Goal: Task Accomplishment & Management: Manage account settings

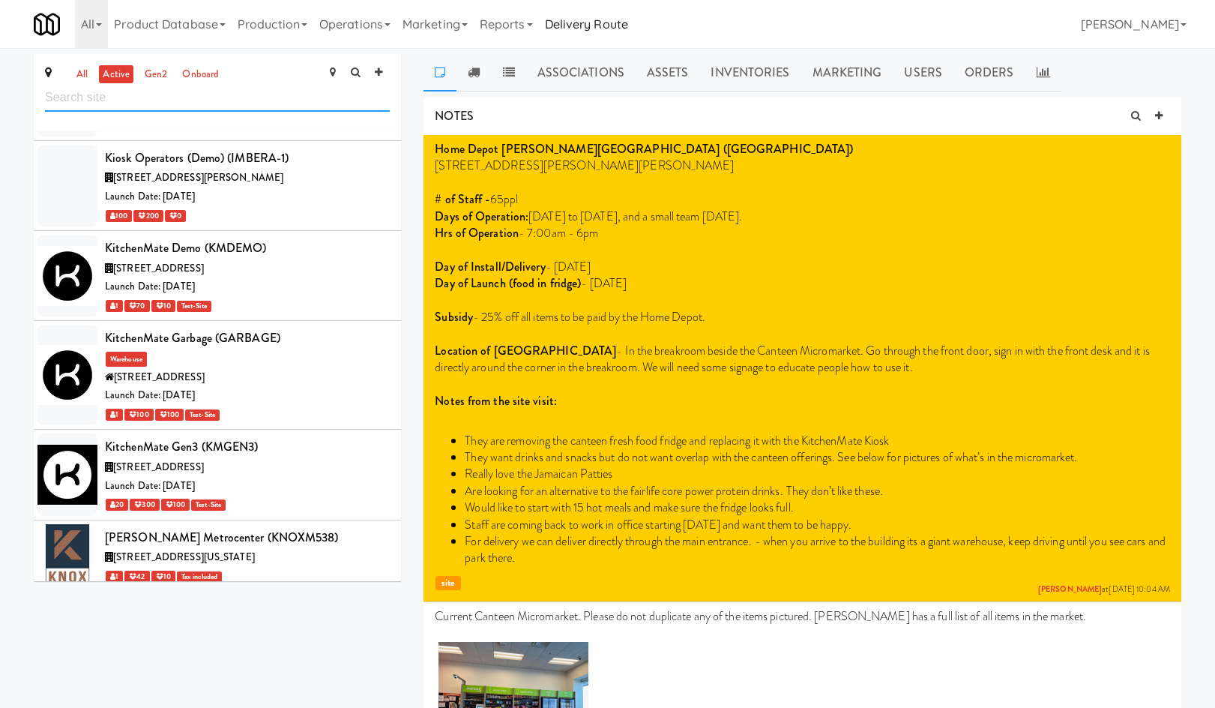
scroll to position [27374, 0]
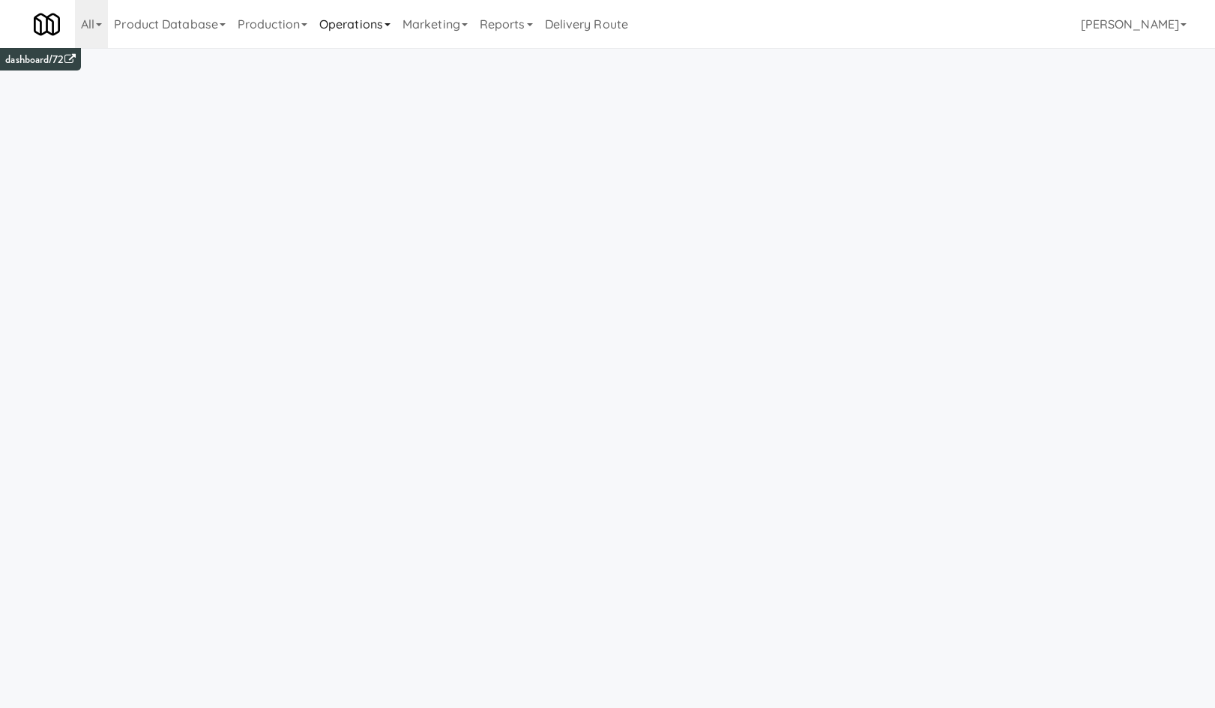
click at [333, 35] on link "Operations" at bounding box center [354, 24] width 83 height 48
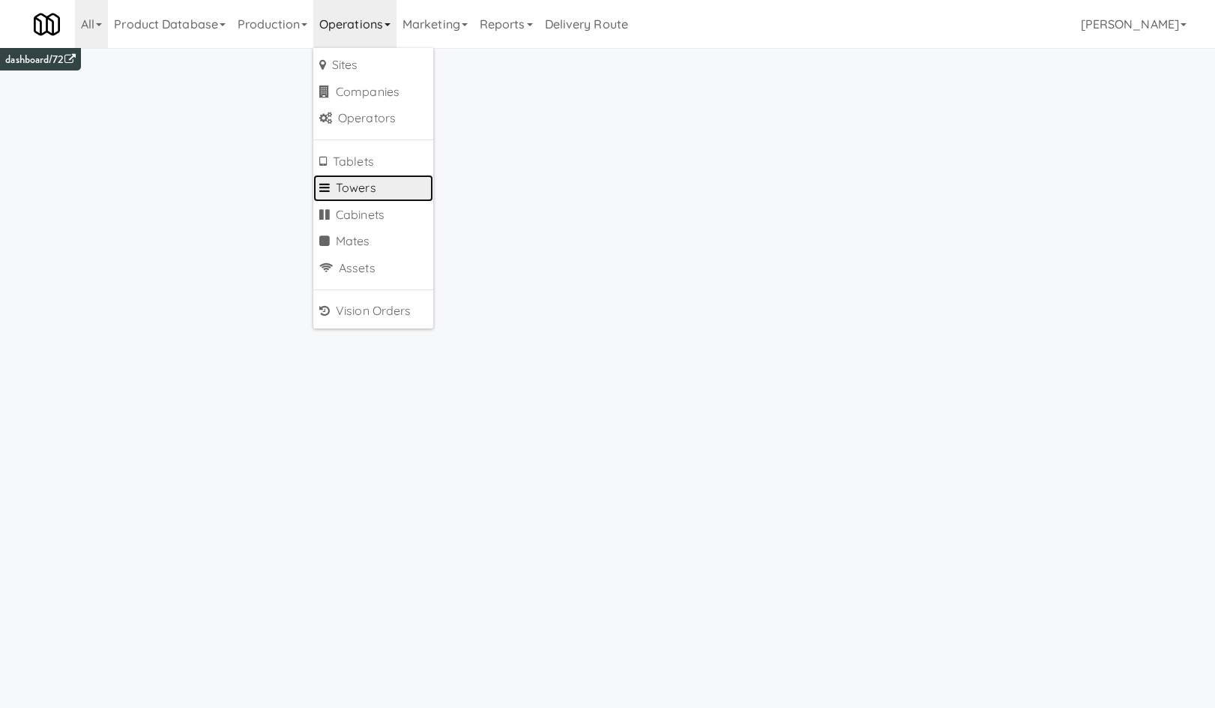
click at [401, 193] on link "Towers" at bounding box center [373, 188] width 120 height 27
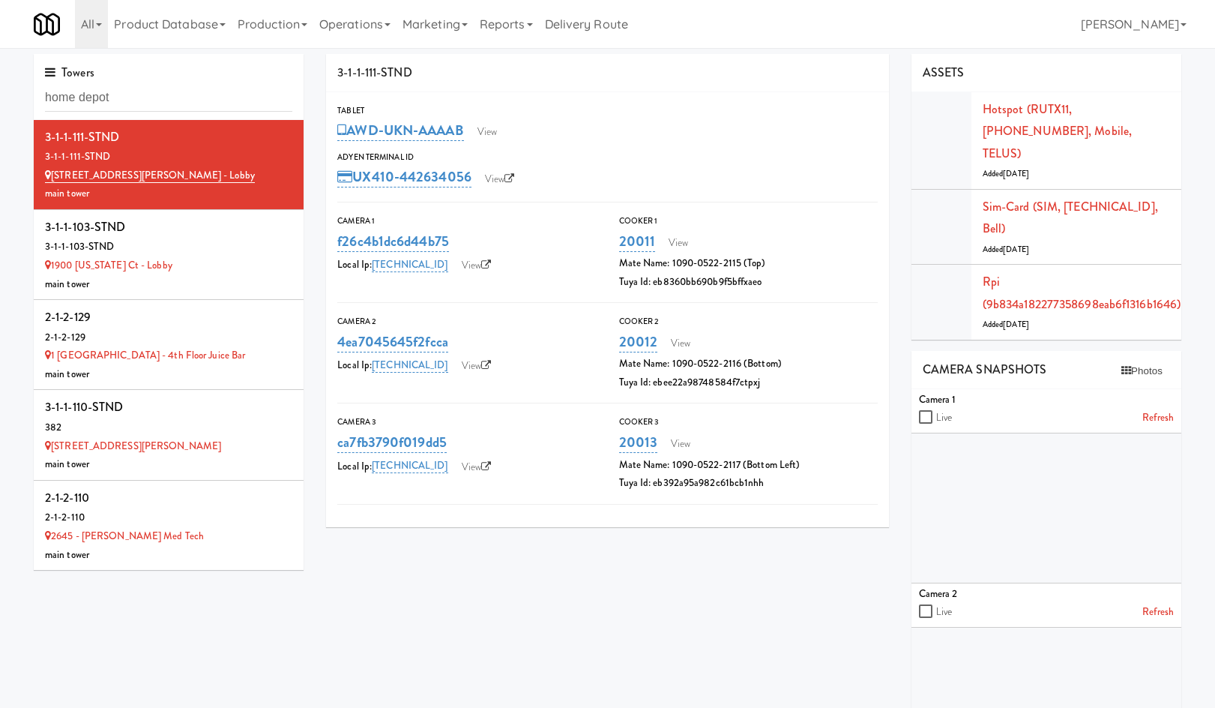
type input "home depot"
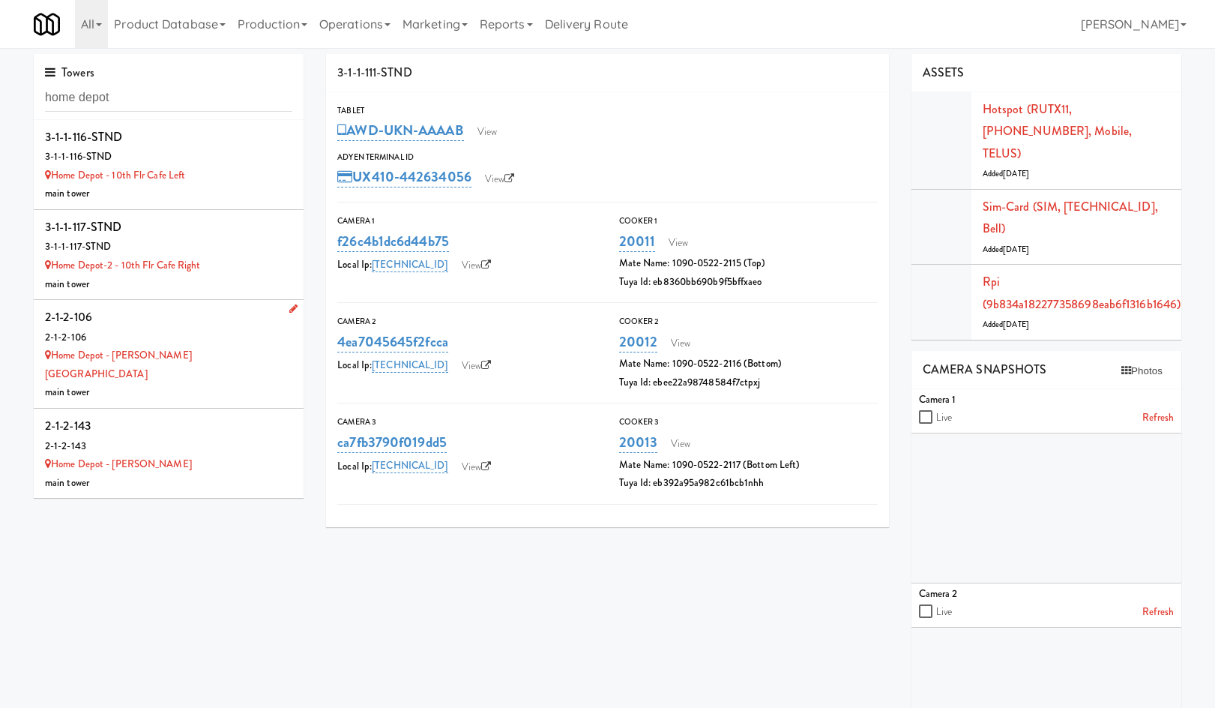
click at [239, 354] on div "Home Depot - Bolton IC" at bounding box center [168, 364] width 247 height 37
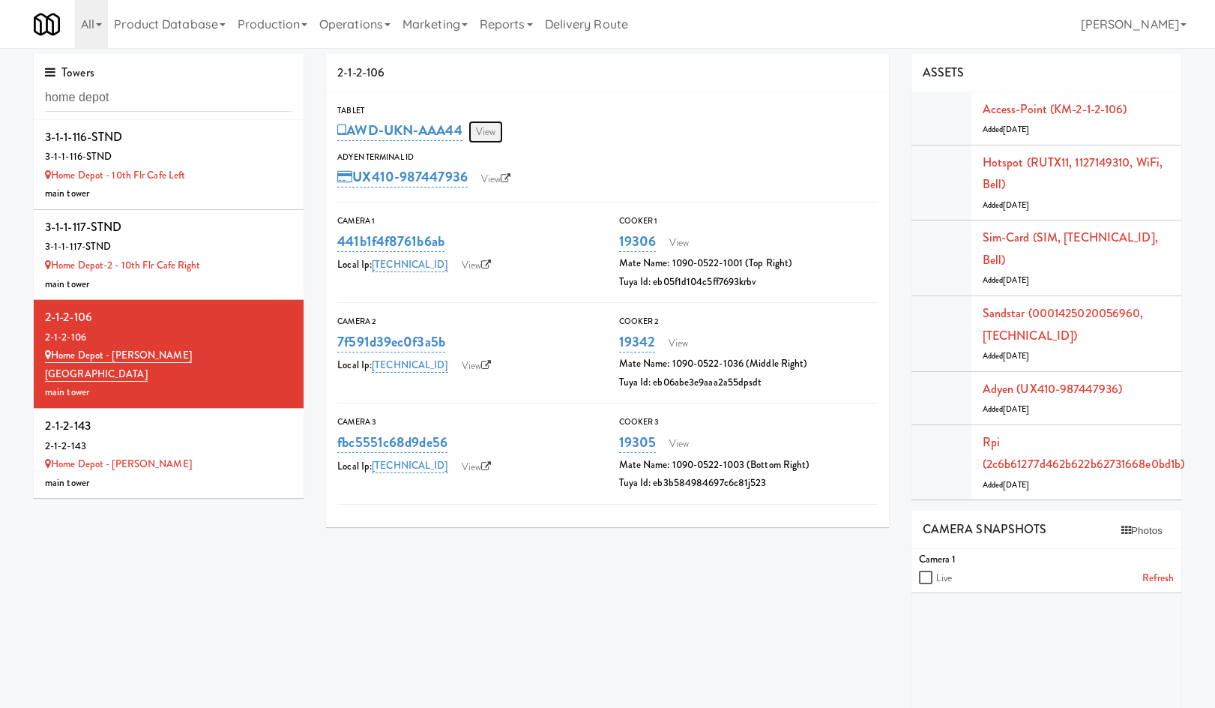
click at [495, 133] on link "View" at bounding box center [485, 132] width 34 height 22
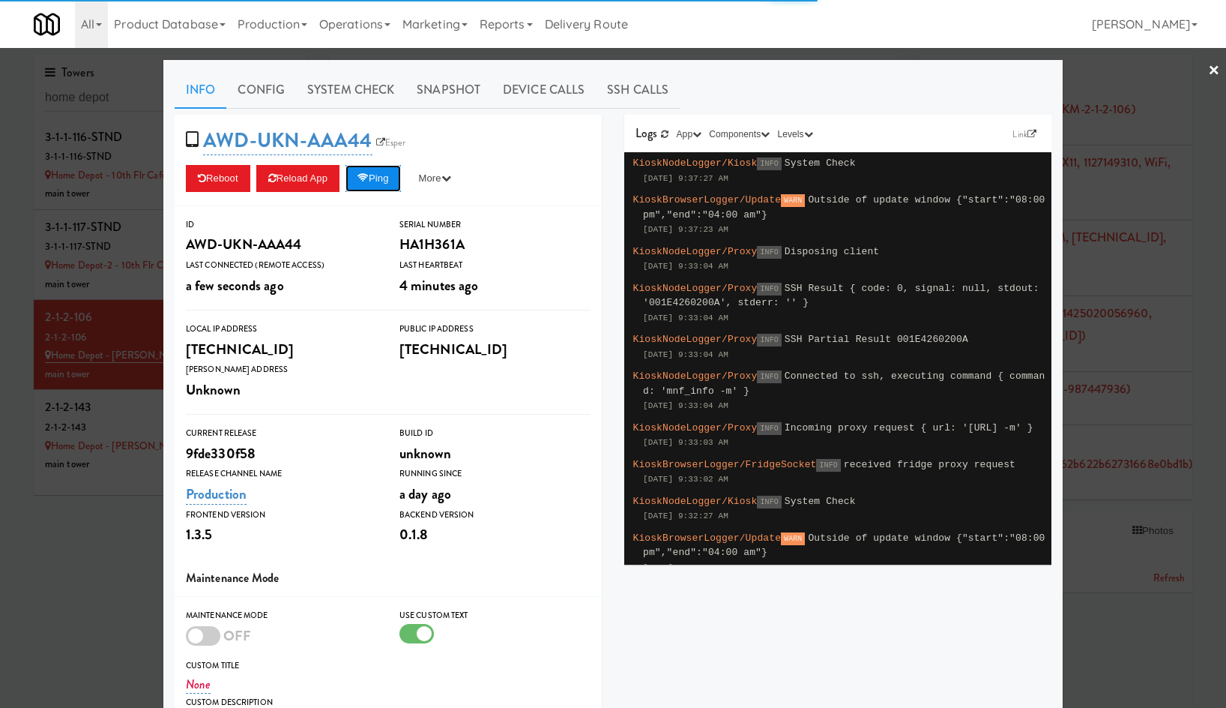
click at [370, 188] on button "Ping" at bounding box center [373, 178] width 55 height 27
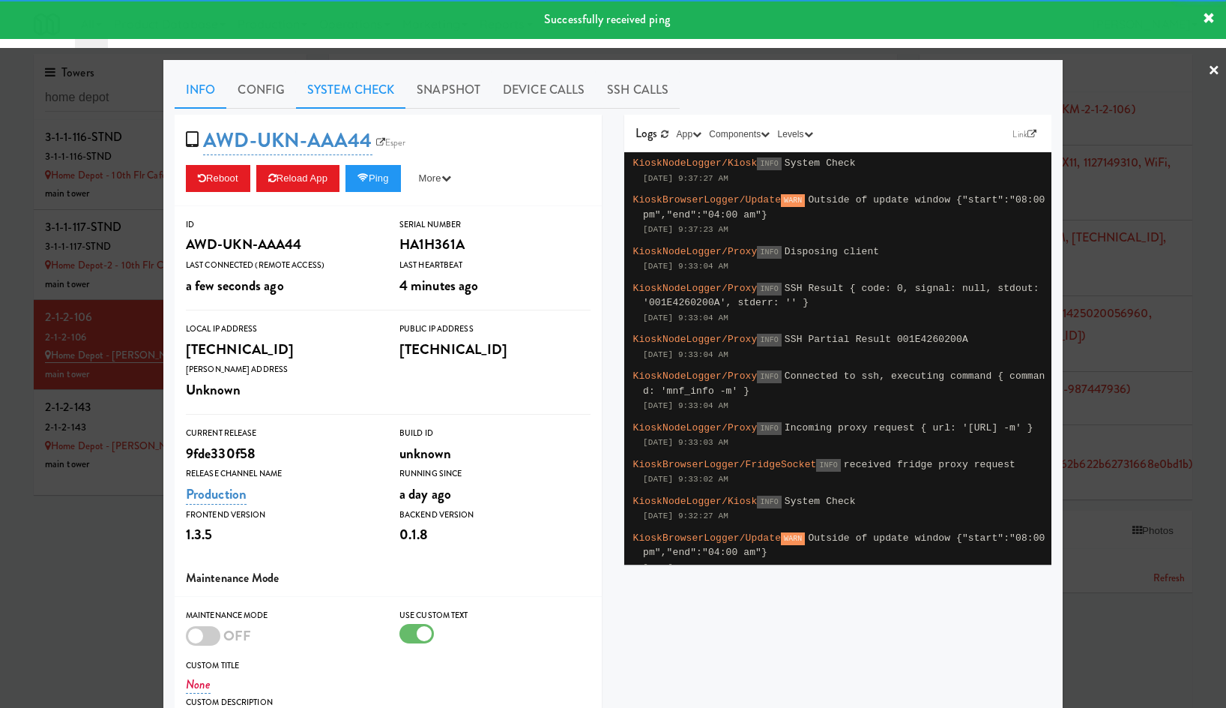
click at [359, 93] on link "System Check" at bounding box center [350, 89] width 109 height 37
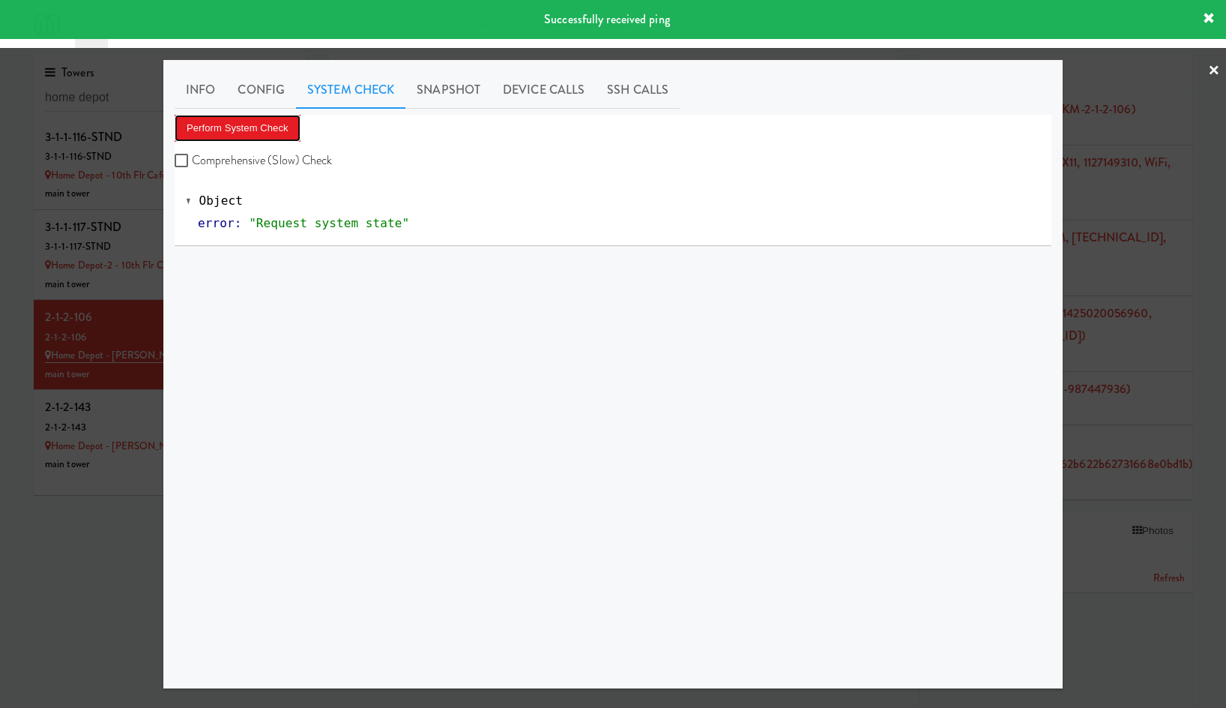
click at [283, 123] on button "Perform System Check" at bounding box center [238, 128] width 126 height 27
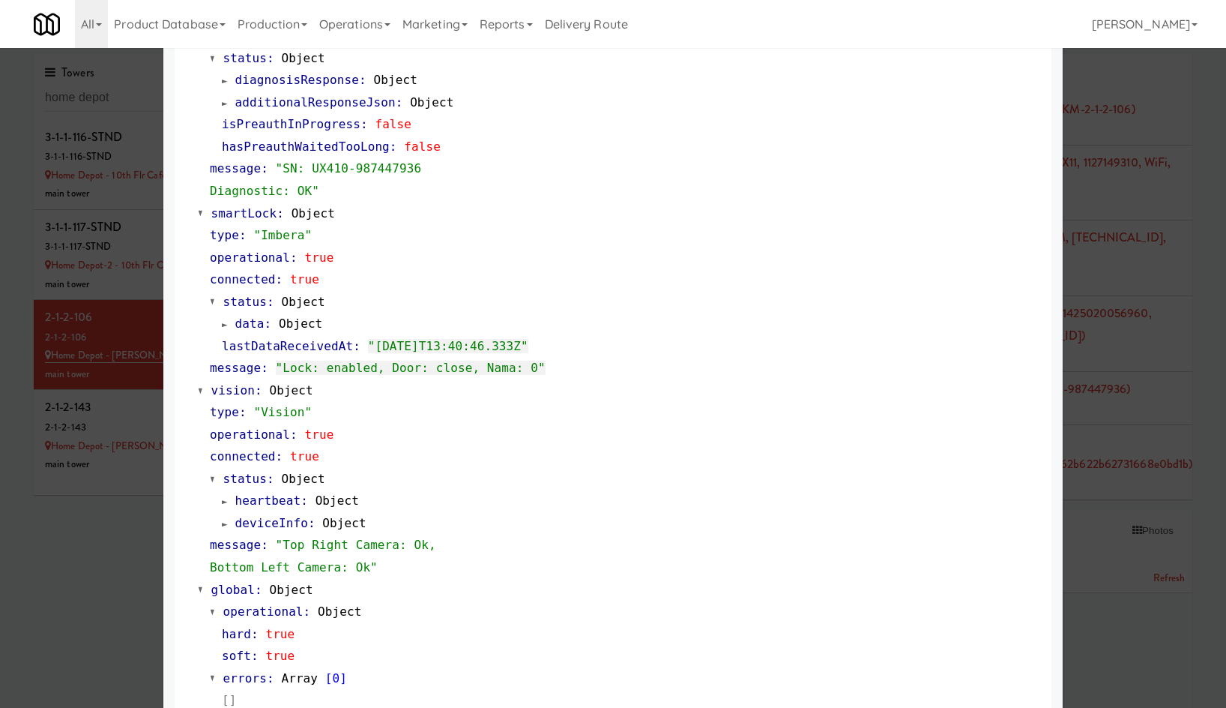
scroll to position [700, 0]
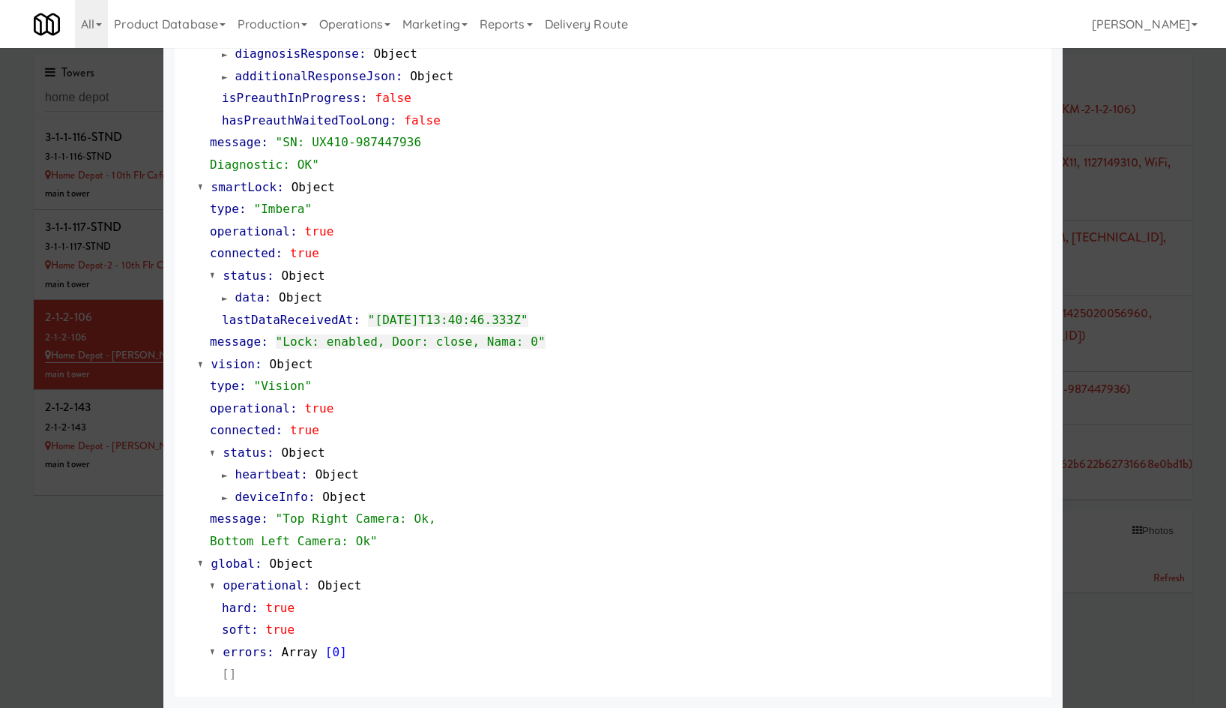
click at [97, 611] on div at bounding box center [613, 354] width 1226 height 708
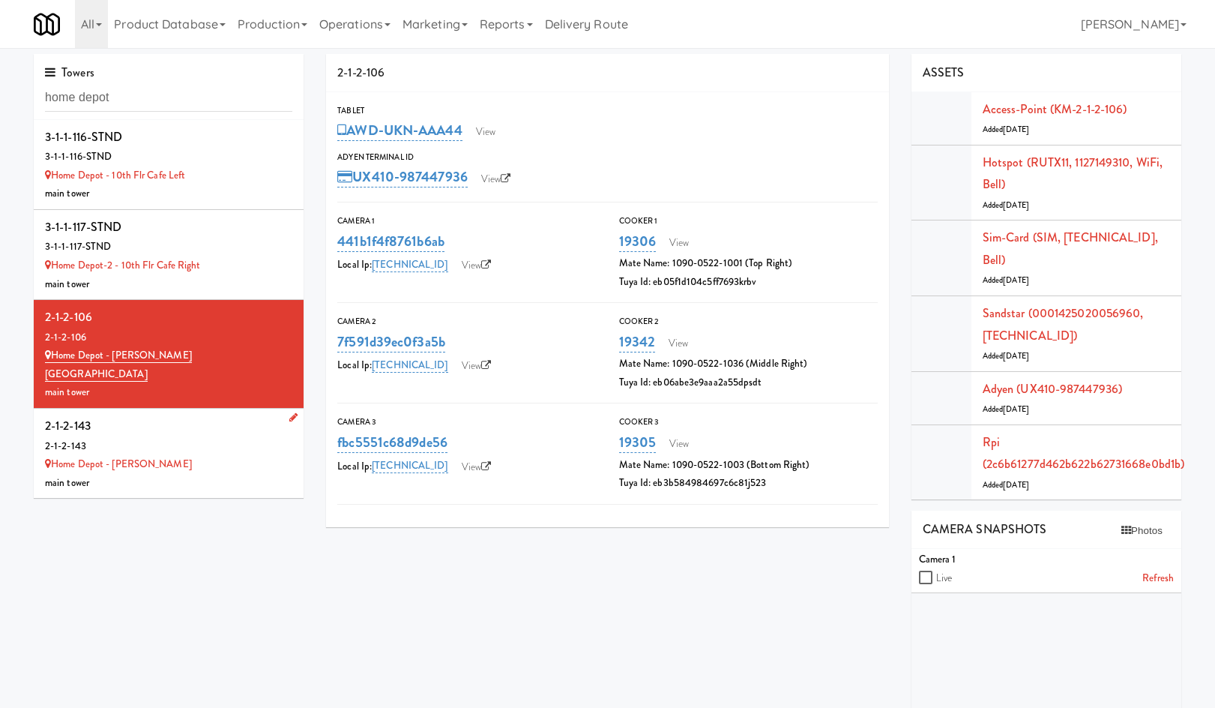
click at [248, 455] on div "Home Depot - Vaughn DC" at bounding box center [168, 464] width 247 height 19
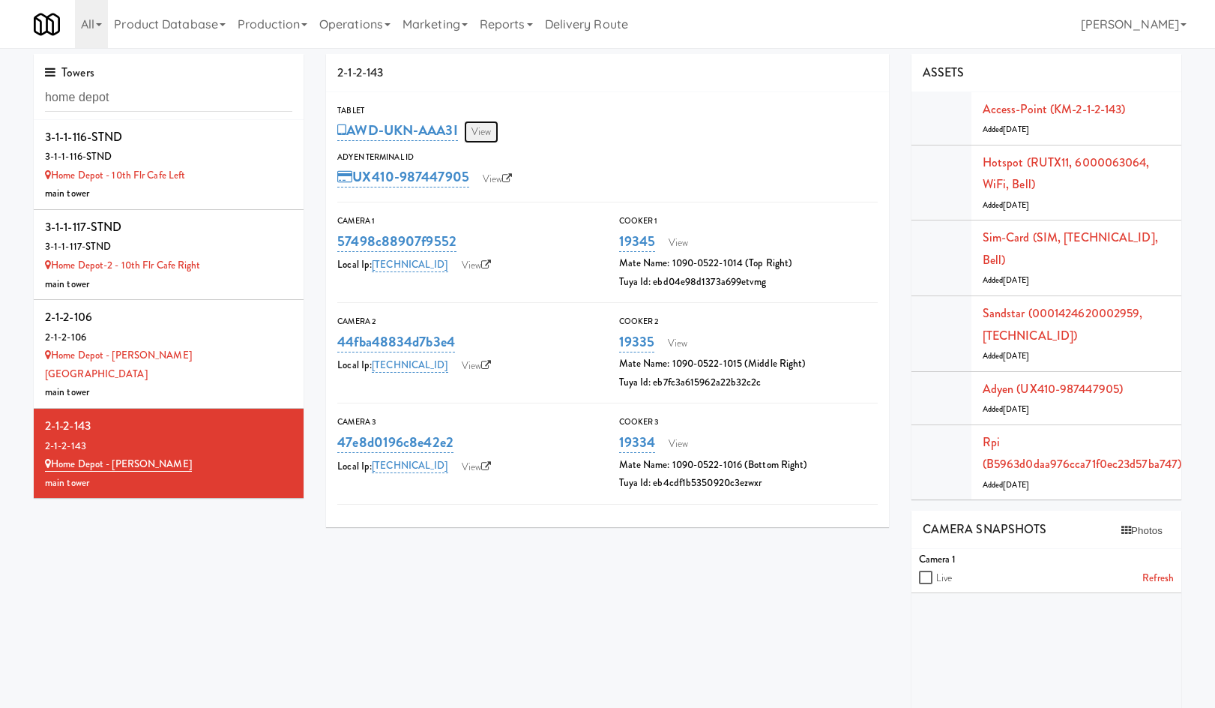
click at [483, 133] on link "View" at bounding box center [481, 132] width 34 height 22
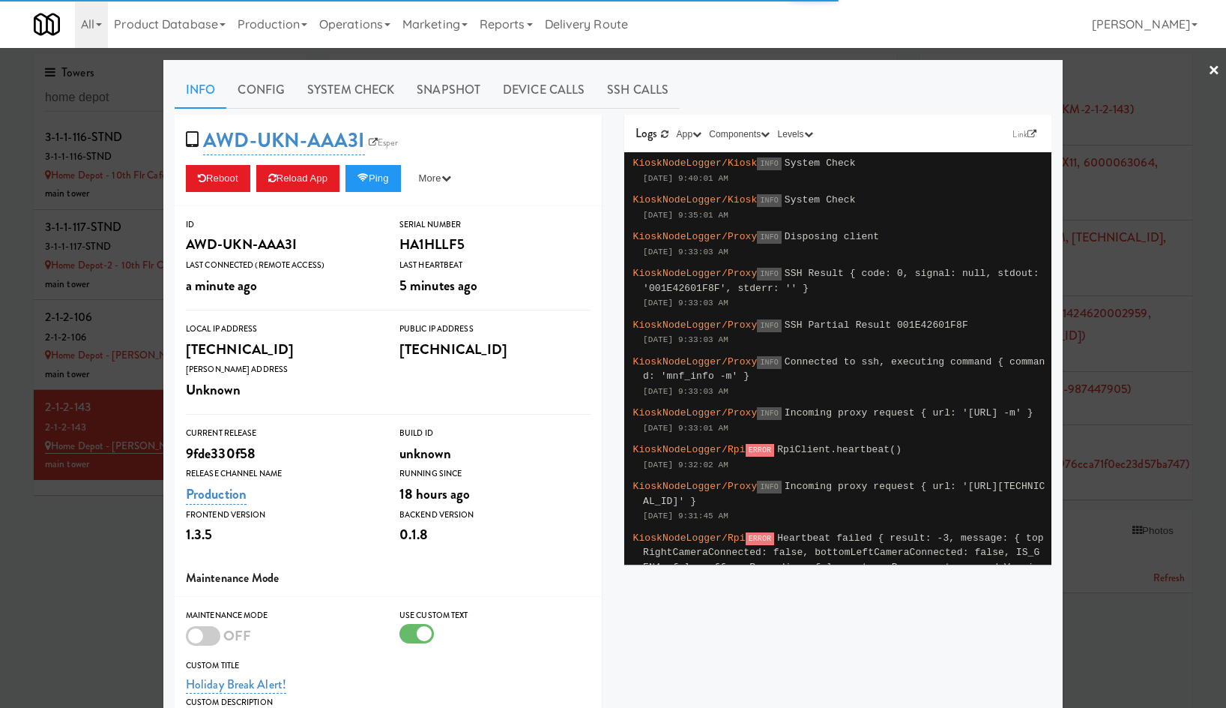
drag, startPoint x: 371, startPoint y: 97, endPoint x: 343, endPoint y: 109, distance: 30.9
click at [369, 98] on link "System Check" at bounding box center [350, 89] width 109 height 37
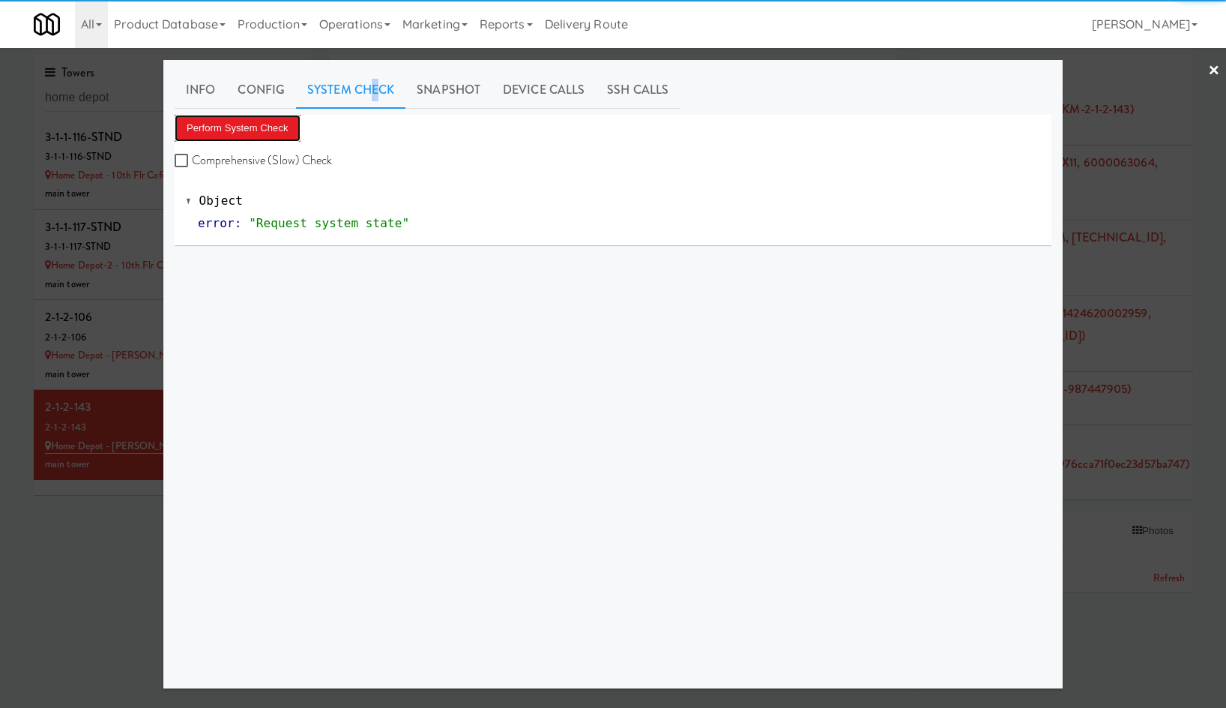
click at [255, 132] on button "Perform System Check" at bounding box center [238, 128] width 126 height 27
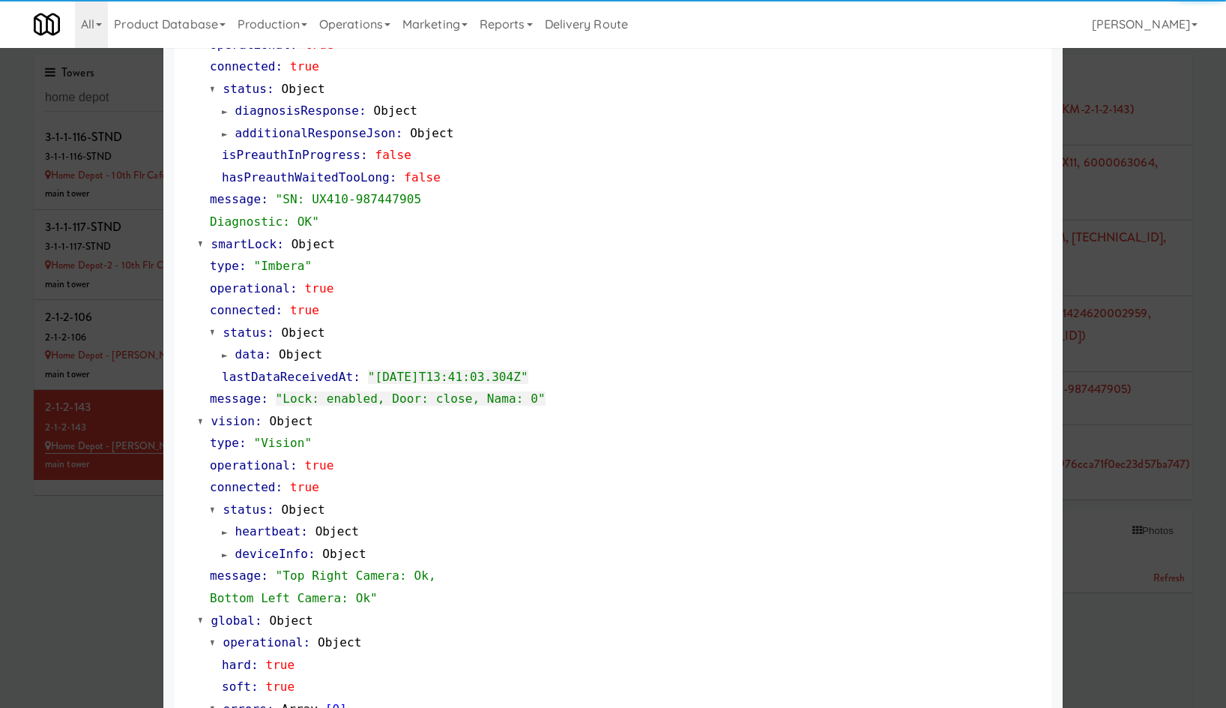
scroll to position [700, 0]
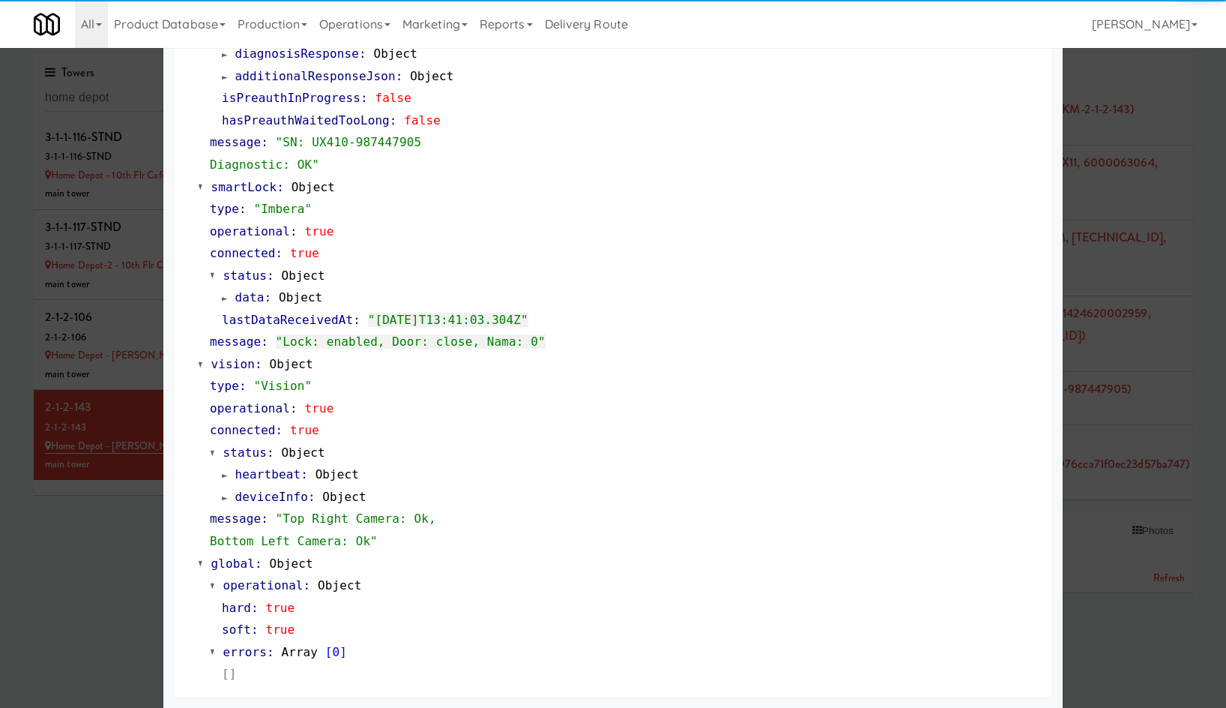
click at [630, 328] on div "lastDataReceivedAt : "2025-09-09T13:41:03.304Z"" at bounding box center [631, 320] width 818 height 22
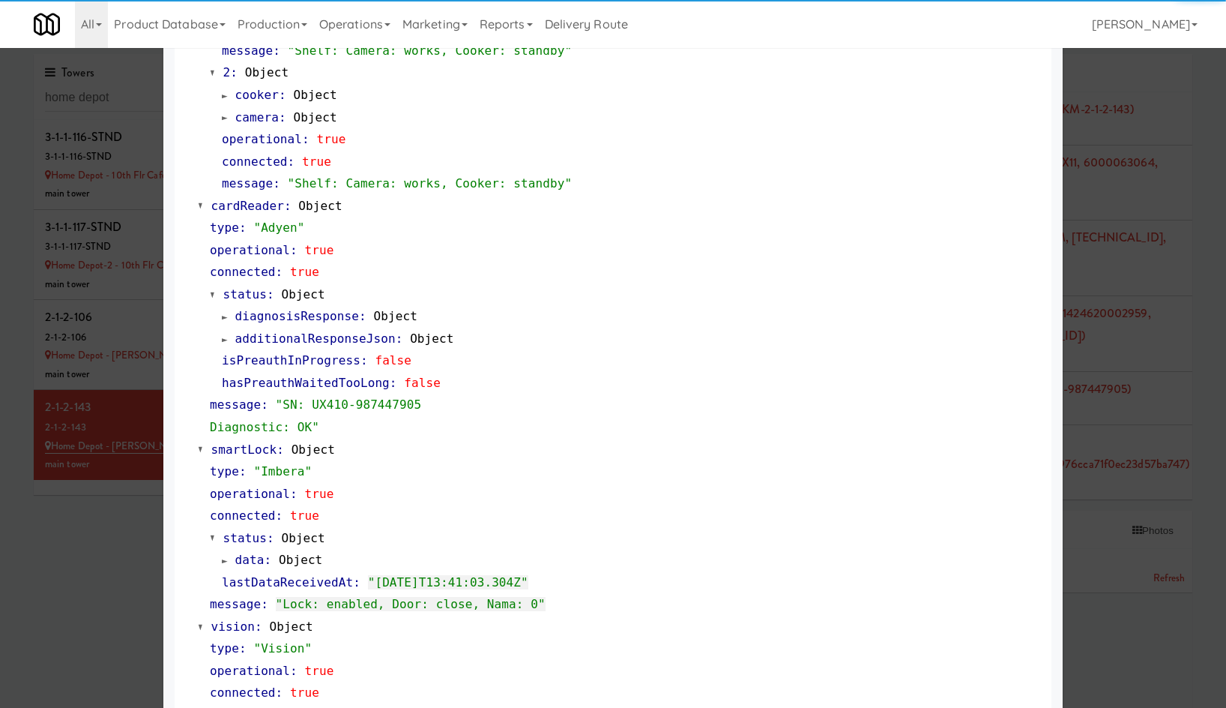
scroll to position [1, 0]
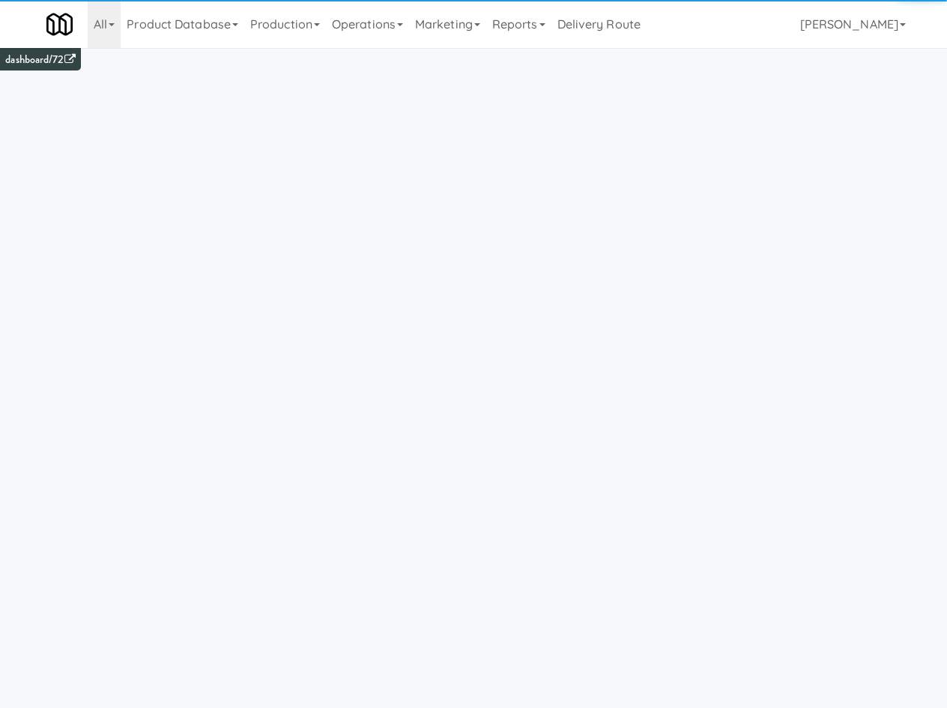
drag, startPoint x: 381, startPoint y: 32, endPoint x: 402, endPoint y: 146, distance: 116.0
click at [381, 34] on link "Operations" at bounding box center [367, 24] width 83 height 48
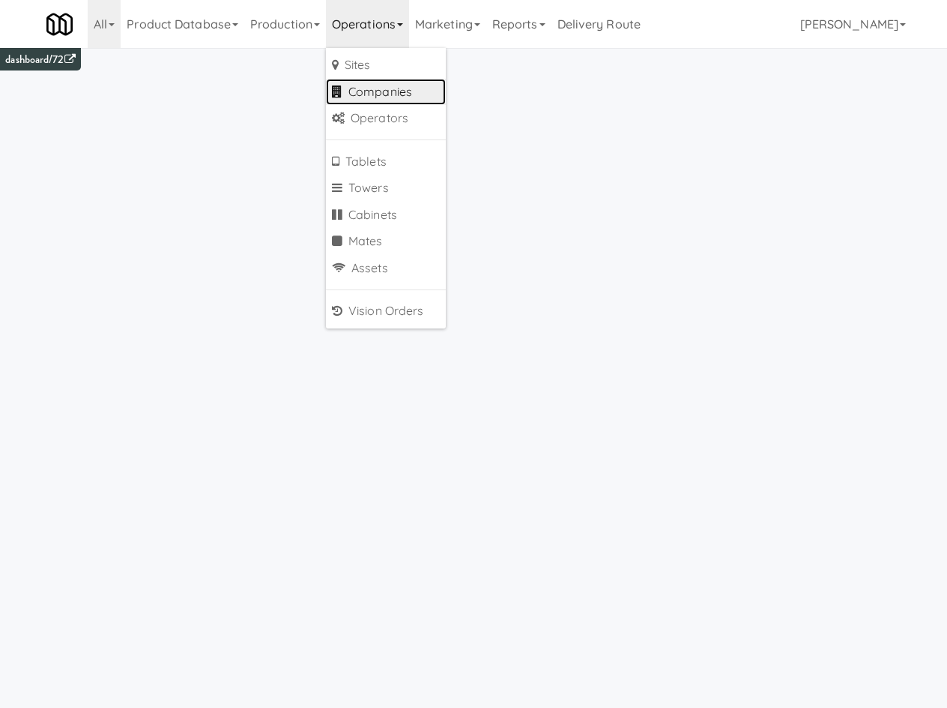
click at [422, 94] on link "Companies" at bounding box center [386, 92] width 120 height 27
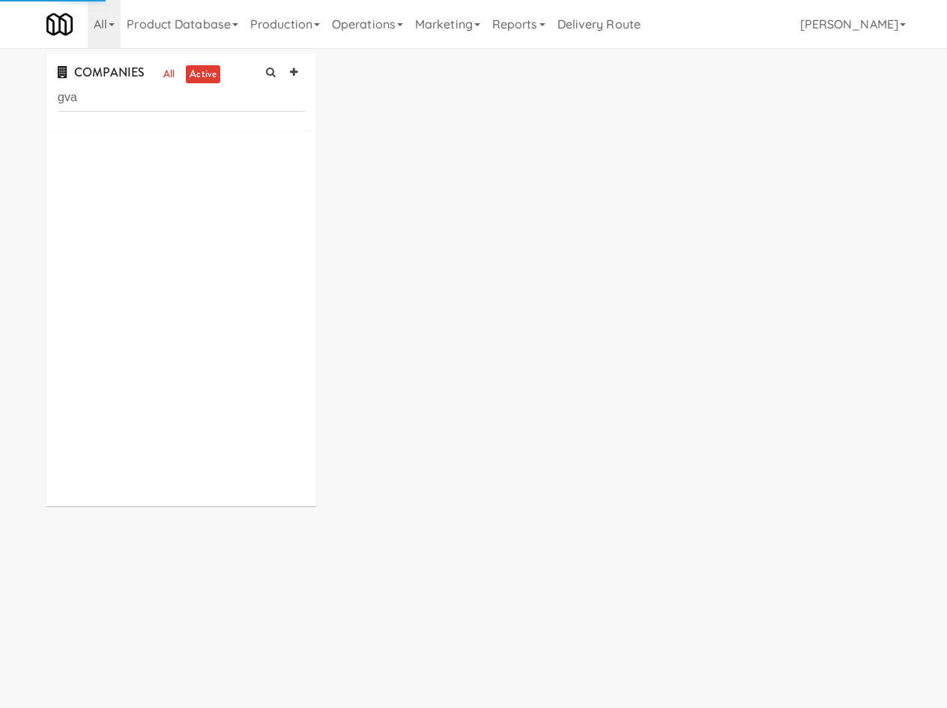
type input "gva"
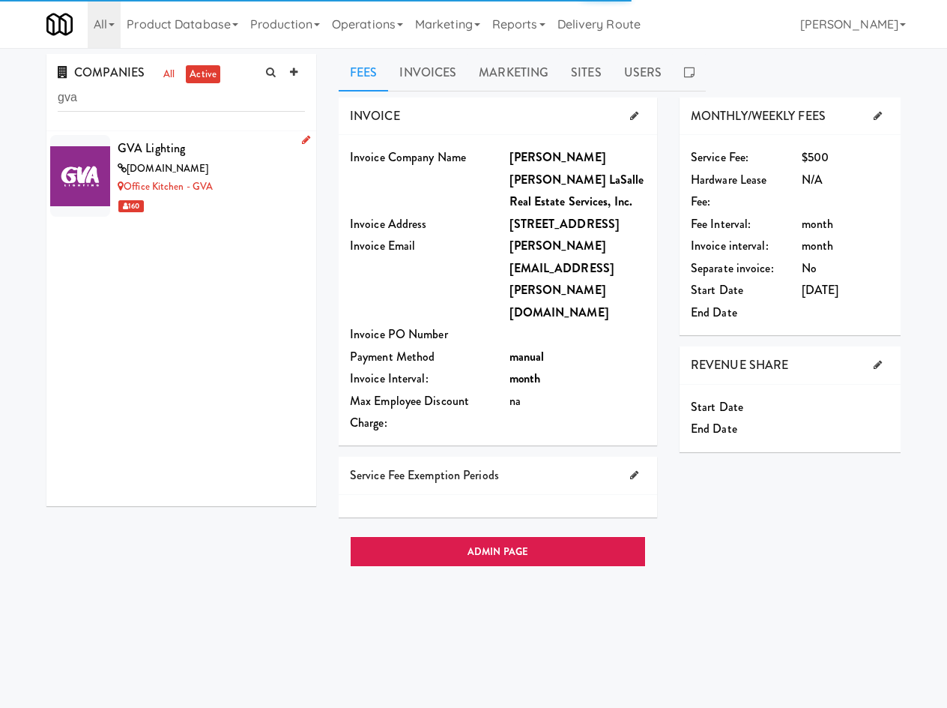
click at [210, 145] on div "GVA Lighting" at bounding box center [211, 148] width 187 height 22
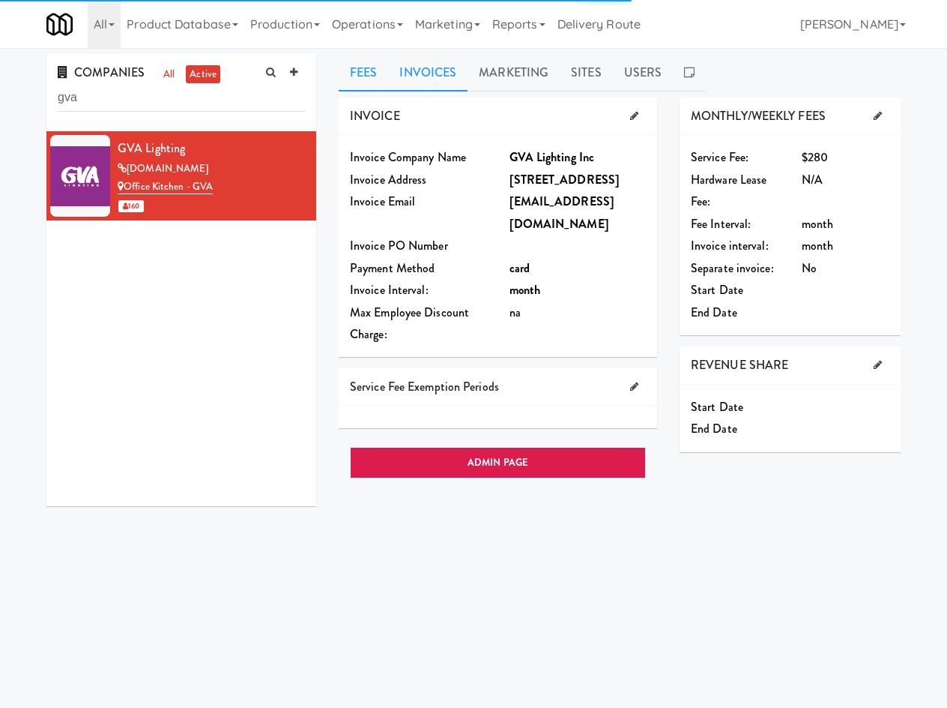
click at [427, 77] on link "Invoices" at bounding box center [427, 72] width 79 height 37
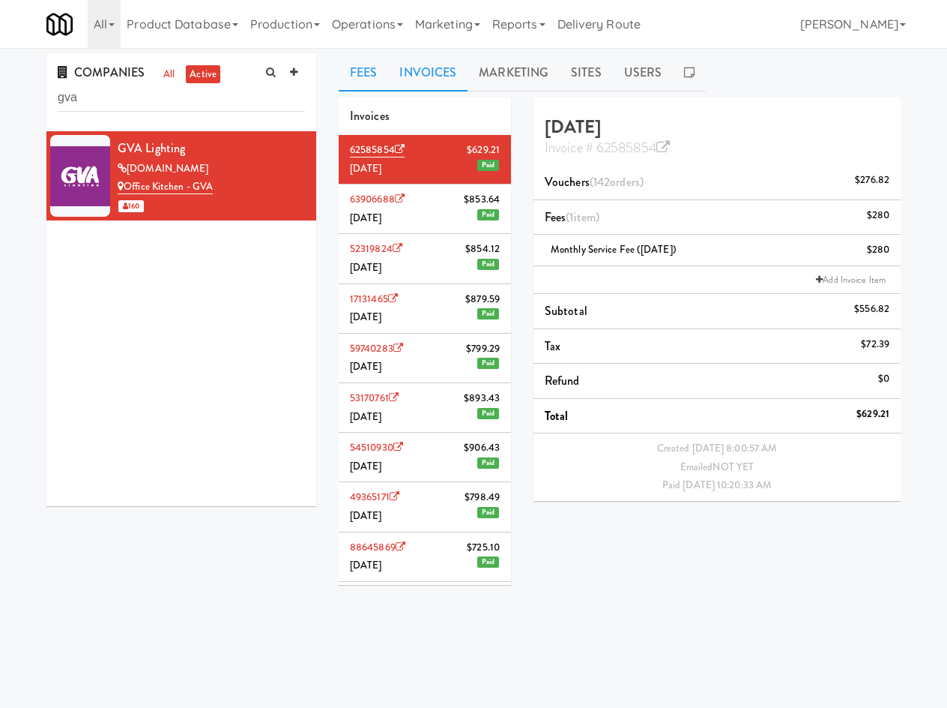
click at [376, 62] on link "Fees" at bounding box center [363, 72] width 49 height 37
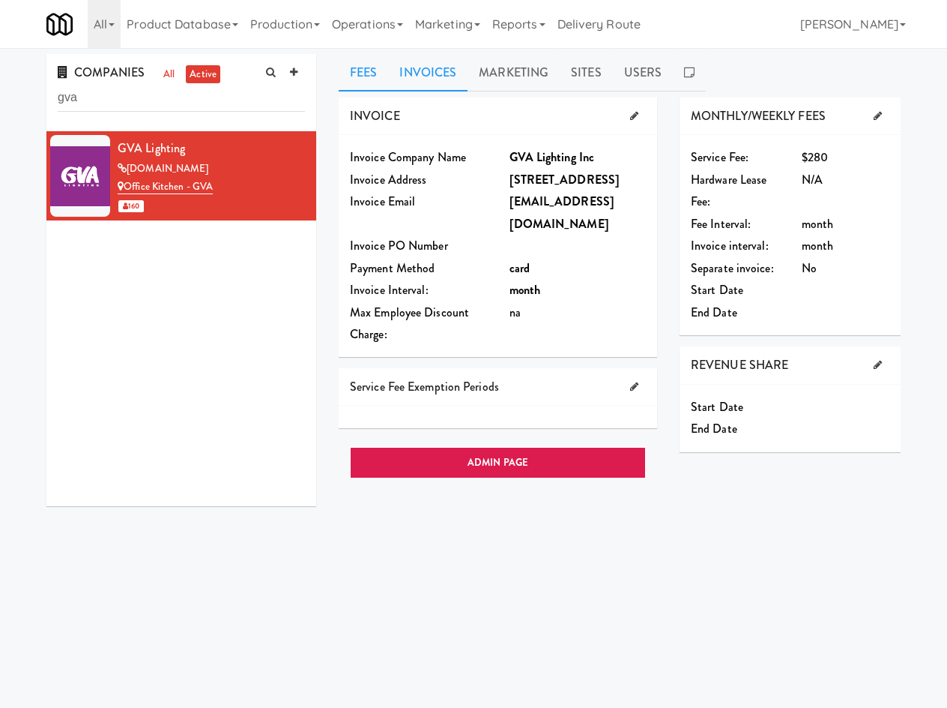
click at [409, 79] on link "Invoices" at bounding box center [427, 72] width 79 height 37
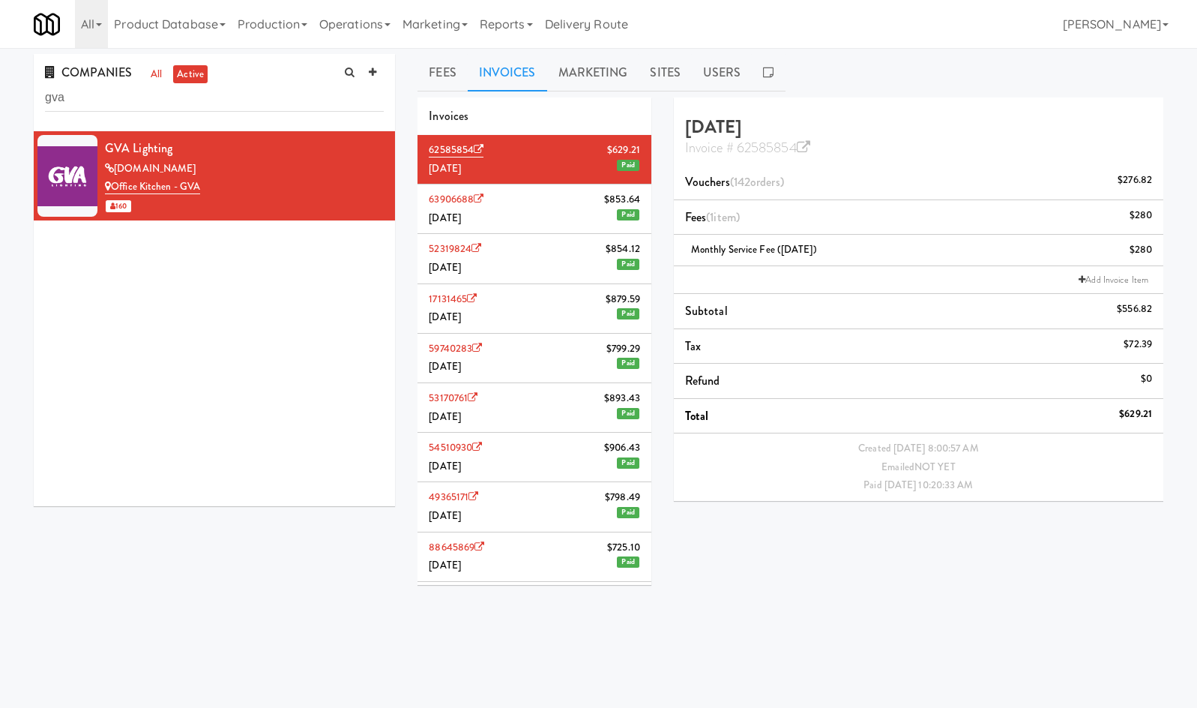
drag, startPoint x: 366, startPoint y: 30, endPoint x: 368, endPoint y: 75, distance: 45.0
click at [366, 31] on link "Operations" at bounding box center [354, 24] width 83 height 48
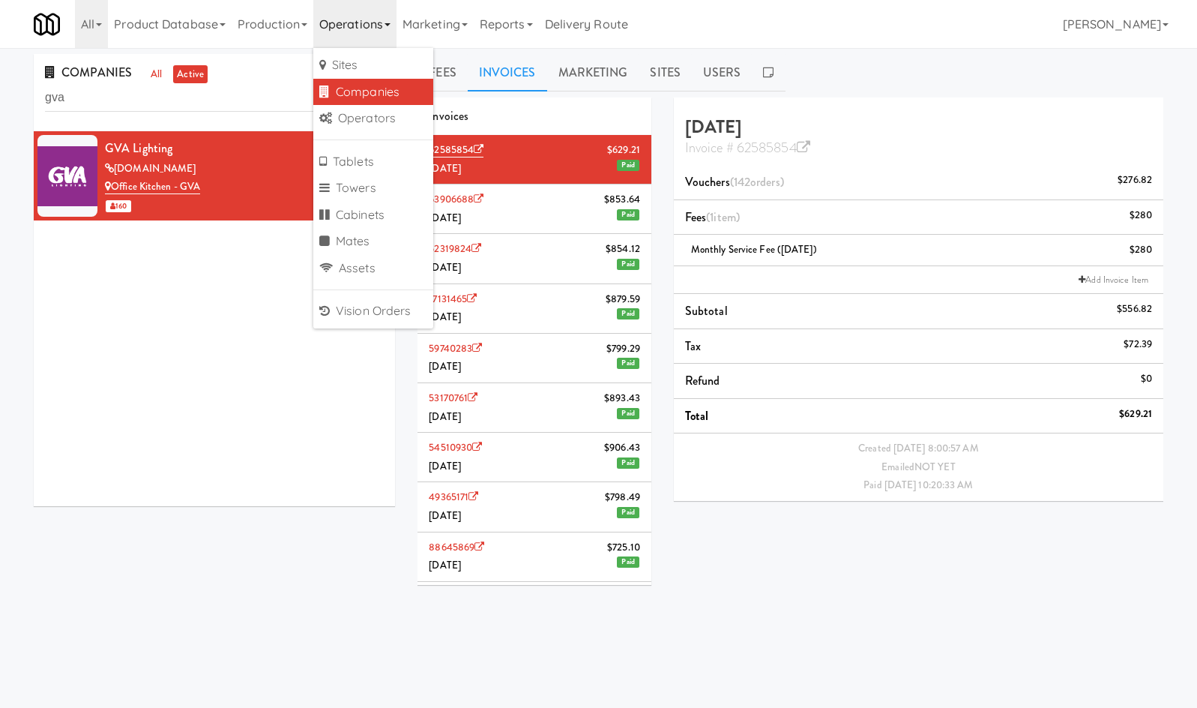
drag, startPoint x: 438, startPoint y: 28, endPoint x: 435, endPoint y: 60, distance: 32.4
click at [438, 28] on link "Marketing" at bounding box center [435, 24] width 77 height 48
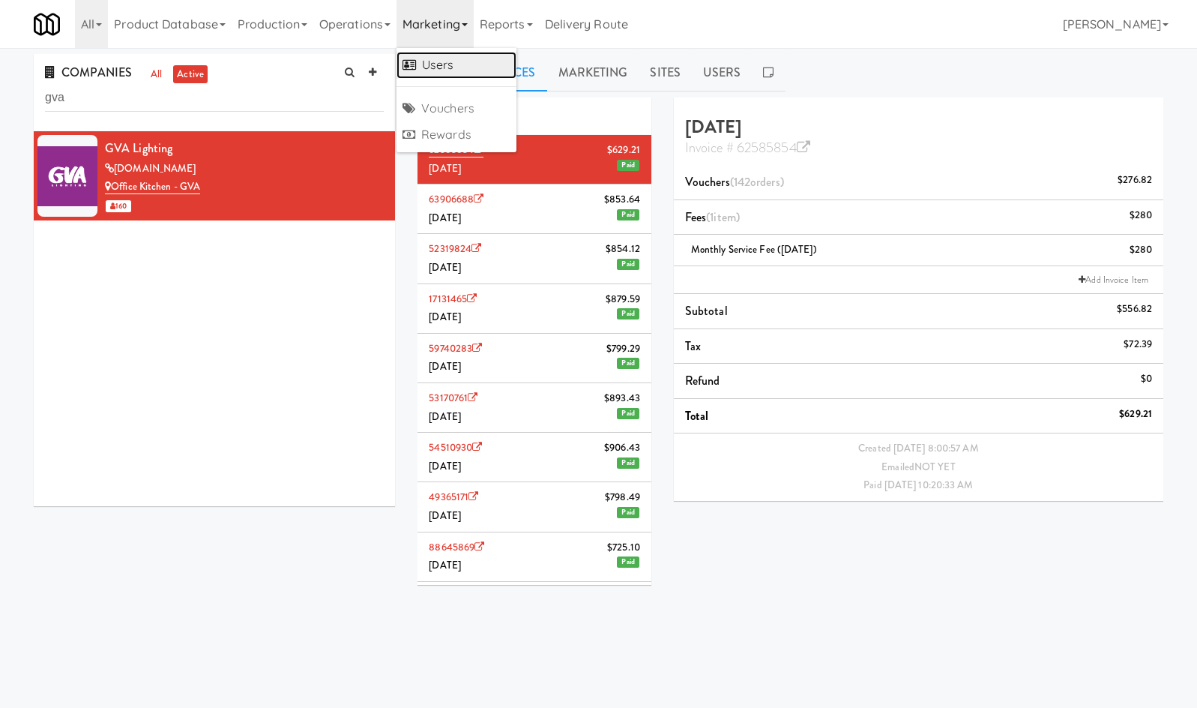
click at [439, 67] on link "Users" at bounding box center [457, 65] width 120 height 27
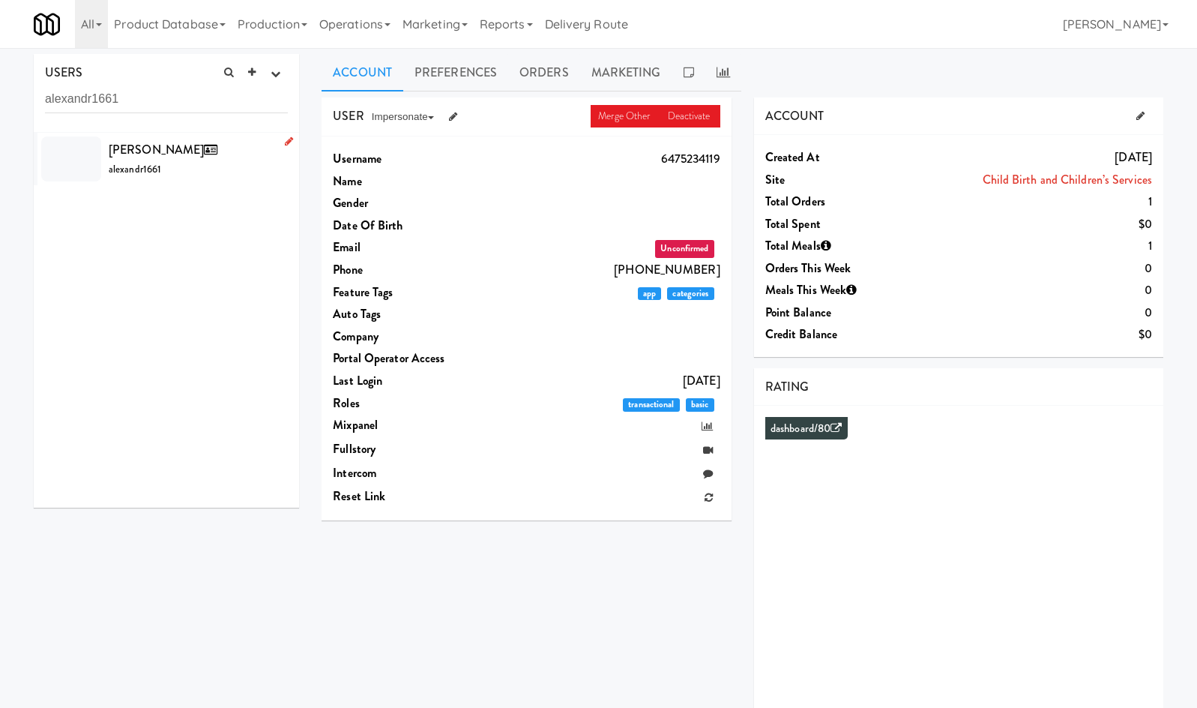
click at [186, 160] on div "Alexandria Hutchings alexandr1661" at bounding box center [198, 159] width 179 height 40
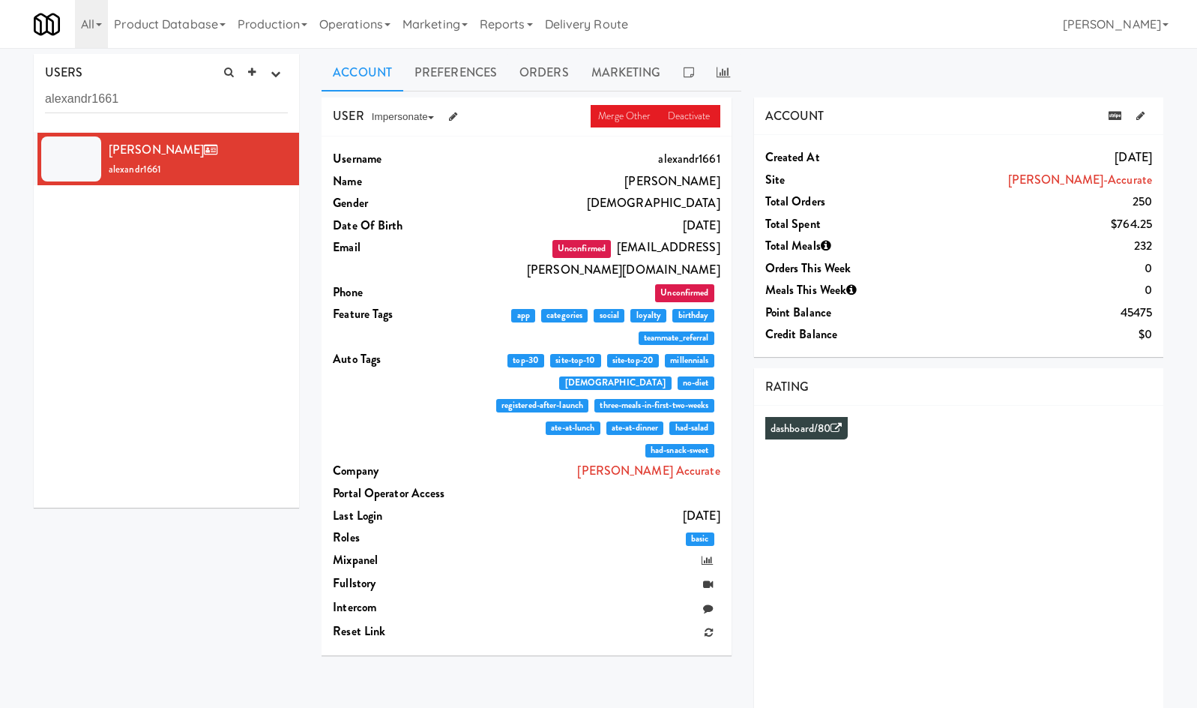
drag, startPoint x: 410, startPoint y: 115, endPoint x: 410, endPoint y: 136, distance: 21.0
click at [410, 117] on button "Impersonate" at bounding box center [402, 117] width 77 height 22
click at [411, 141] on link "on App" at bounding box center [427, 145] width 126 height 27
click at [169, 95] on input "alexandr1661" at bounding box center [166, 99] width 243 height 28
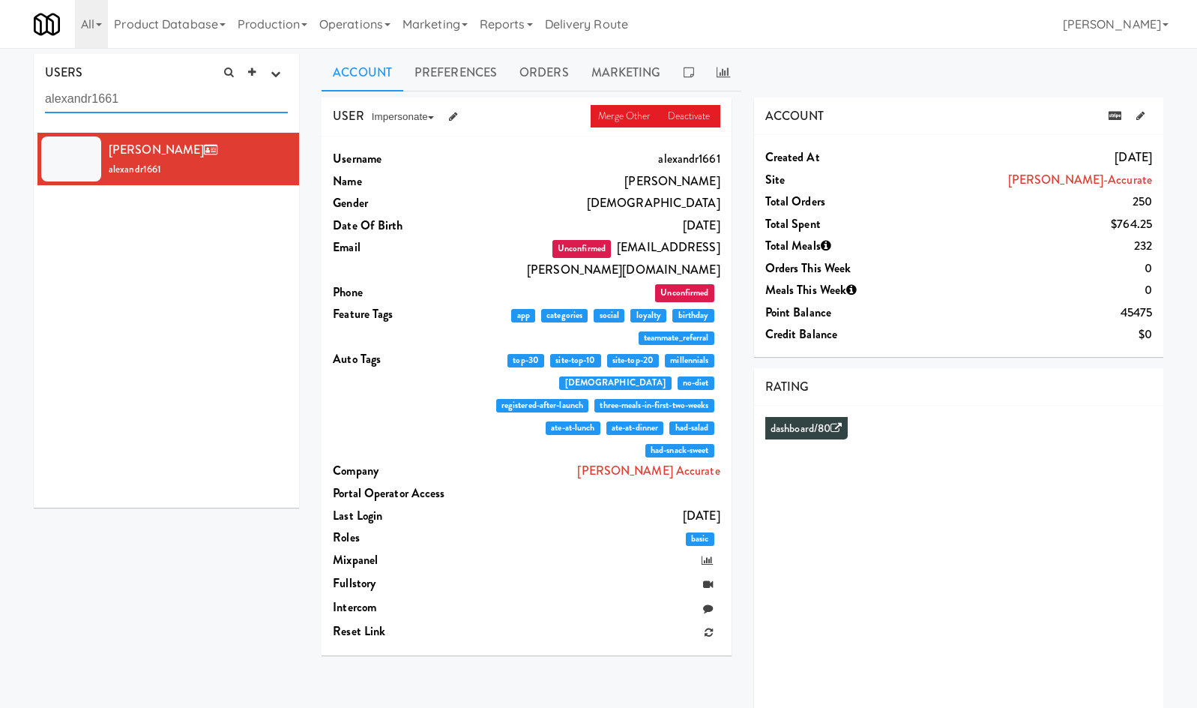
click at [169, 95] on input "alexandr1661" at bounding box center [166, 99] width 243 height 28
paste input "lucianoc5816"
type input "lucianoc5816"
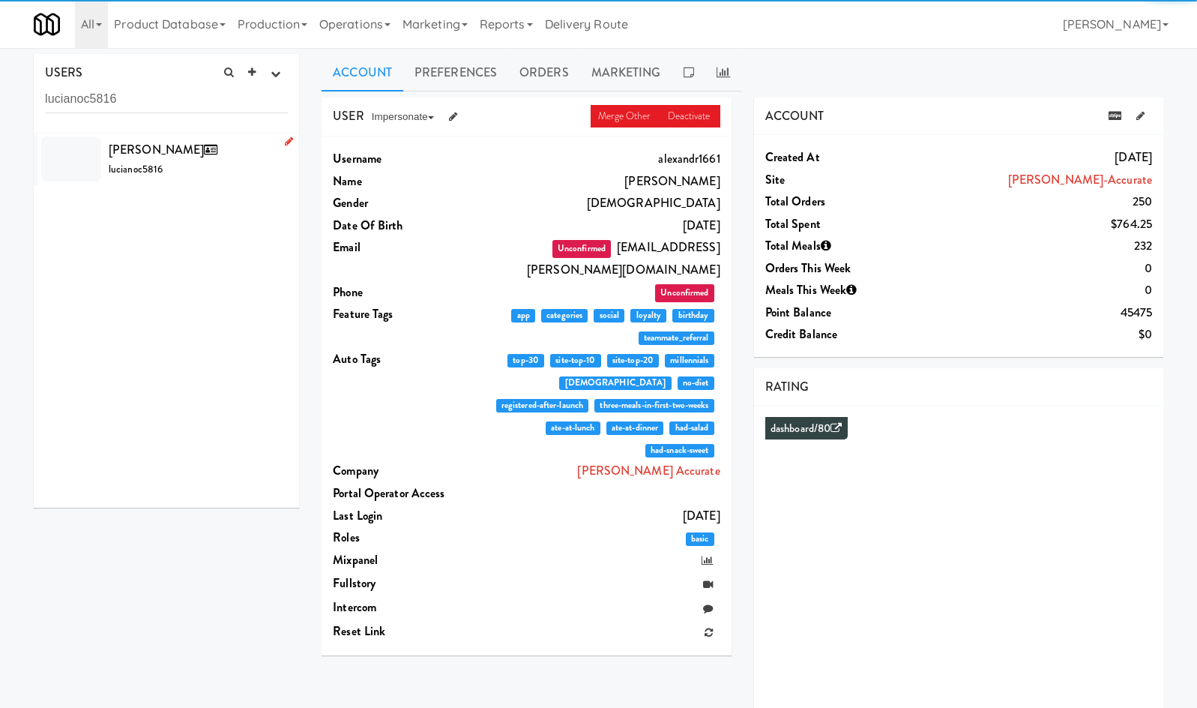
drag, startPoint x: 209, startPoint y: 153, endPoint x: 183, endPoint y: 159, distance: 26.9
click at [195, 158] on div "Luciano Carvalho Peixoto lucianoc5816" at bounding box center [198, 159] width 179 height 40
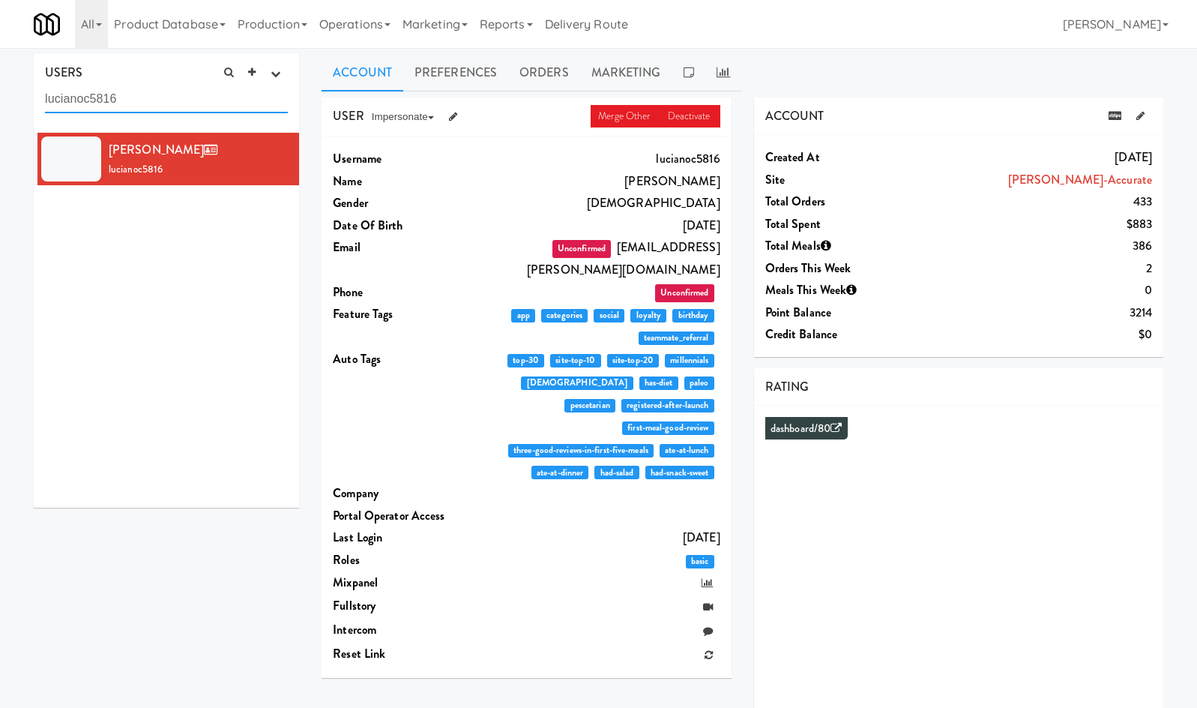
click at [99, 94] on input "lucianoc5816" at bounding box center [166, 99] width 243 height 28
paste input "oshryfit1891"
type input "oshryfit1891"
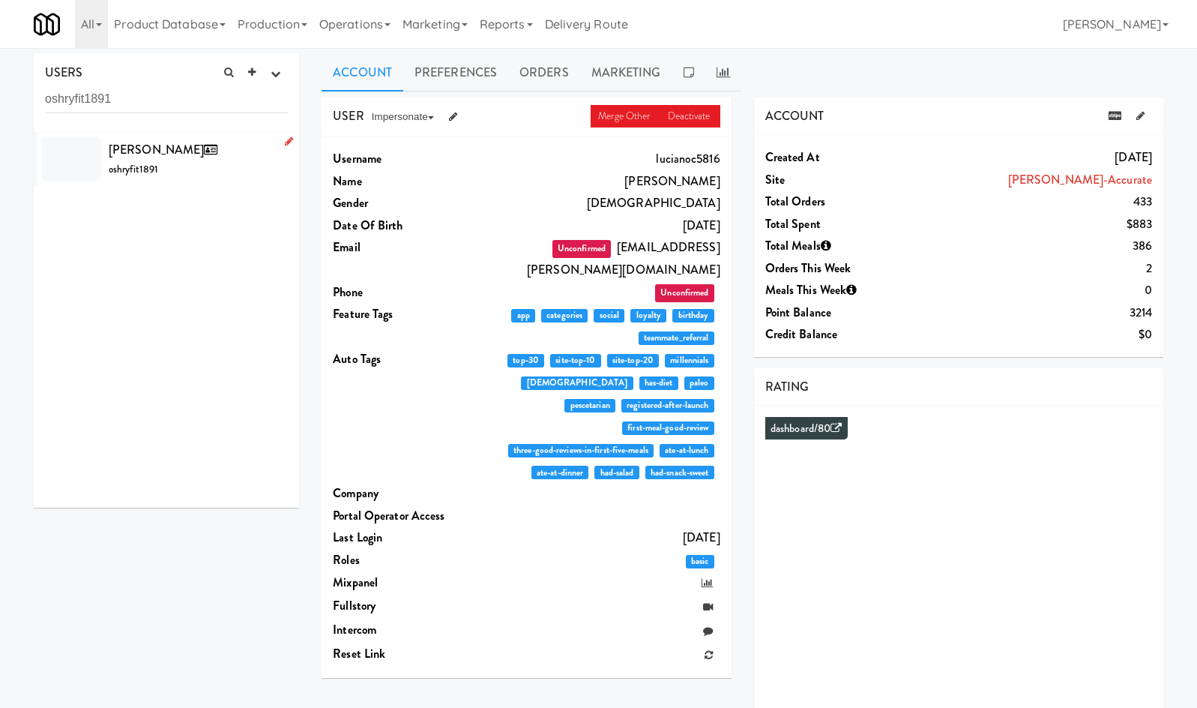
click at [187, 167] on div "Oshry Fitosi oshryfit1891" at bounding box center [198, 159] width 179 height 40
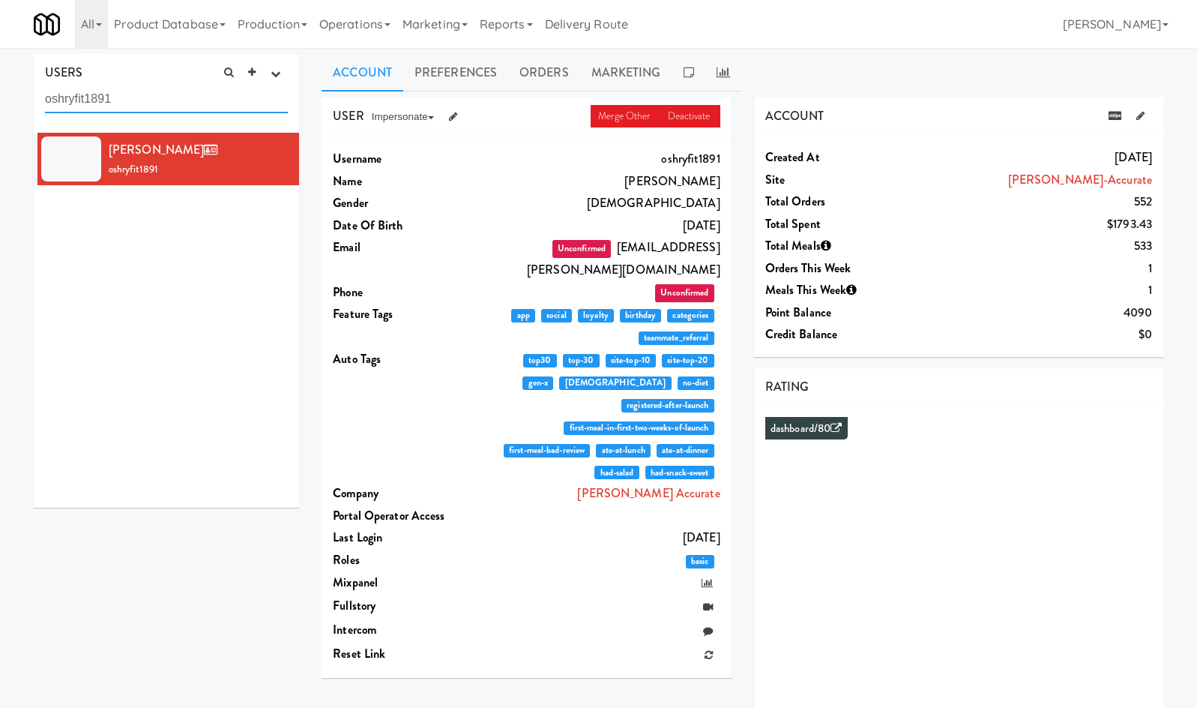
click at [89, 104] on input "oshryfit1891" at bounding box center [166, 99] width 243 height 28
paste input "tonylu0559"
type input "tonylu0559"
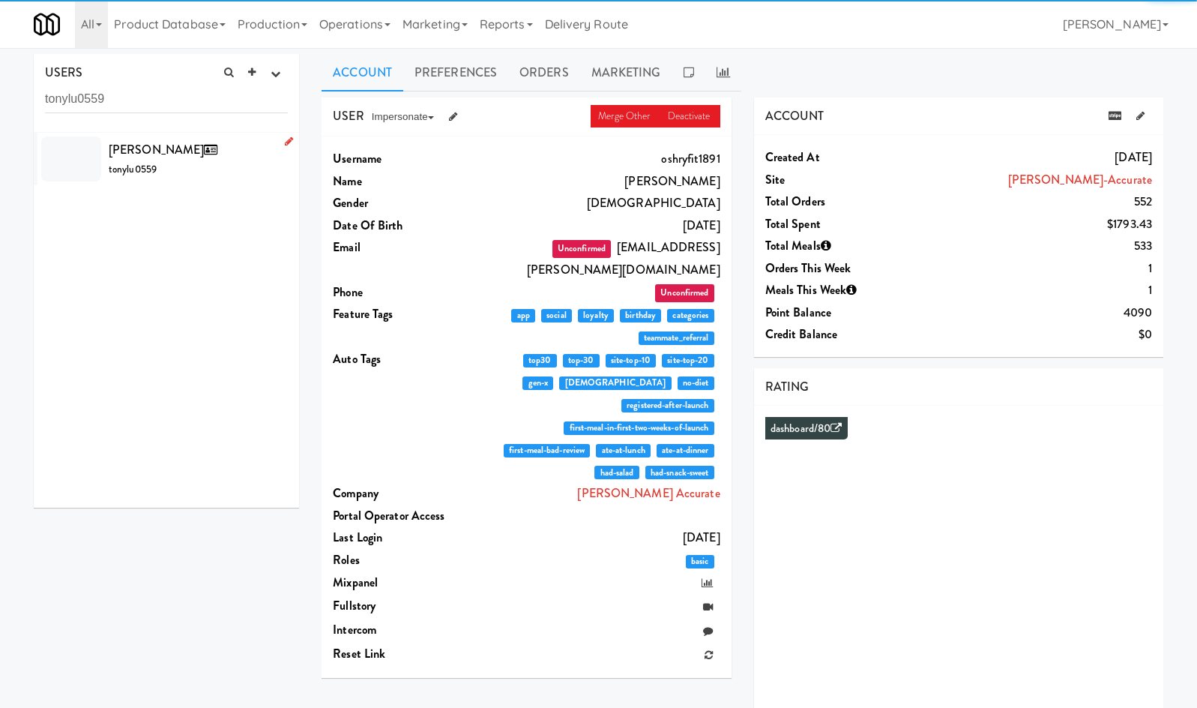
click at [194, 163] on div "Tony Lu tonylu0559" at bounding box center [198, 159] width 179 height 40
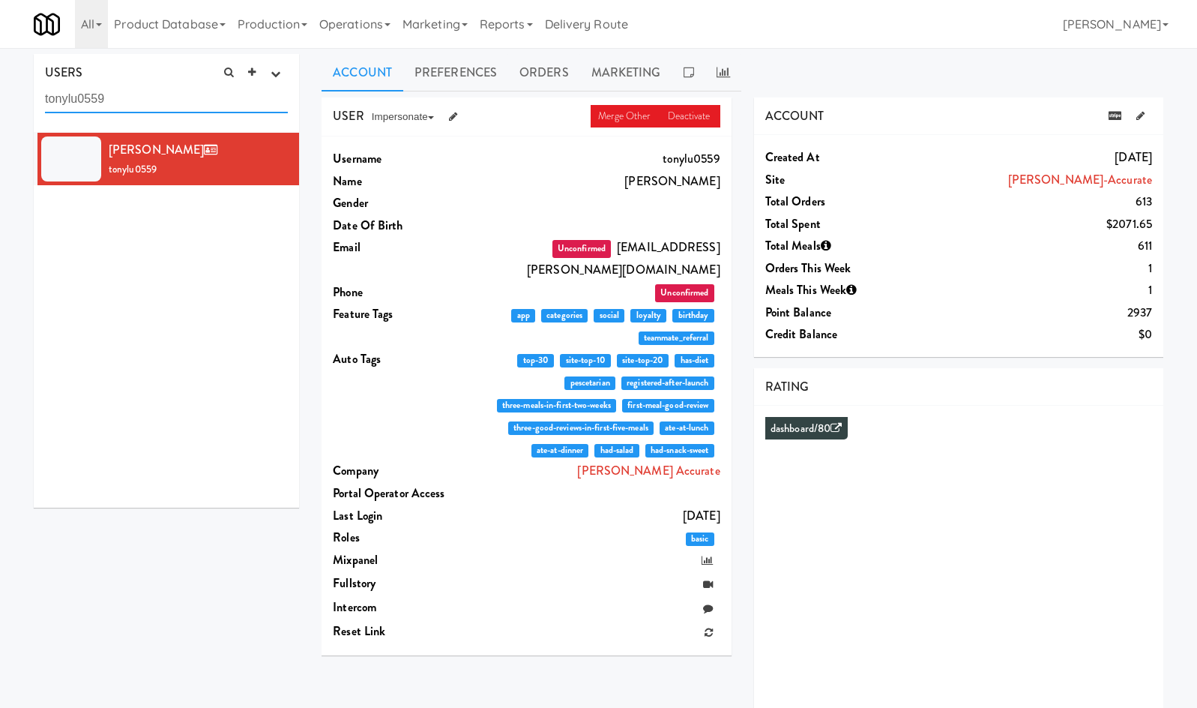
click at [176, 99] on input "tonylu0559" at bounding box center [166, 99] width 243 height 28
click at [177, 99] on input "tonylu0559" at bounding box center [166, 99] width 243 height 28
paste input "ylerjam623"
type input "tylerjam6239"
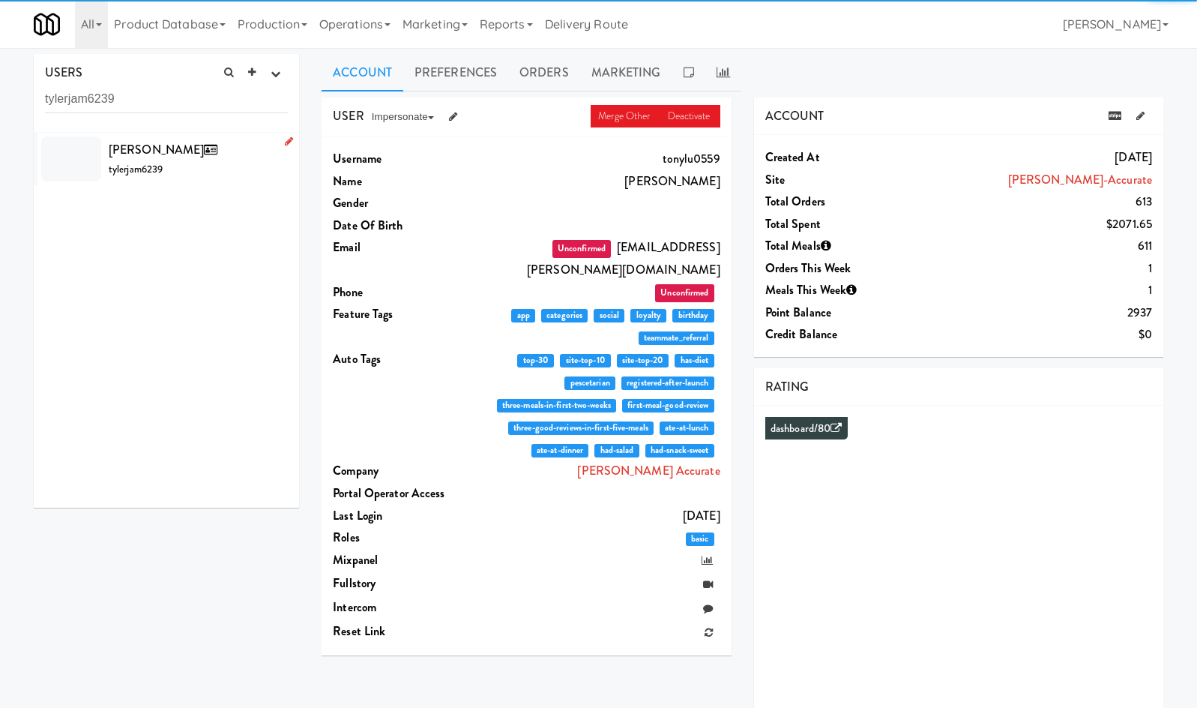
click at [201, 178] on div "Tyler Jameson tylerjam6239" at bounding box center [198, 159] width 179 height 40
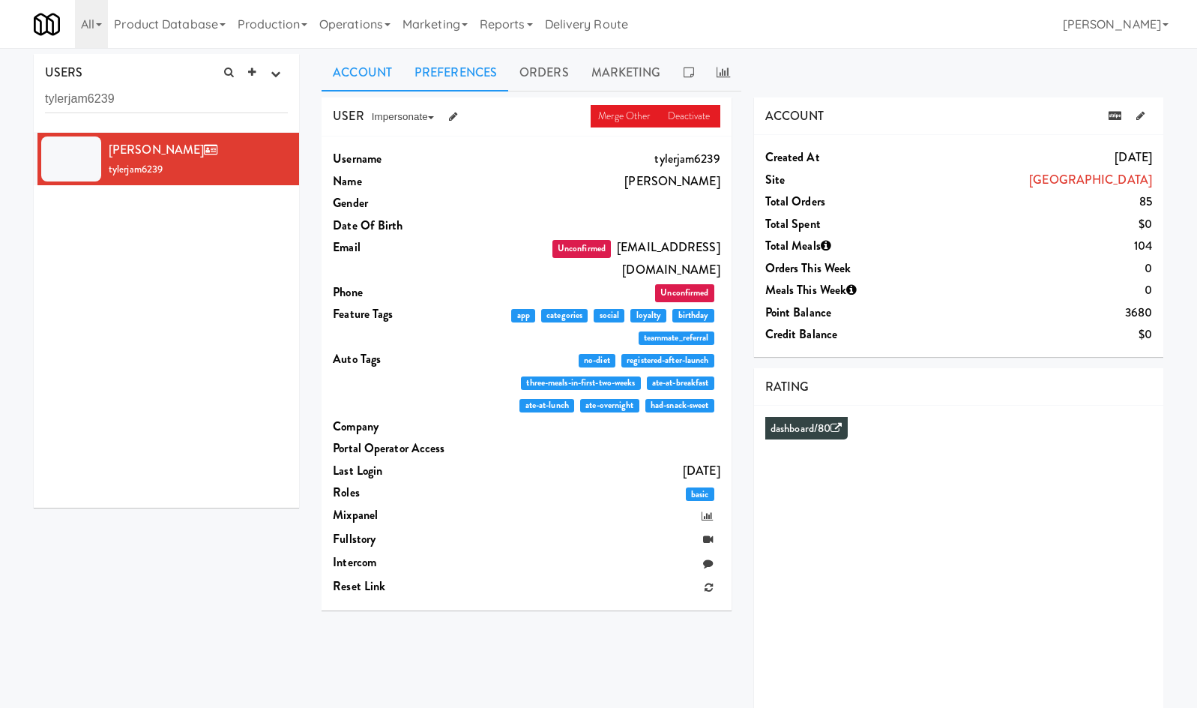
click at [457, 79] on link "Preferences" at bounding box center [455, 72] width 105 height 37
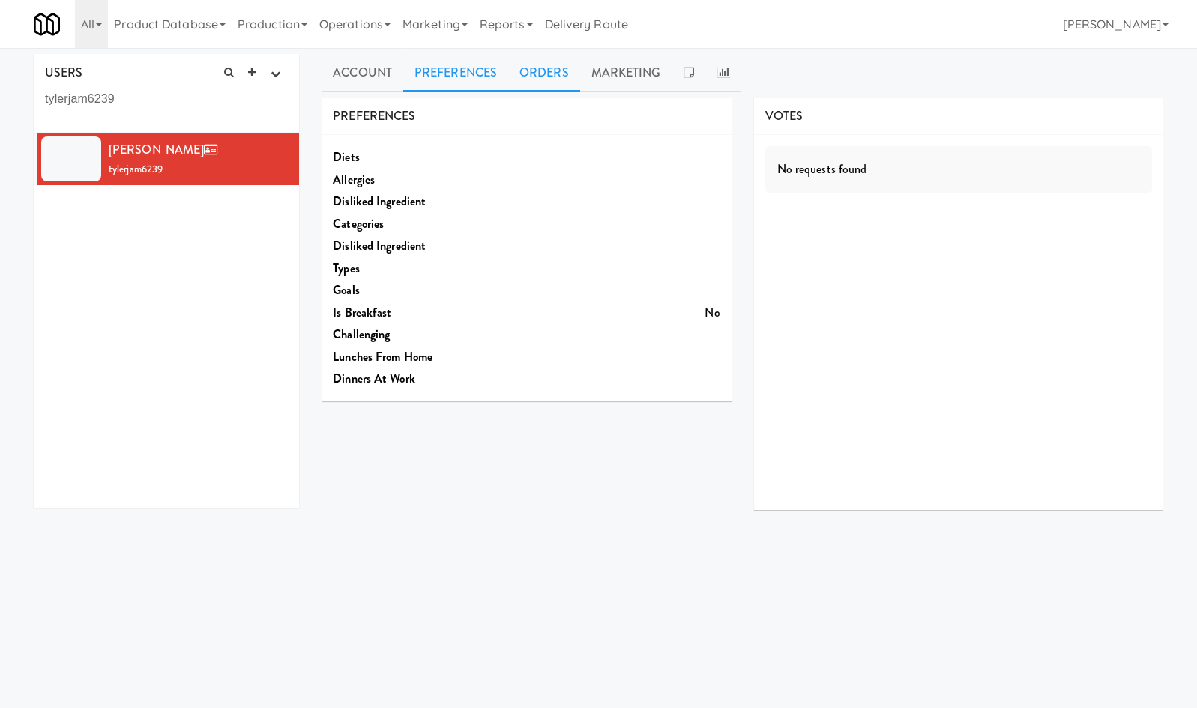
click at [576, 61] on link "Orders" at bounding box center [544, 72] width 72 height 37
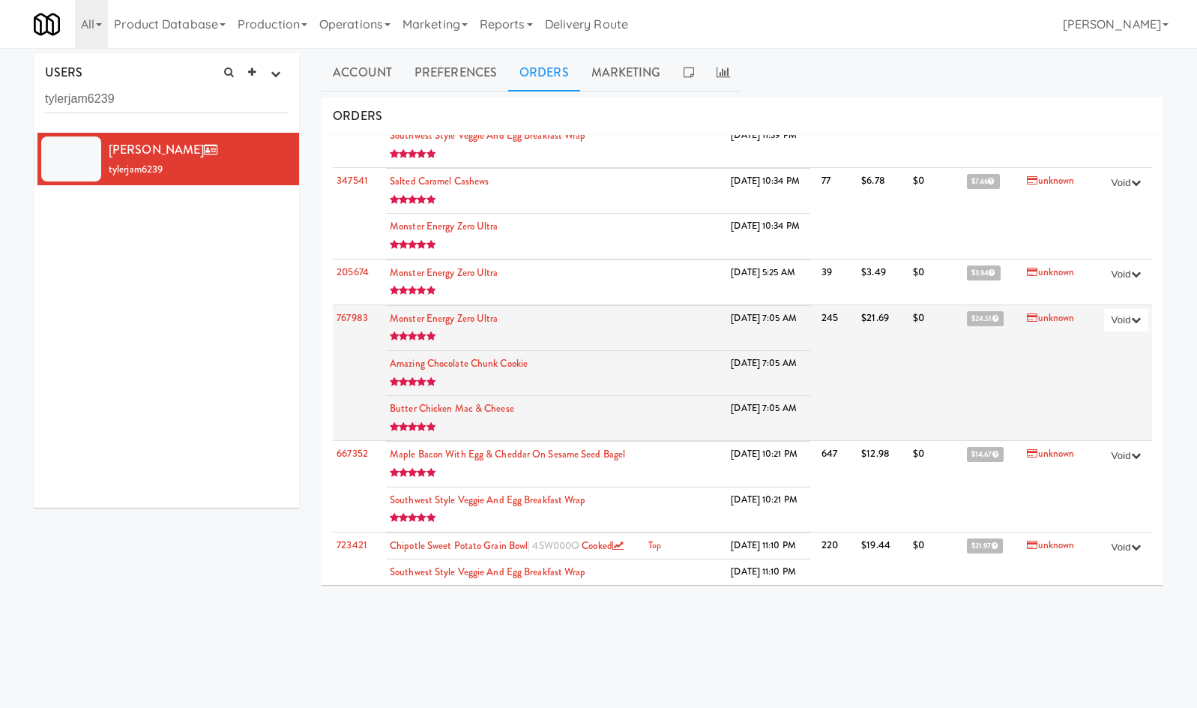
scroll to position [6821, 0]
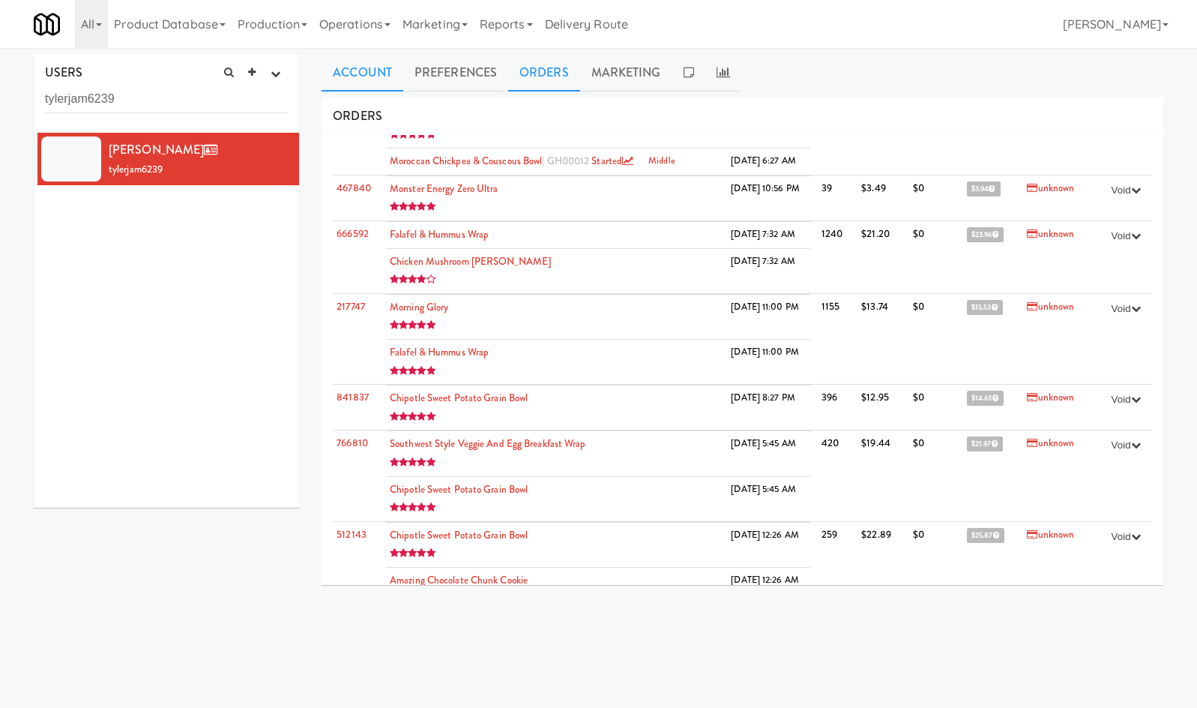
click at [367, 85] on link "Account" at bounding box center [363, 72] width 82 height 37
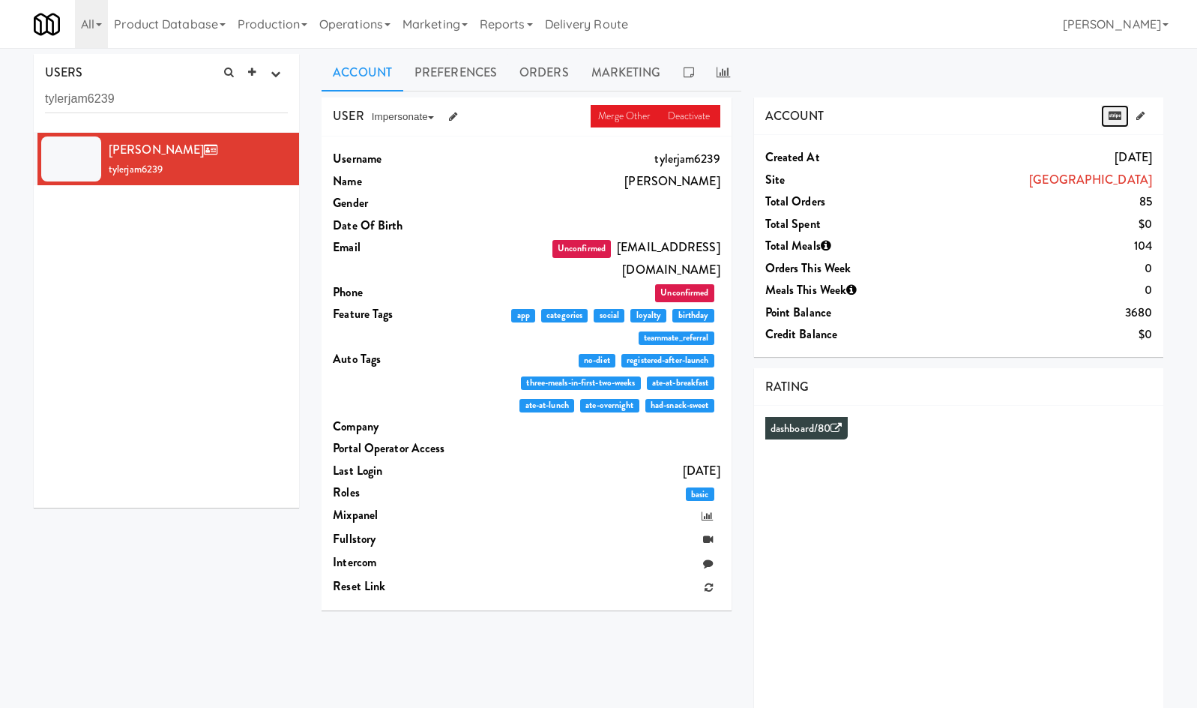
click at [947, 117] on icon at bounding box center [1115, 116] width 13 height 10
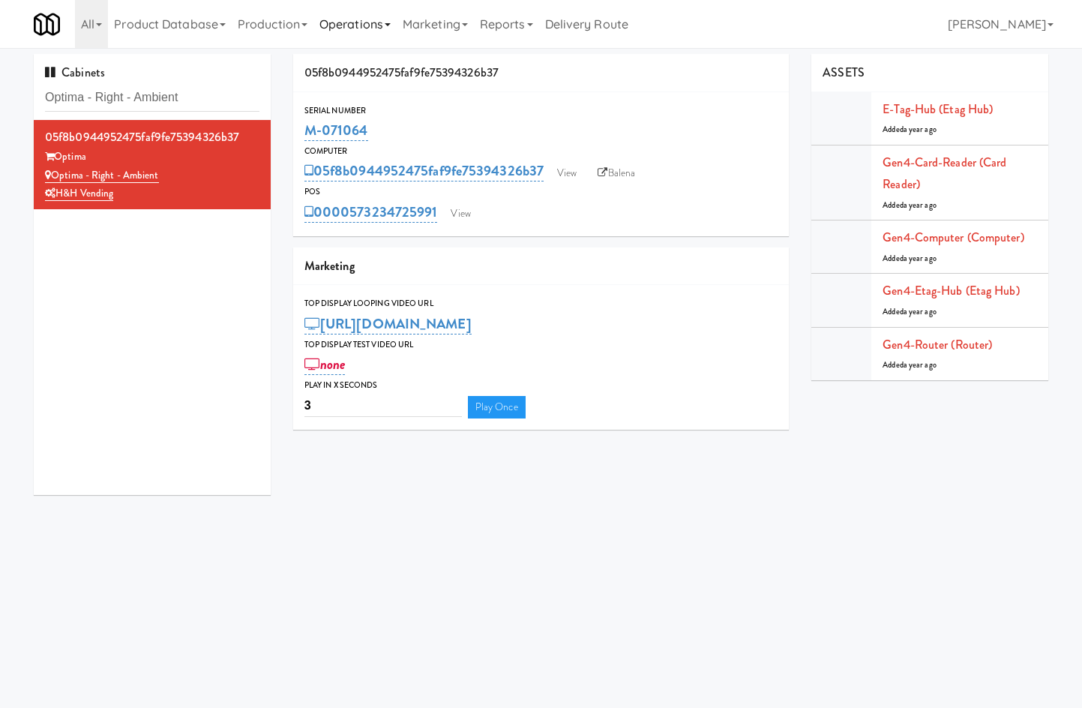
click at [326, 14] on link "Operations" at bounding box center [354, 24] width 83 height 48
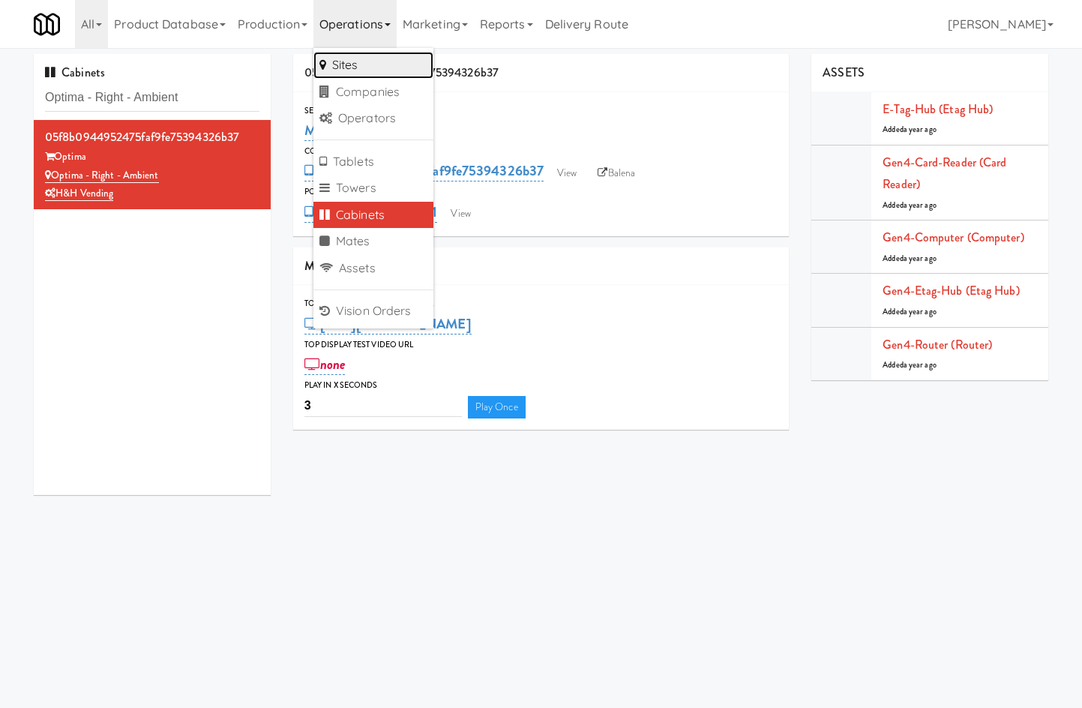
click at [358, 62] on link "Sites" at bounding box center [373, 65] width 120 height 27
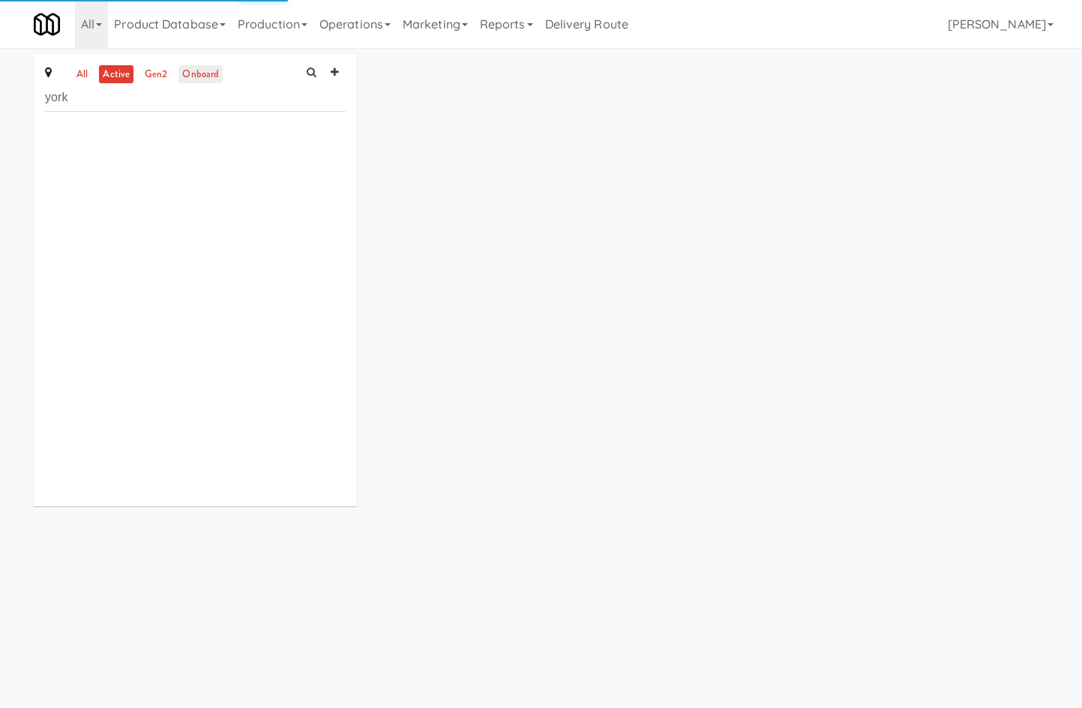
type input "york"
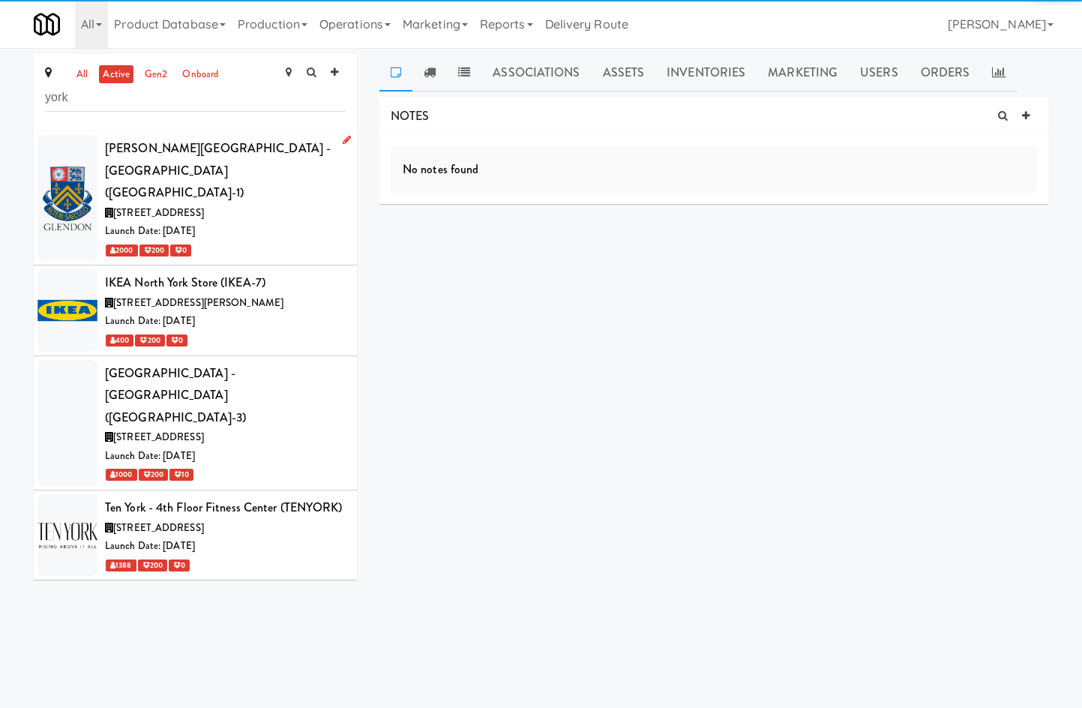
click at [204, 205] on span "2275 Bayview Ave, Toronto ON" at bounding box center [158, 212] width 91 height 14
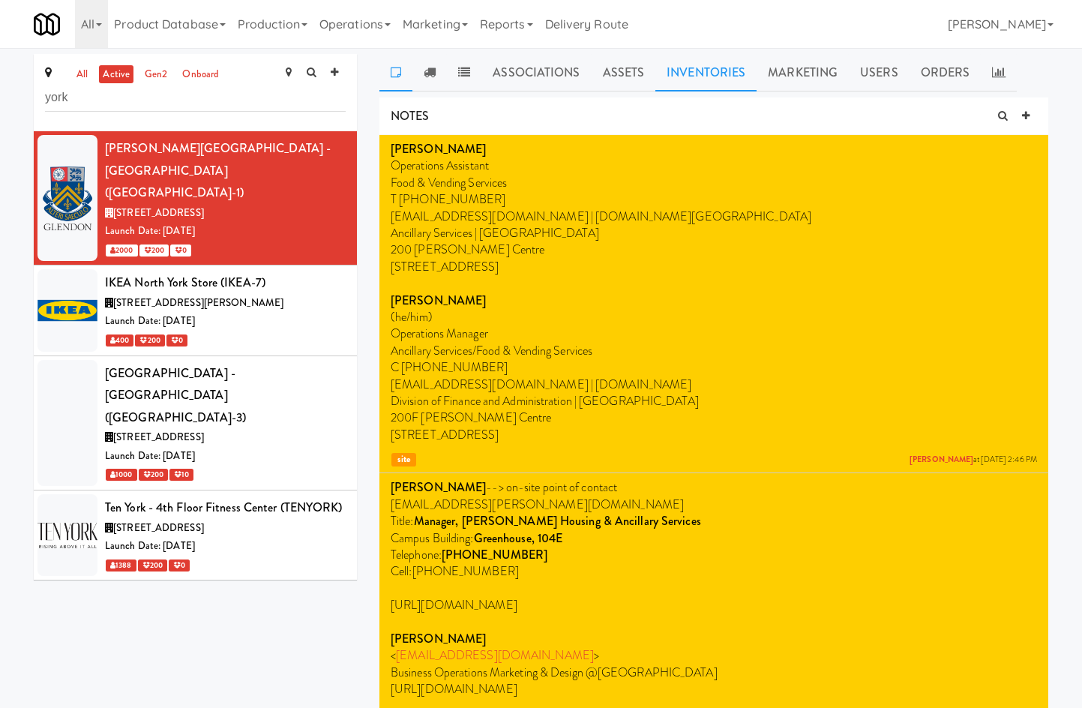
click at [674, 67] on link "Inventories" at bounding box center [705, 72] width 101 height 37
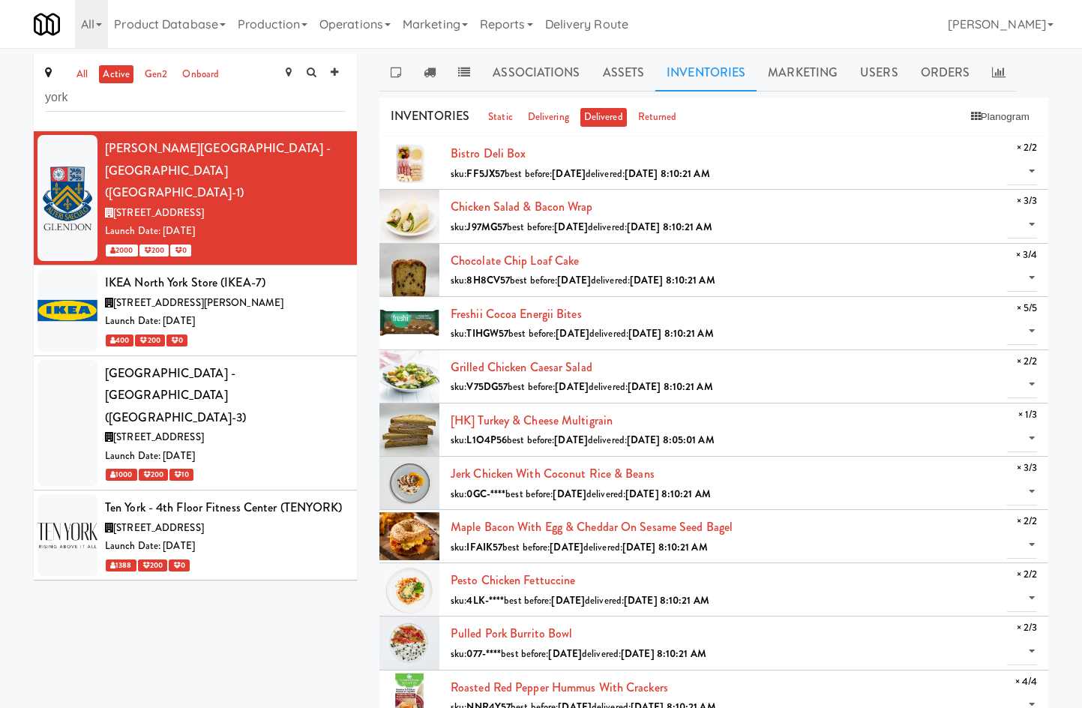
click at [691, 168] on b "Sep 8, 2025 8:10:21 AM" at bounding box center [666, 173] width 85 height 14
click at [677, 181] on div "Bistro Deli Box sku: FF5JX57 best before: Sep 11, 2025 delivered: Sep 8, 2025 8…" at bounding box center [743, 162] width 586 height 40
click at [340, 34] on link "Operations" at bounding box center [354, 24] width 83 height 48
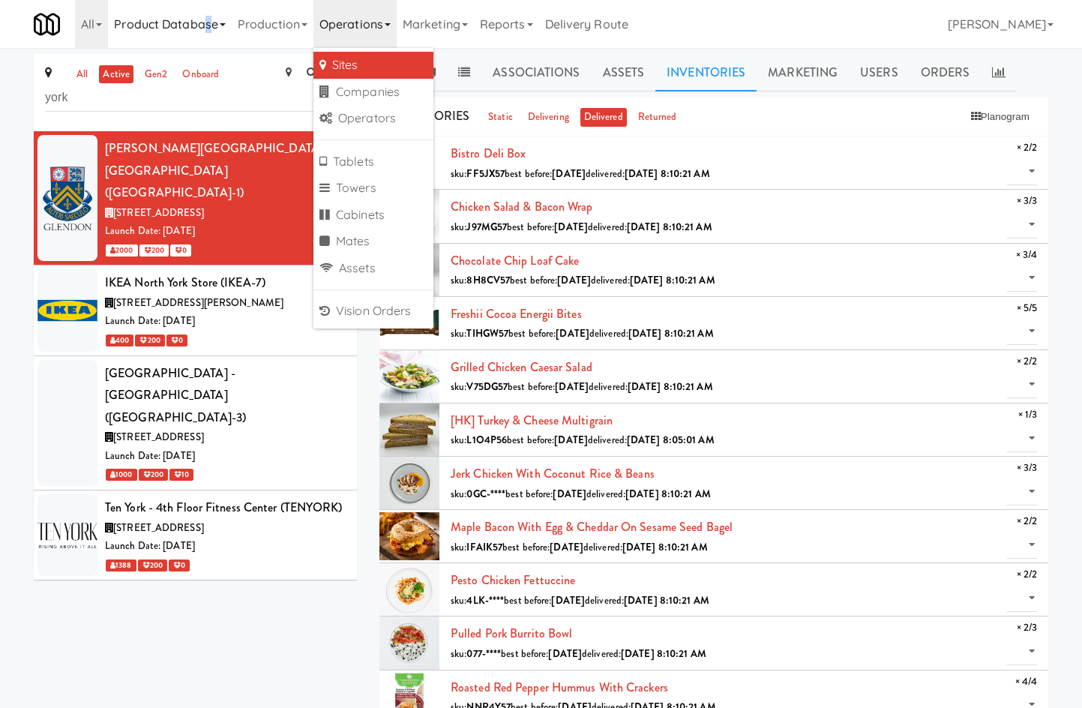
click at [208, 30] on link "Product Database" at bounding box center [170, 24] width 124 height 48
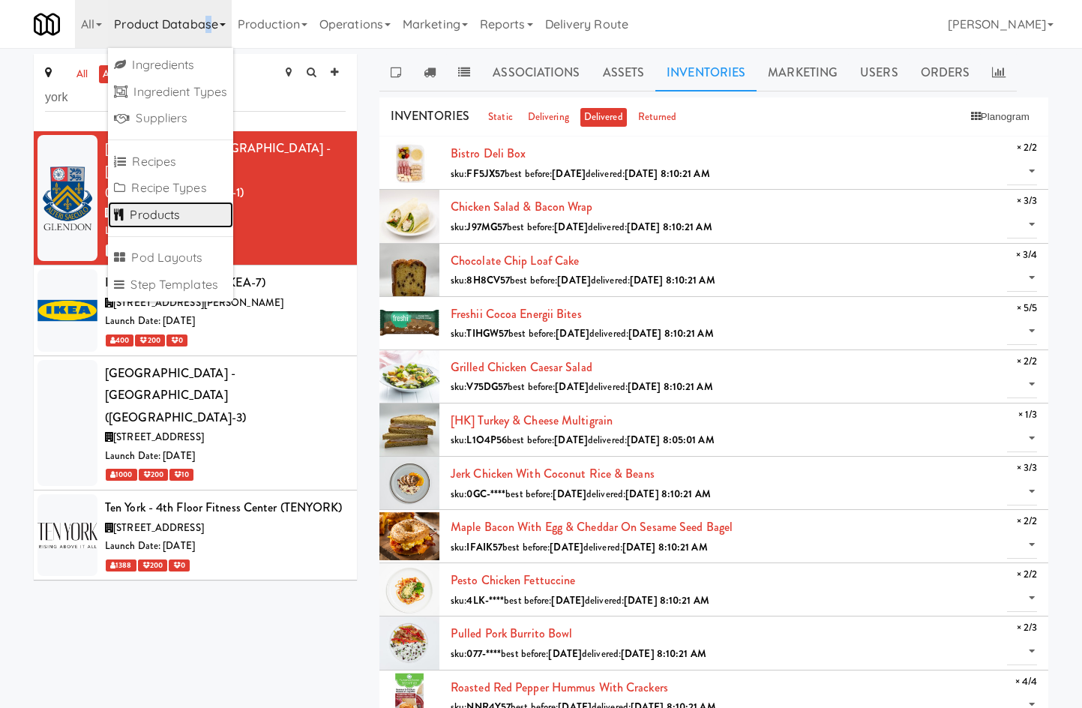
click at [185, 223] on link "Products" at bounding box center [170, 215] width 125 height 27
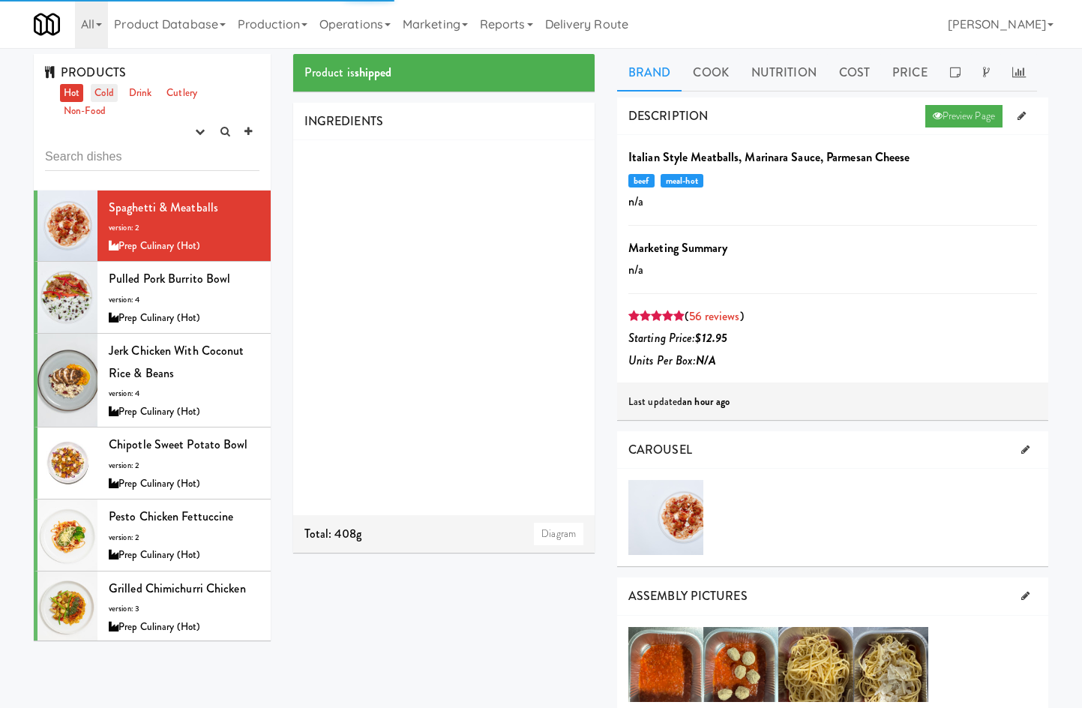
click at [95, 87] on link "Cold" at bounding box center [104, 93] width 26 height 19
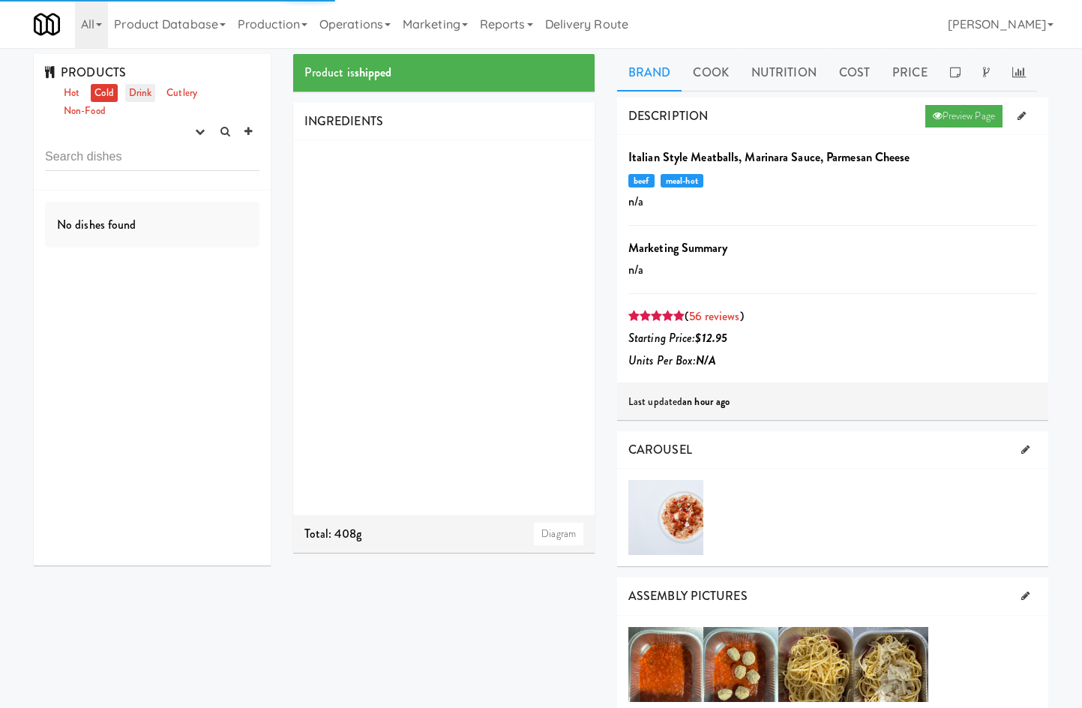
click at [151, 91] on link "Drink" at bounding box center [140, 93] width 31 height 19
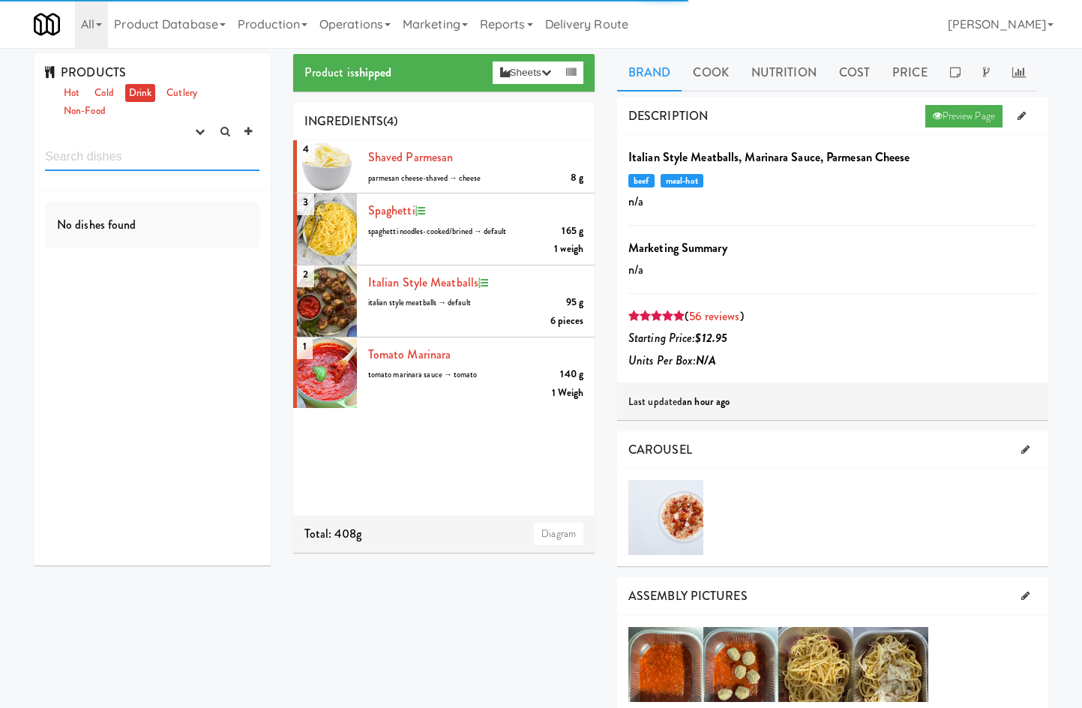
click at [119, 164] on input "text" at bounding box center [152, 157] width 214 height 28
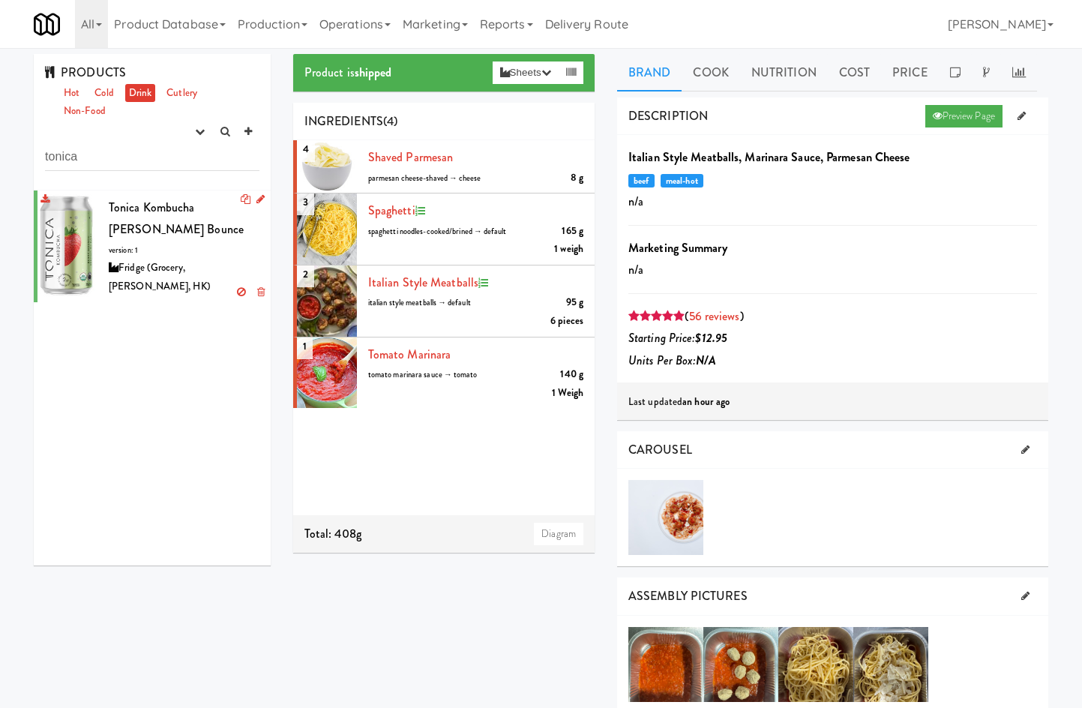
click at [154, 226] on div "Tonica Kombucha Berry Bounce version: 1 Fridge (Grocery, Bev, HK)" at bounding box center [184, 246] width 151 height 100
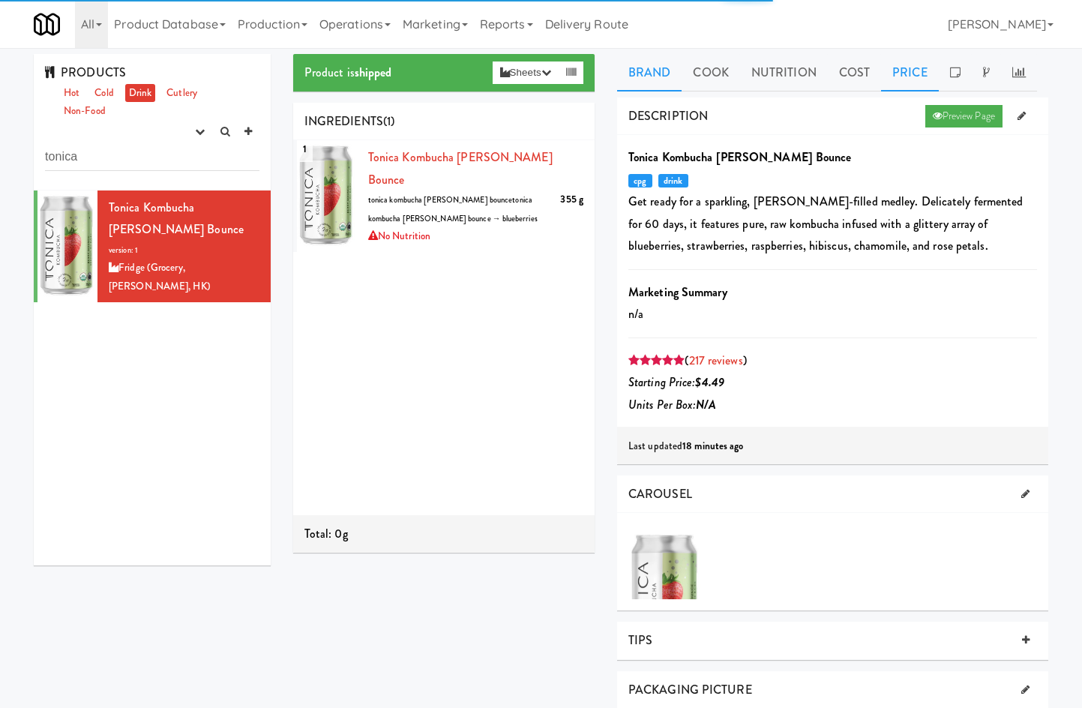
click at [911, 68] on link "Price" at bounding box center [910, 72] width 58 height 37
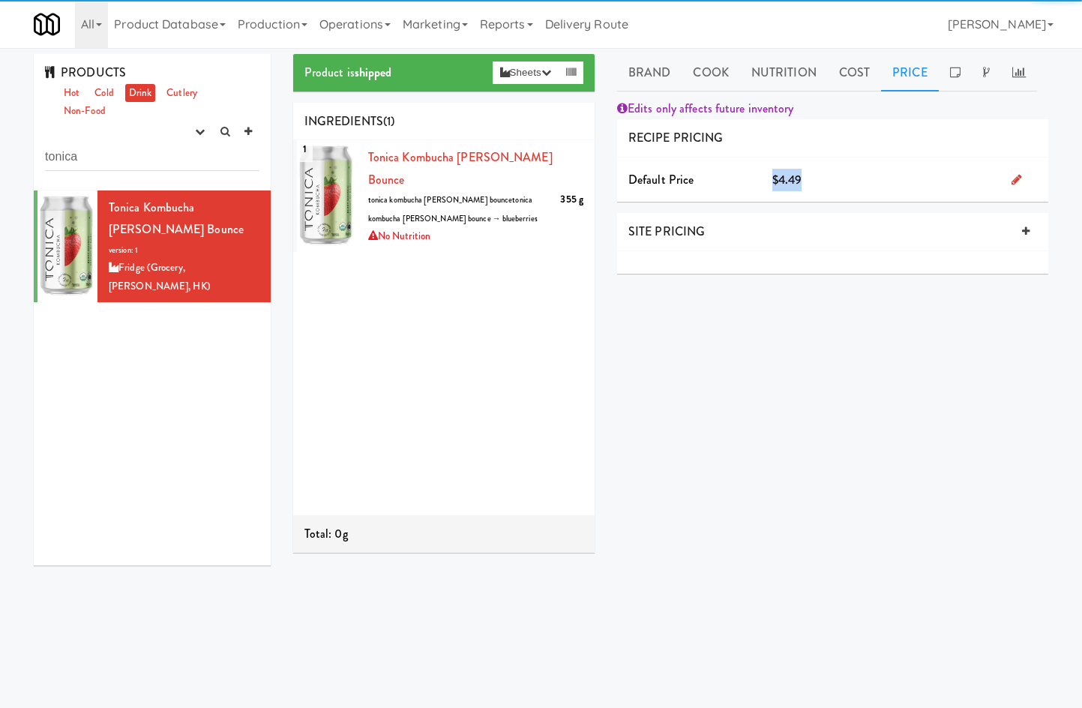
click at [762, 187] on div "$4.49" at bounding box center [880, 180] width 239 height 22
copy span "$4.49"
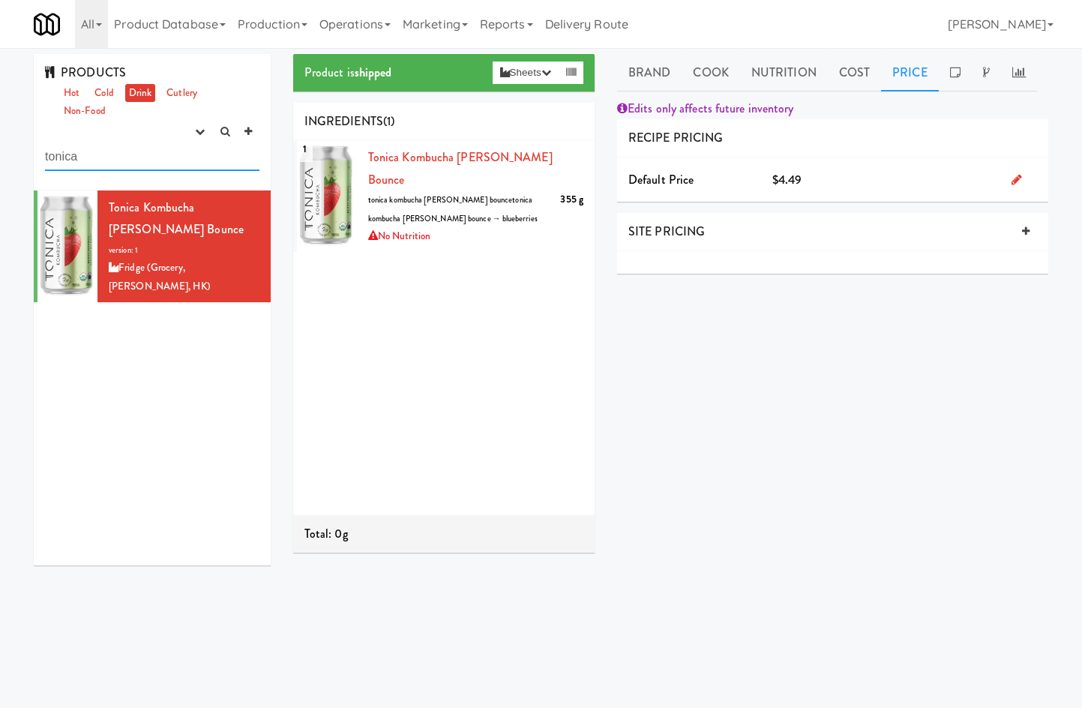
click at [163, 147] on input "tonica" at bounding box center [152, 157] width 214 height 28
click at [161, 148] on input "tonica" at bounding box center [152, 157] width 214 height 28
click at [161, 147] on input "tonica" at bounding box center [152, 157] width 214 height 28
paste input "Peach Mango"
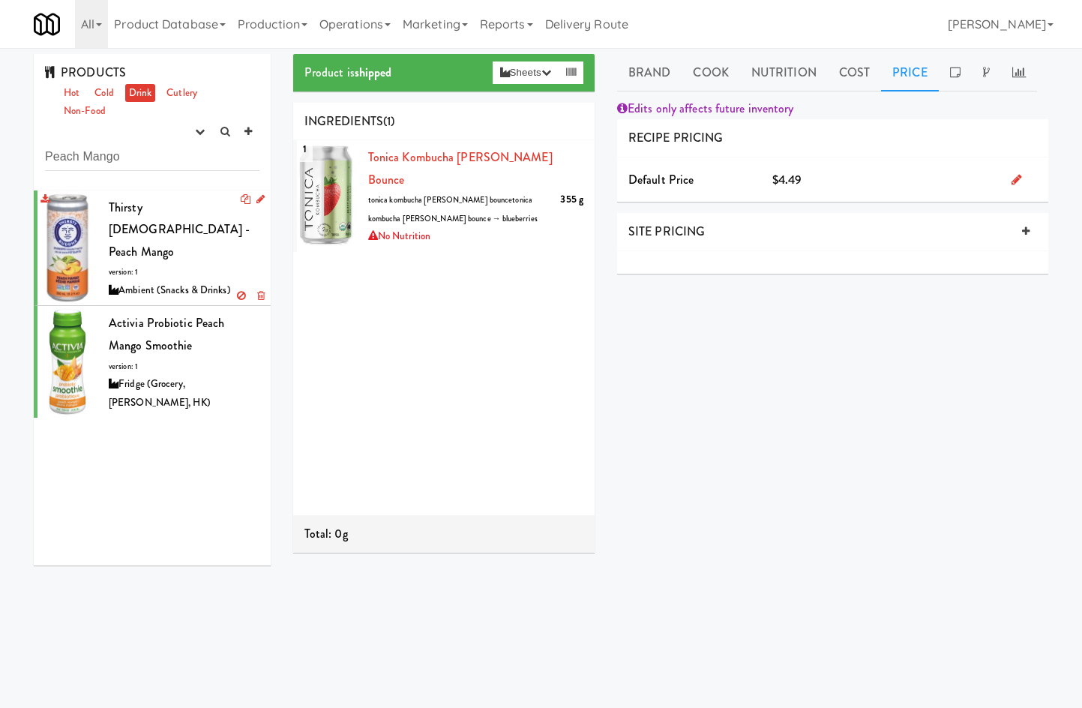
click at [193, 256] on div "Thirsty Buddha - Peach Mango version: 1 Ambient (Snacks & Drinks)" at bounding box center [184, 247] width 151 height 103
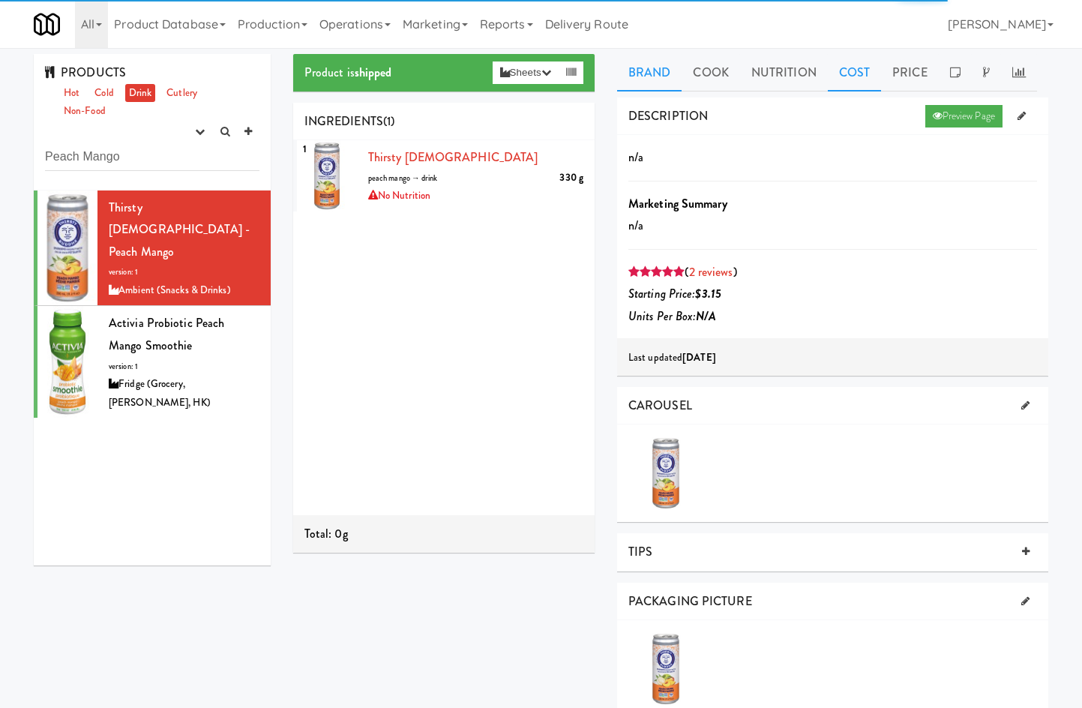
drag, startPoint x: 852, startPoint y: 59, endPoint x: 854, endPoint y: 81, distance: 21.8
click at [852, 60] on link "Cost" at bounding box center [853, 72] width 53 height 37
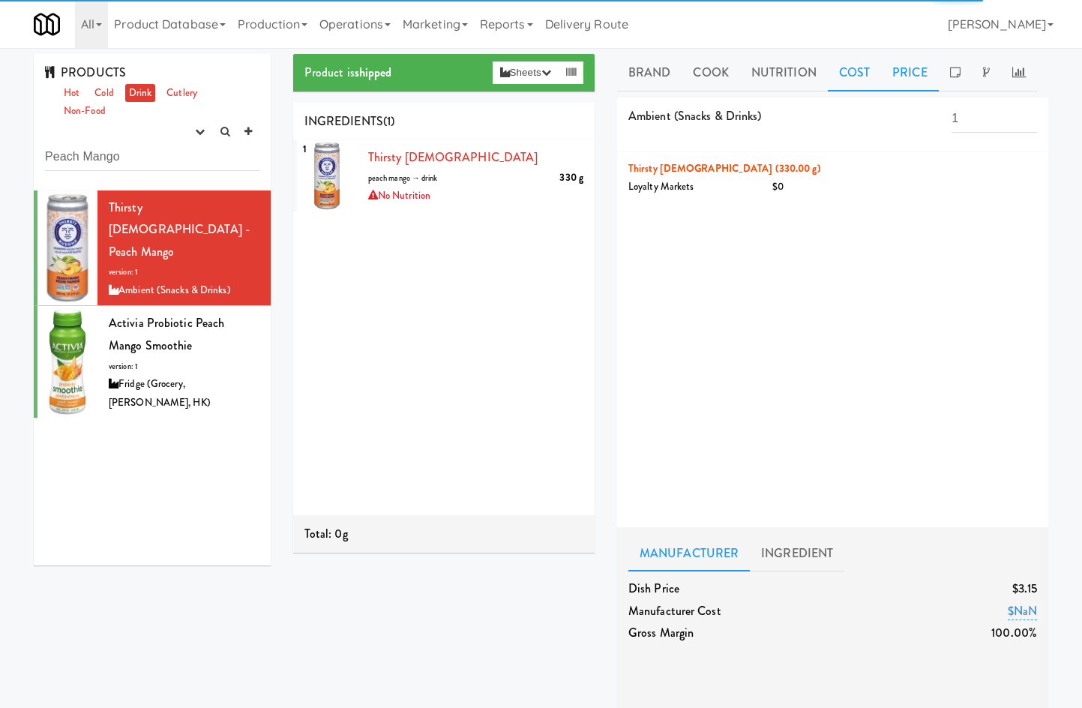
click at [898, 68] on link "Price" at bounding box center [910, 72] width 58 height 37
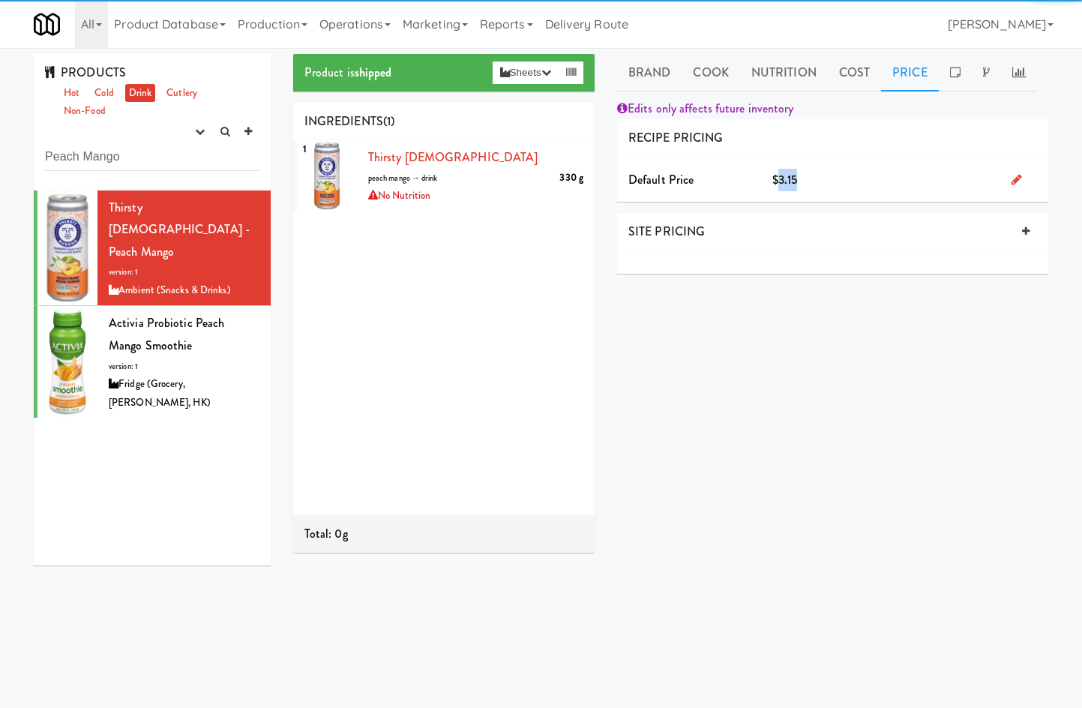
drag, startPoint x: 791, startPoint y: 179, endPoint x: 778, endPoint y: 184, distance: 13.8
click at [778, 184] on div "$3.15" at bounding box center [880, 180] width 239 height 22
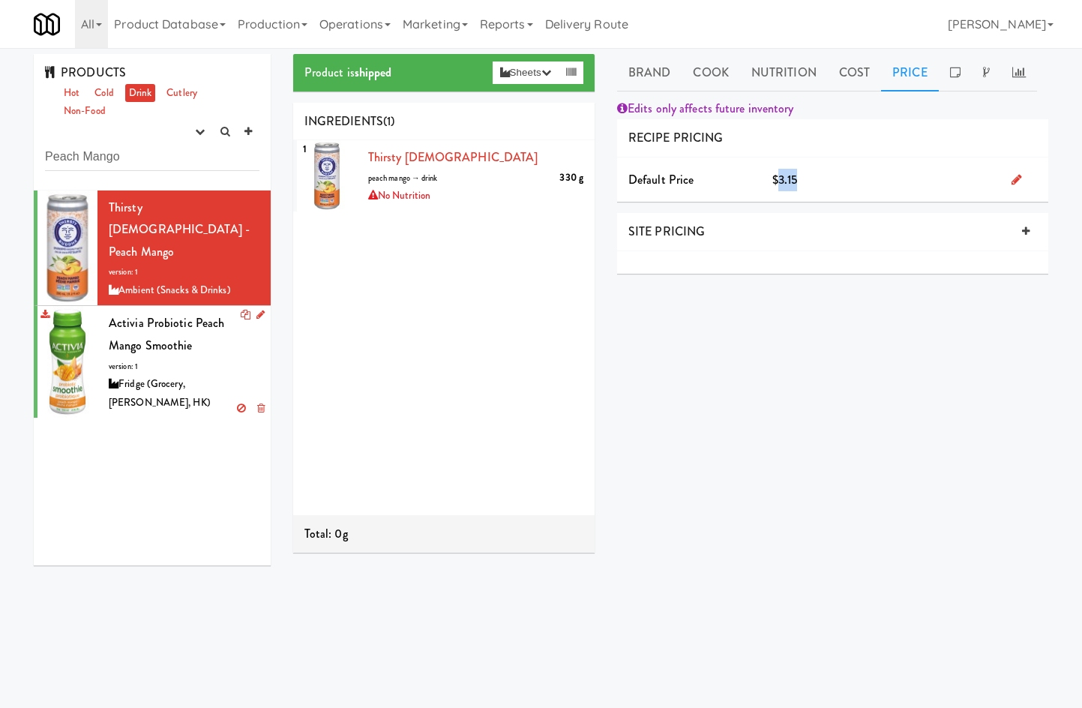
copy span "3.15"
click at [213, 165] on input "Peach Mango" at bounding box center [152, 157] width 214 height 28
click at [212, 165] on input "Peach Mango" at bounding box center [152, 157] width 214 height 28
paste input "Sugar Free Red Bull"
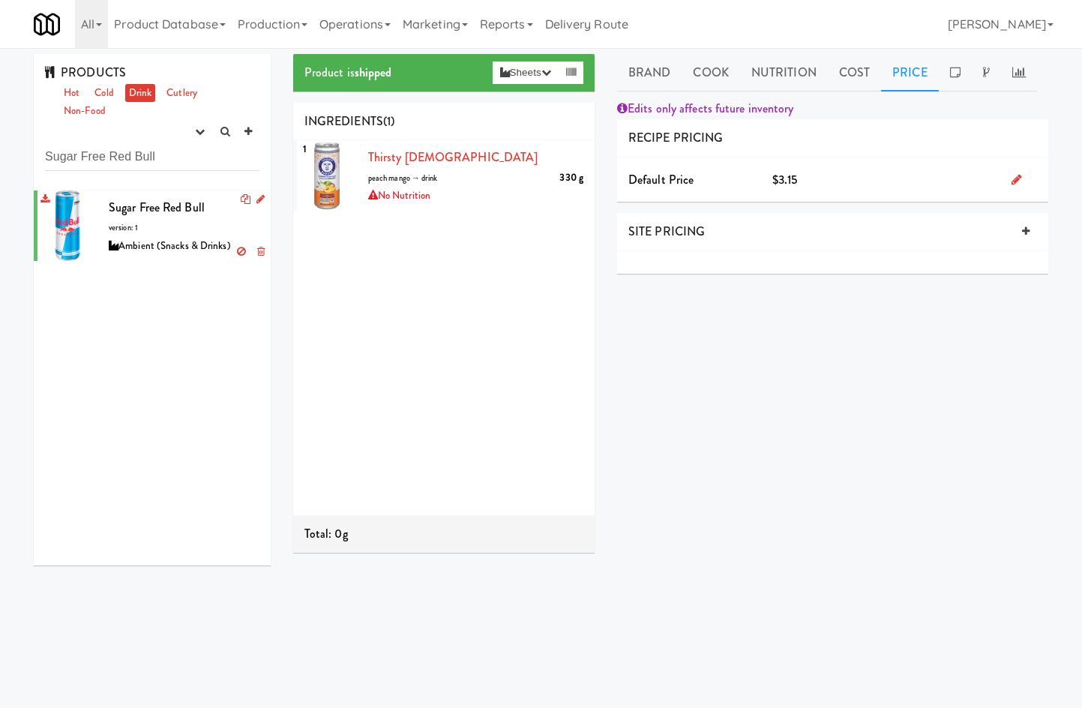
click at [181, 229] on div "Sugar Free Red Bull version: 1 Ambient (Snacks & Drinks)" at bounding box center [184, 225] width 151 height 59
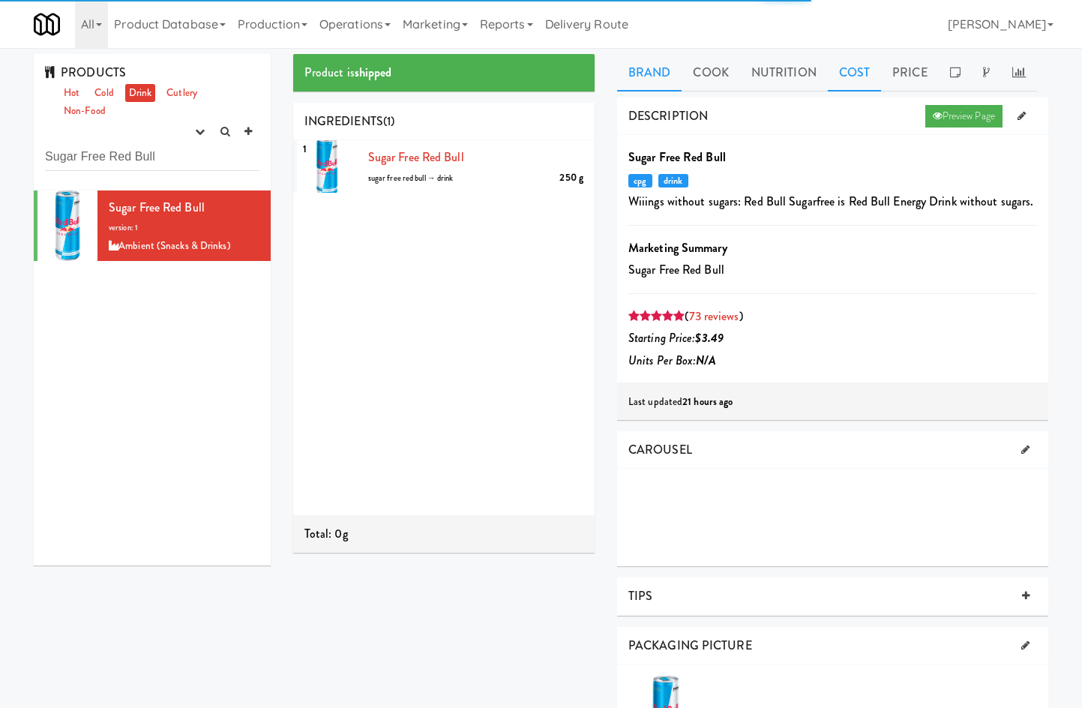
click at [869, 55] on link "Cost" at bounding box center [853, 72] width 53 height 37
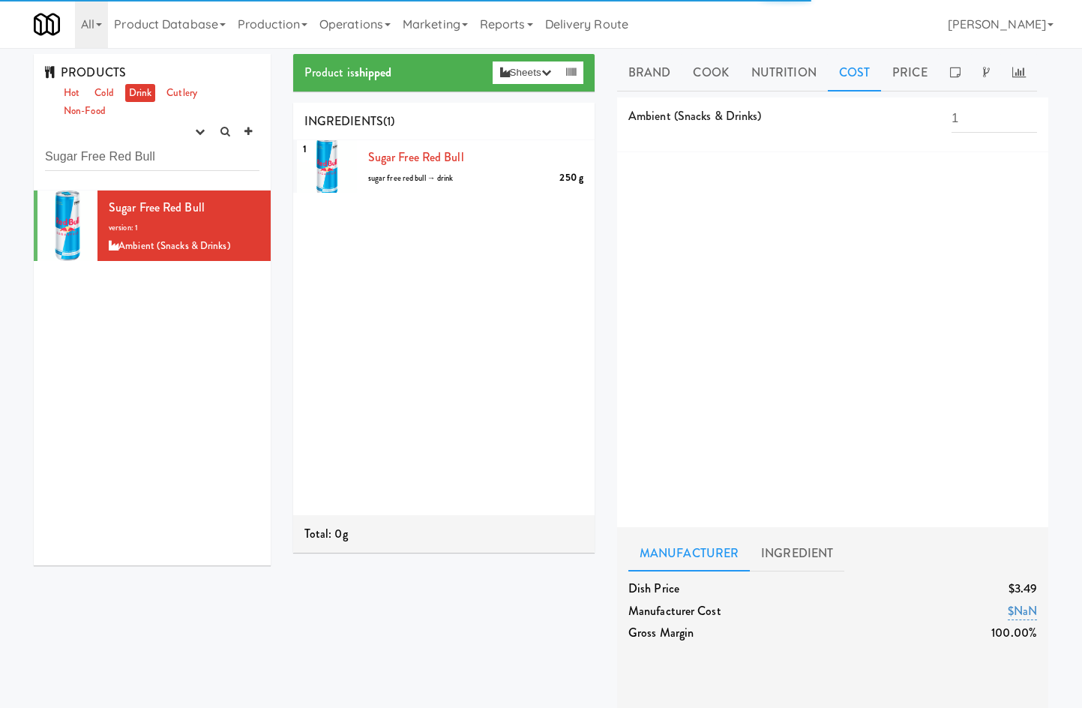
click at [864, 64] on link "Cost" at bounding box center [853, 72] width 53 height 37
click at [918, 77] on link "Price" at bounding box center [910, 72] width 58 height 37
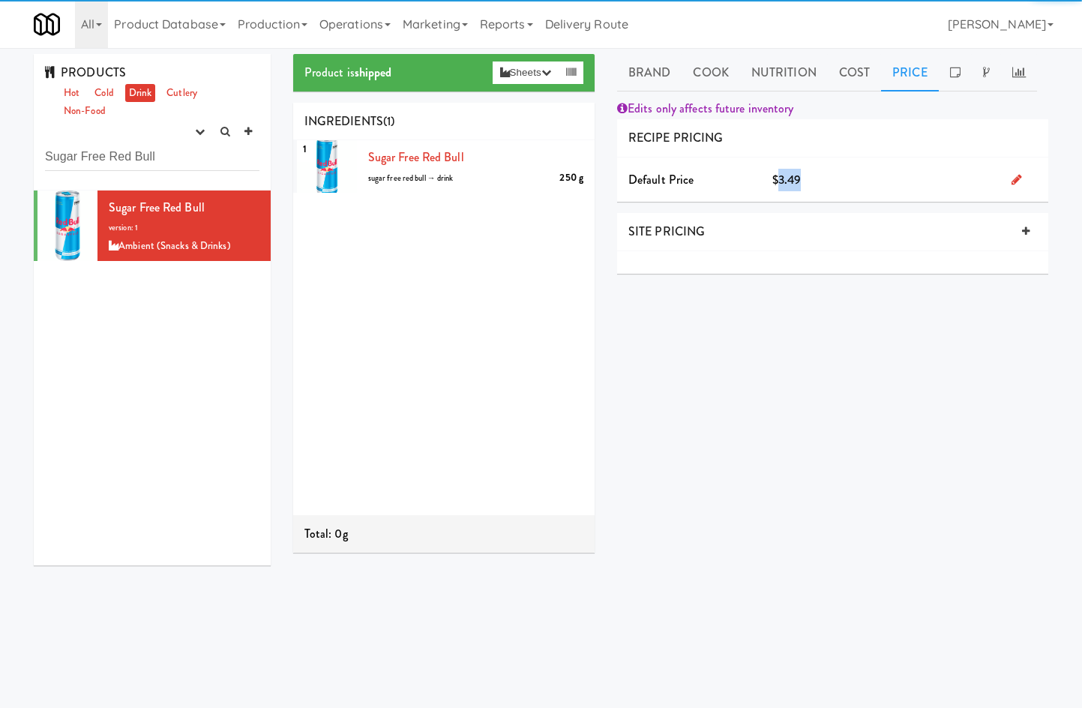
drag, startPoint x: 779, startPoint y: 182, endPoint x: 801, endPoint y: 170, distance: 25.5
click at [800, 171] on span "$3.49" at bounding box center [786, 179] width 29 height 17
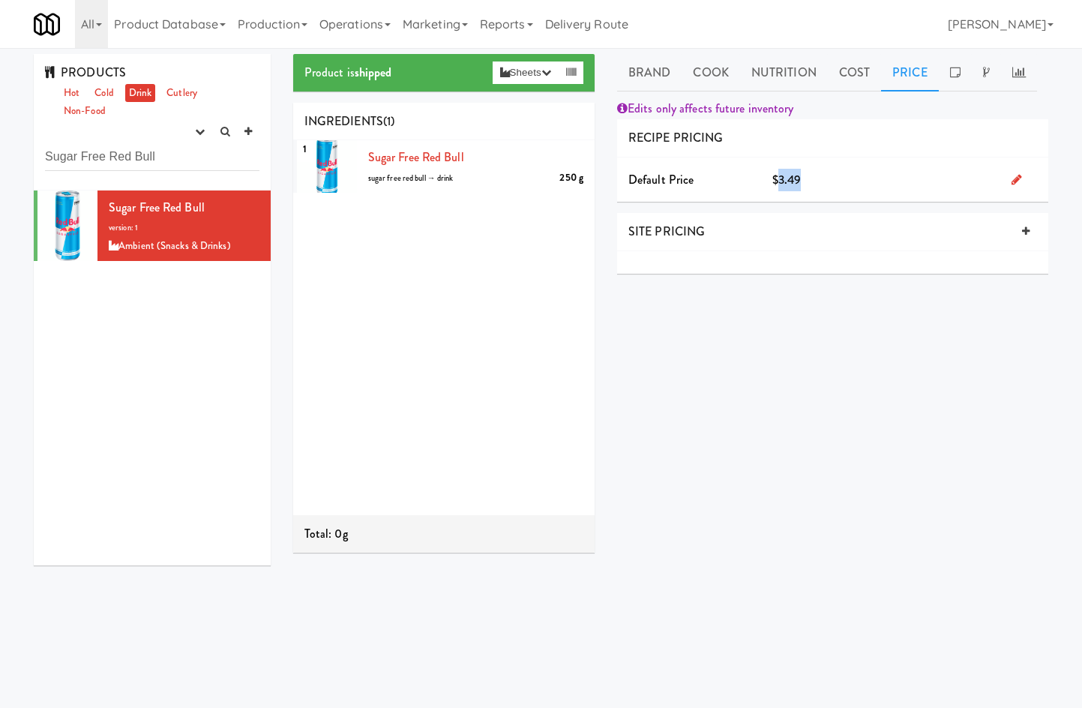
copy span "3.49"
click at [220, 172] on div "PRODUCTS Hot Cold Drink Cutlery Non-Food experimenting finalized shipped discon…" at bounding box center [152, 122] width 237 height 136
click at [185, 157] on input "Sugar Free Red Bull" at bounding box center [152, 157] width 214 height 28
drag, startPoint x: 185, startPoint y: 157, endPoint x: 170, endPoint y: 126, distance: 34.2
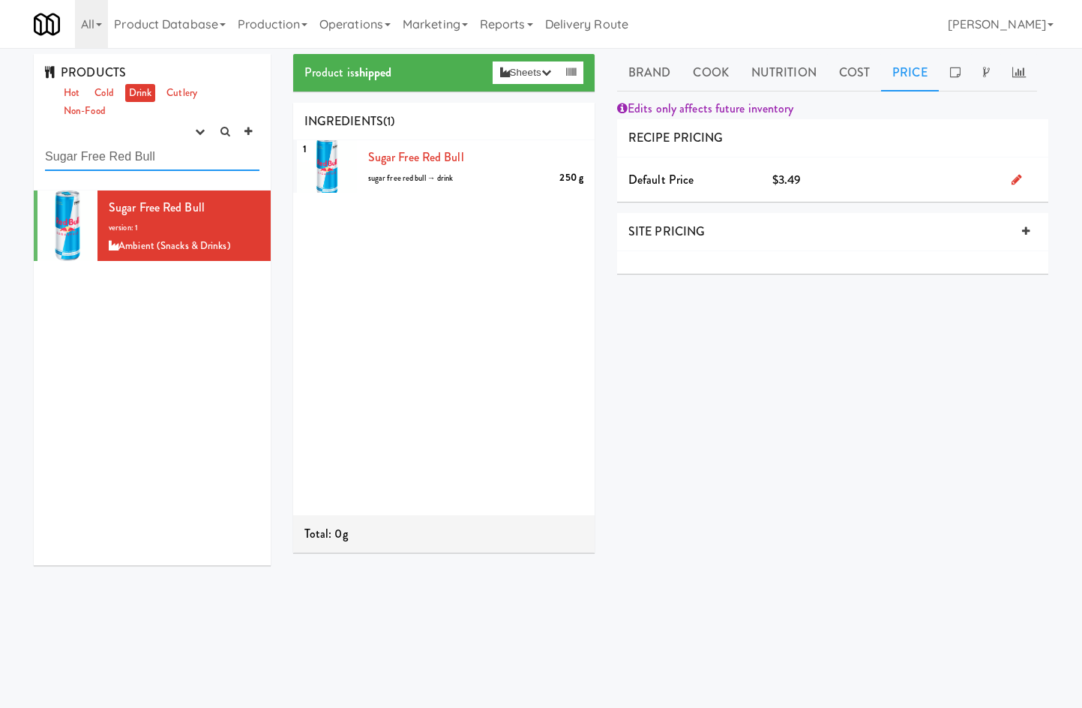
click at [178, 157] on input "Sugar Free Red Bull" at bounding box center [152, 157] width 214 height 28
paste input "Red Bull Energy Drink"
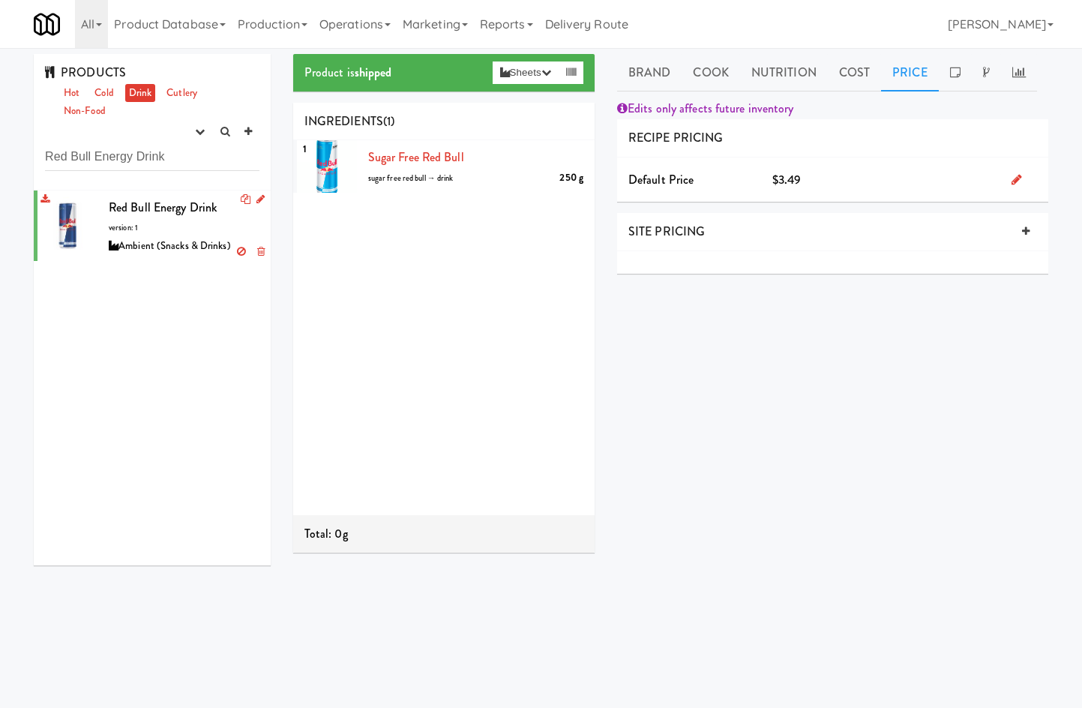
drag, startPoint x: 151, startPoint y: 212, endPoint x: 169, endPoint y: 208, distance: 18.5
click at [152, 212] on span "Red Bull Energy Drink" at bounding box center [163, 207] width 108 height 17
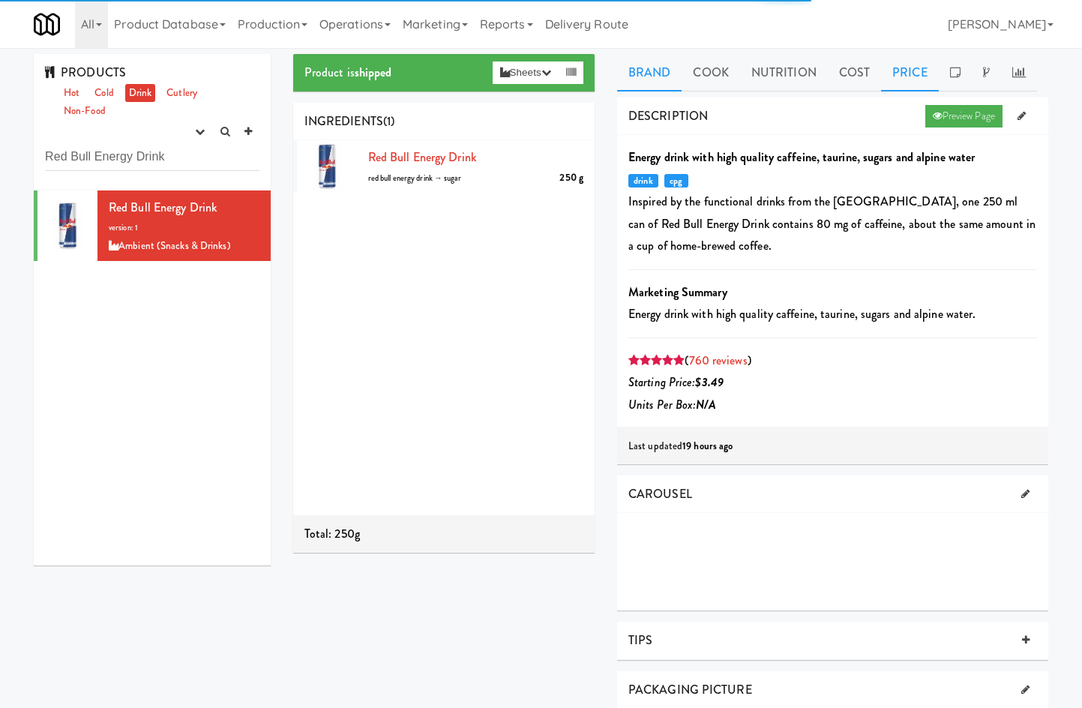
click at [926, 70] on link "Price" at bounding box center [910, 72] width 58 height 37
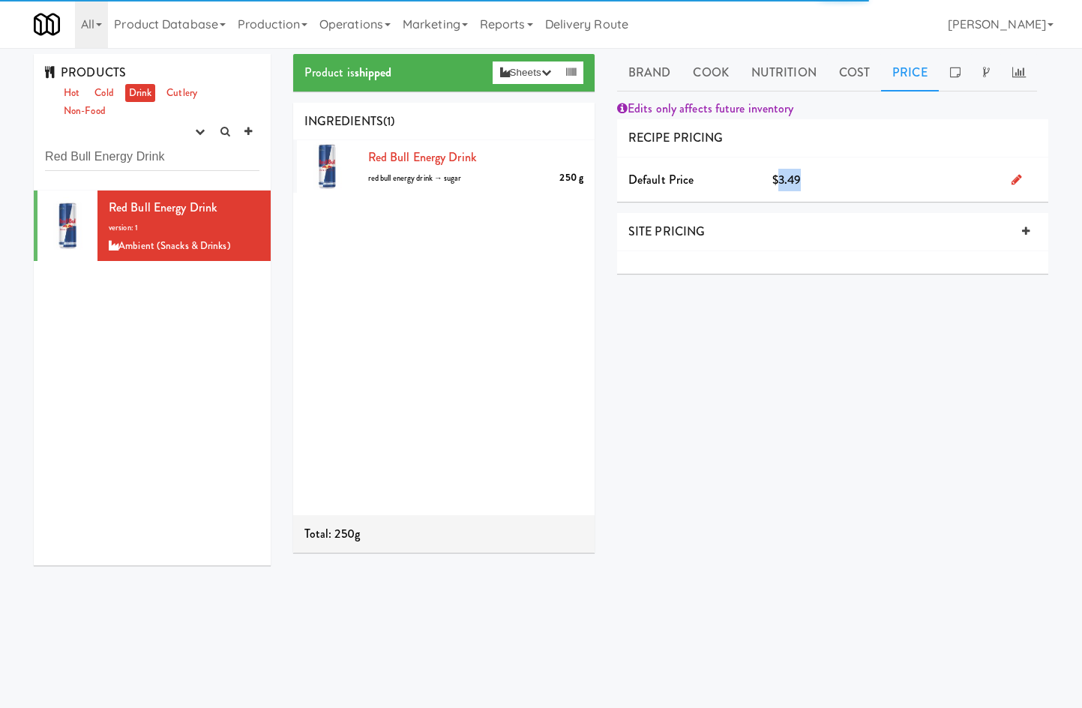
drag, startPoint x: 776, startPoint y: 179, endPoint x: 827, endPoint y: 167, distance: 52.4
click at [827, 167] on div "Default Price $3.49" at bounding box center [832, 179] width 431 height 45
copy span "3.49"
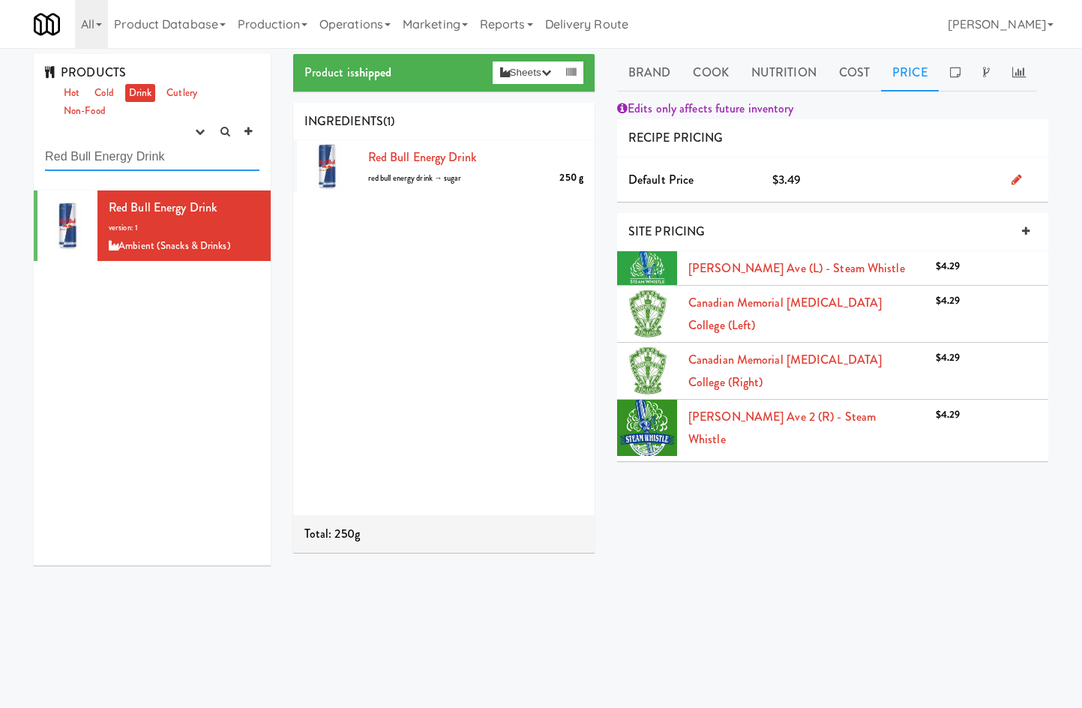
click at [202, 145] on input "Red Bull Energy Drink" at bounding box center [152, 157] width 214 height 28
paste input "Orange Celsius Ene"
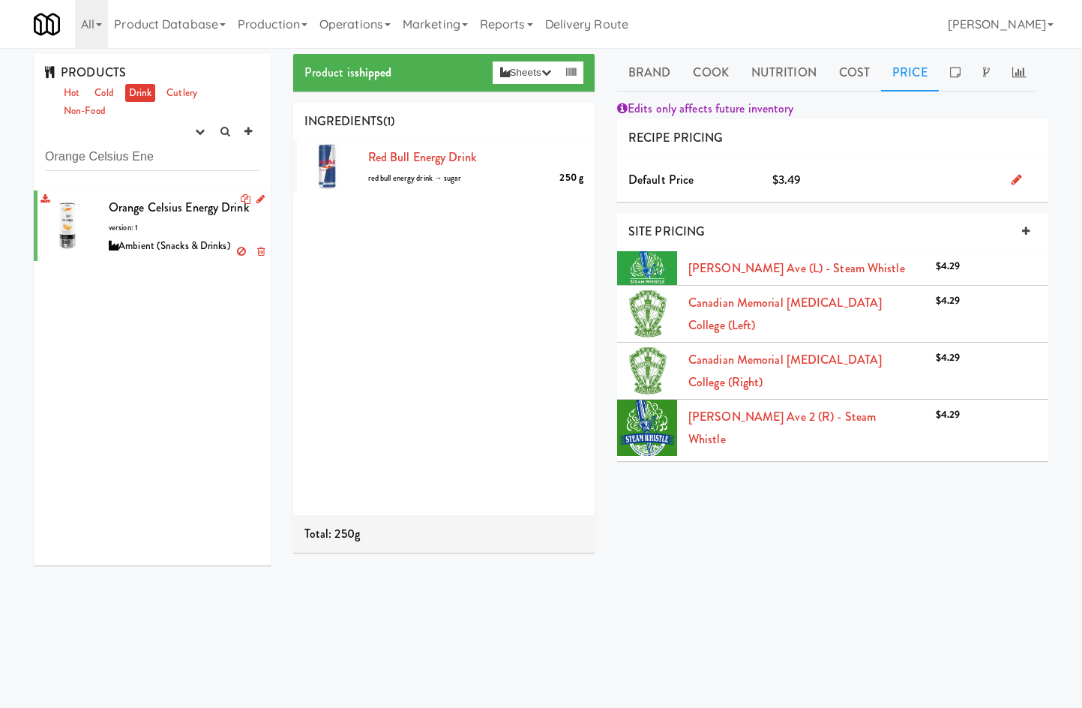
click at [148, 235] on div "Orange Celsius Energy Drink version: 1 Ambient (Snacks & Drinks)" at bounding box center [184, 225] width 151 height 59
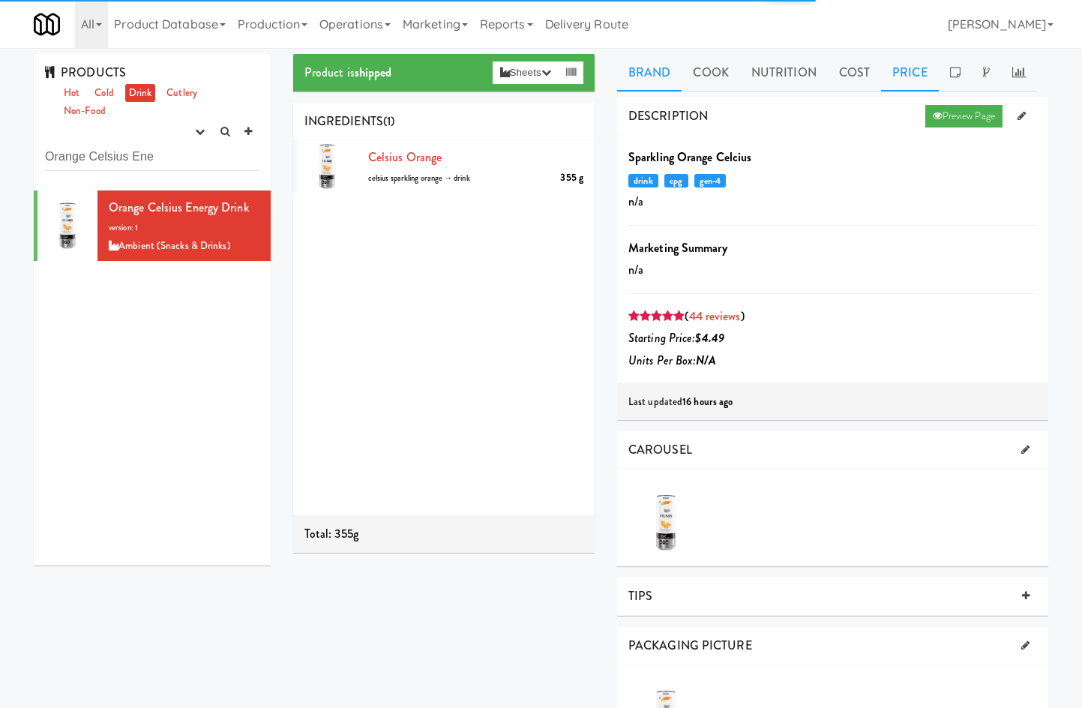
click at [893, 65] on link "Price" at bounding box center [910, 72] width 58 height 37
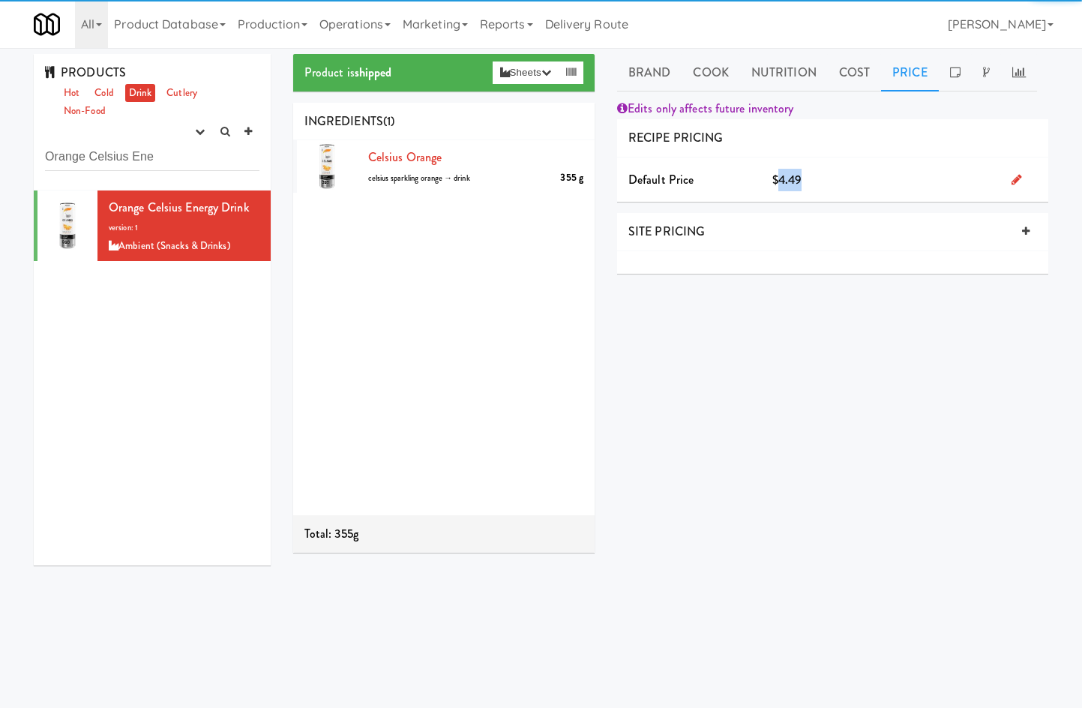
drag, startPoint x: 782, startPoint y: 181, endPoint x: 819, endPoint y: 168, distance: 39.8
click at [819, 169] on div "$4.49" at bounding box center [880, 180] width 239 height 22
copy span "4.49"
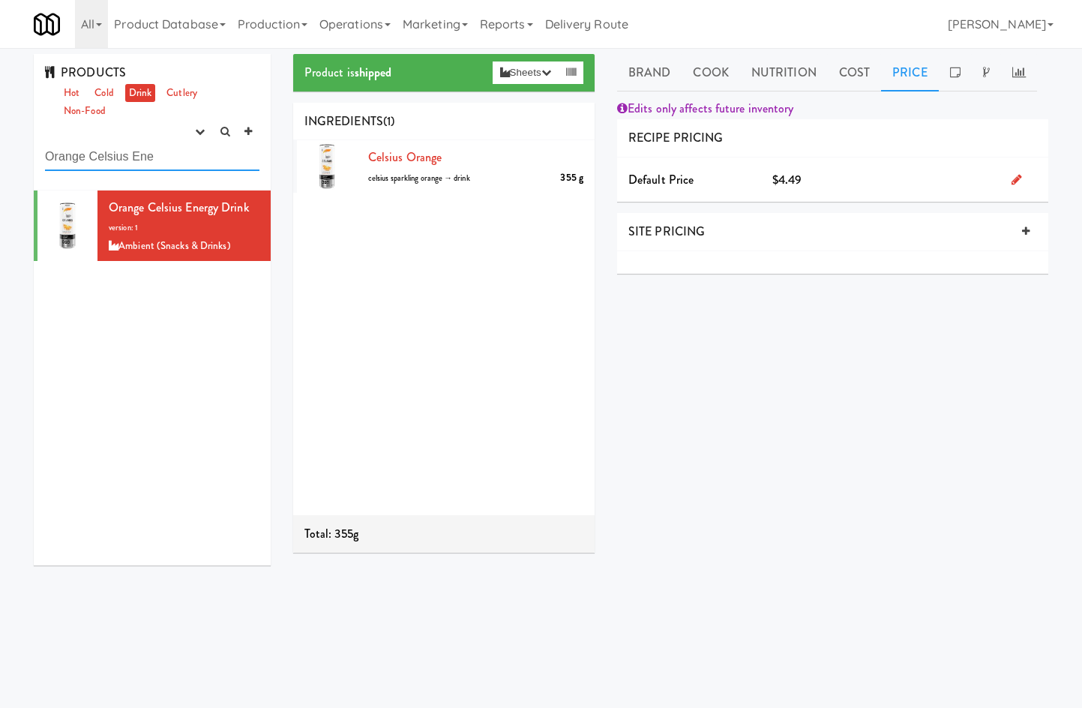
click at [180, 151] on input "Orange Celsius Ene" at bounding box center [152, 157] width 214 height 28
drag, startPoint x: 180, startPoint y: 151, endPoint x: 176, endPoint y: 145, distance: 7.7
click at [173, 154] on input "Orange Celsius Ene" at bounding box center [152, 157] width 214 height 28
paste input "Monster"
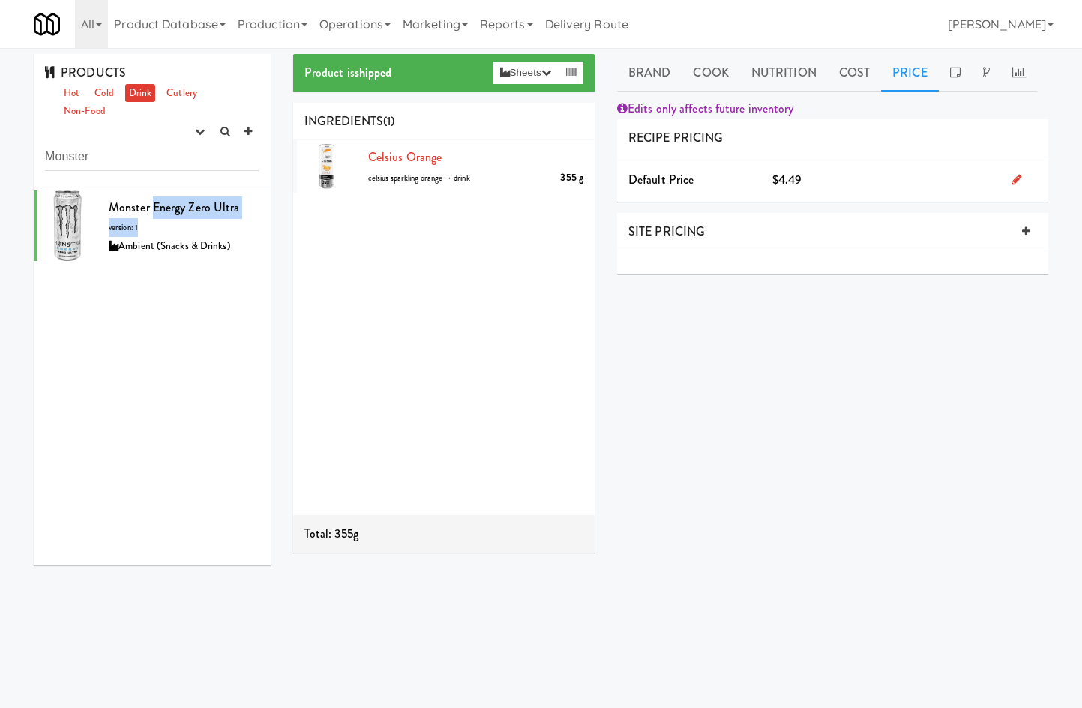
drag, startPoint x: 155, startPoint y: 218, endPoint x: 277, endPoint y: 196, distance: 123.5
click at [157, 218] on div "Monster Energy Zero Ultra version: 1 Ambient (Snacks & Drinks)" at bounding box center [184, 225] width 151 height 59
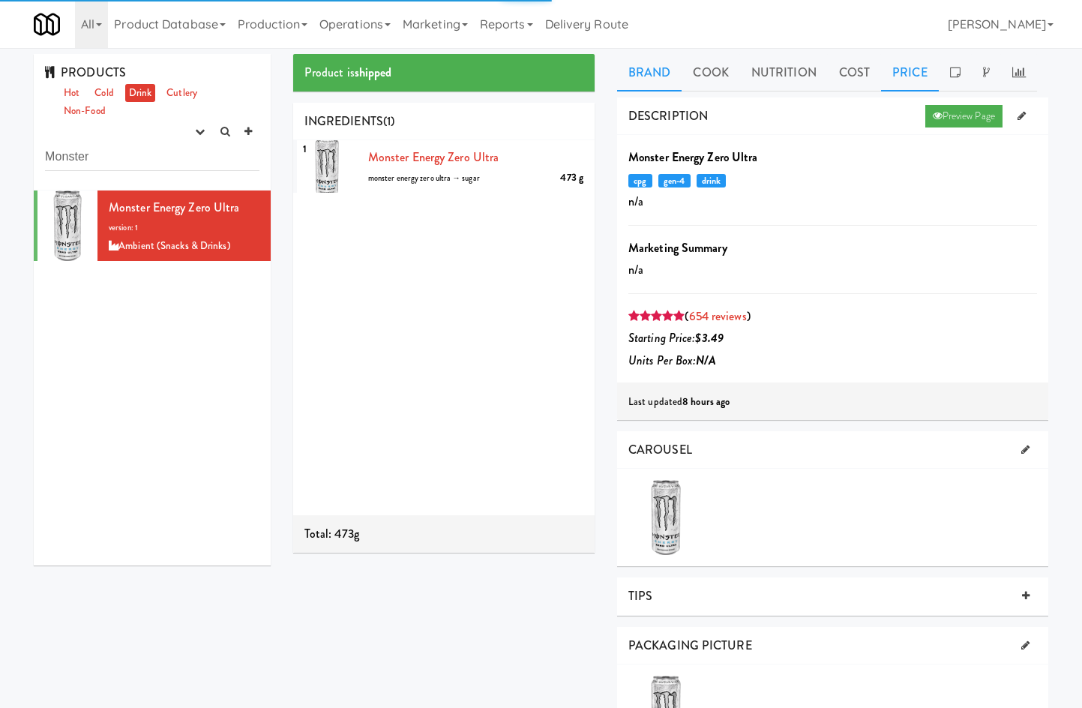
click at [906, 64] on link "Price" at bounding box center [910, 72] width 58 height 37
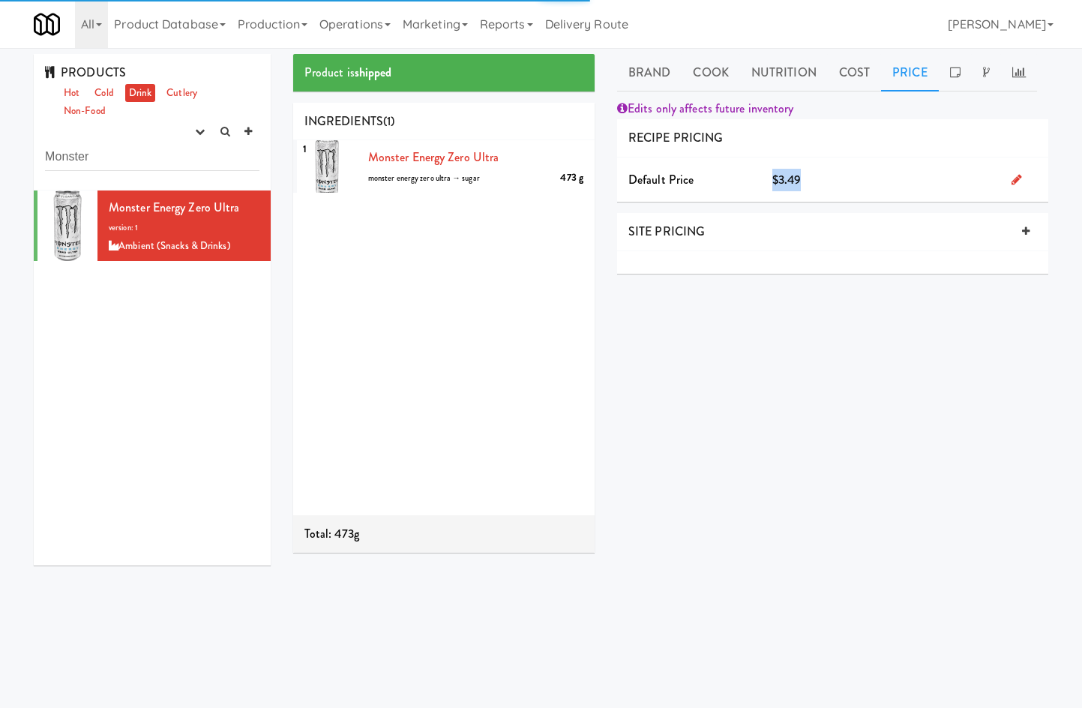
drag, startPoint x: 774, startPoint y: 183, endPoint x: 821, endPoint y: 171, distance: 49.4
click at [821, 171] on div "$3.49" at bounding box center [880, 180] width 239 height 22
copy span "$3.49"
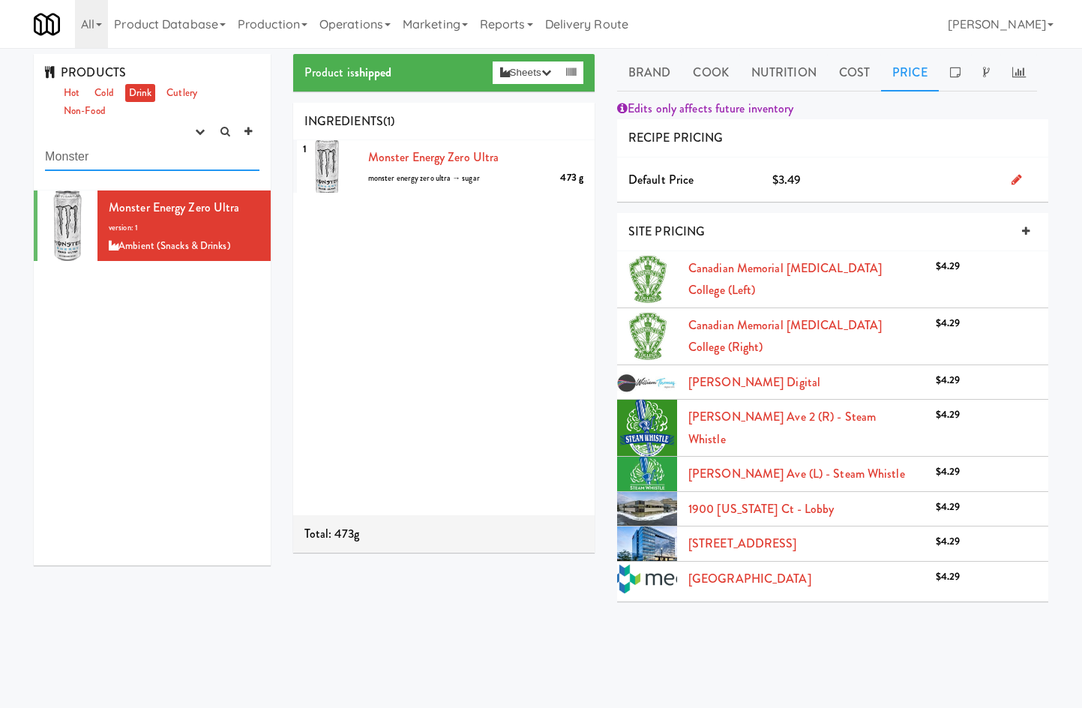
click at [171, 153] on input "Monster" at bounding box center [152, 157] width 214 height 28
paste input "Diet Coke"
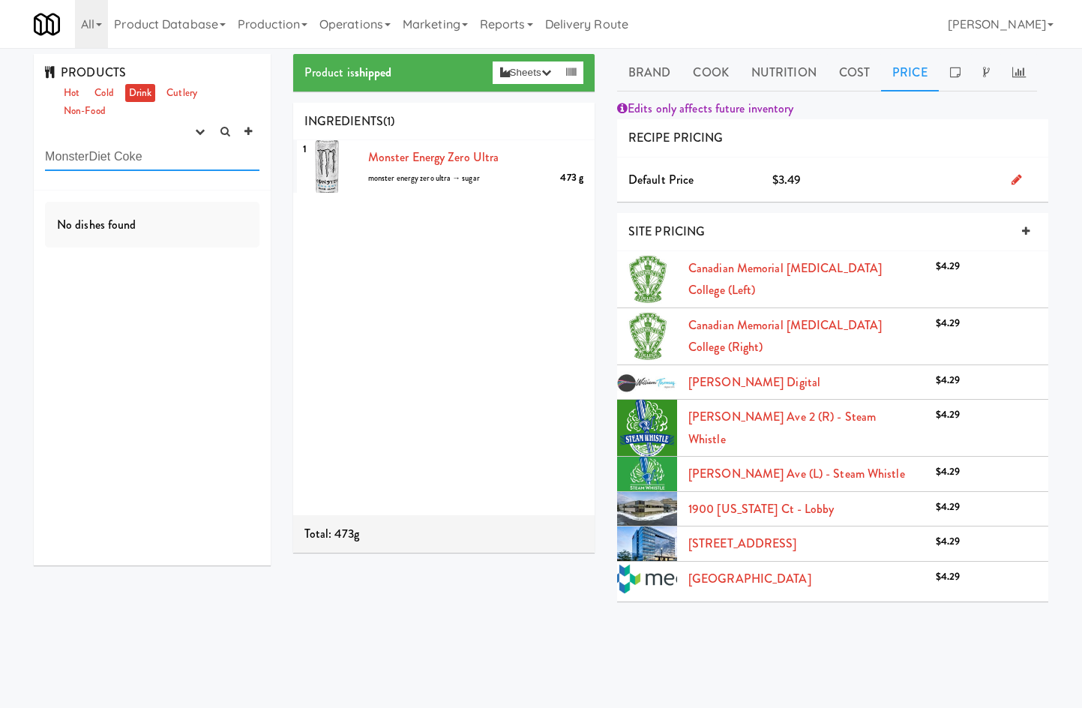
paste input "text"
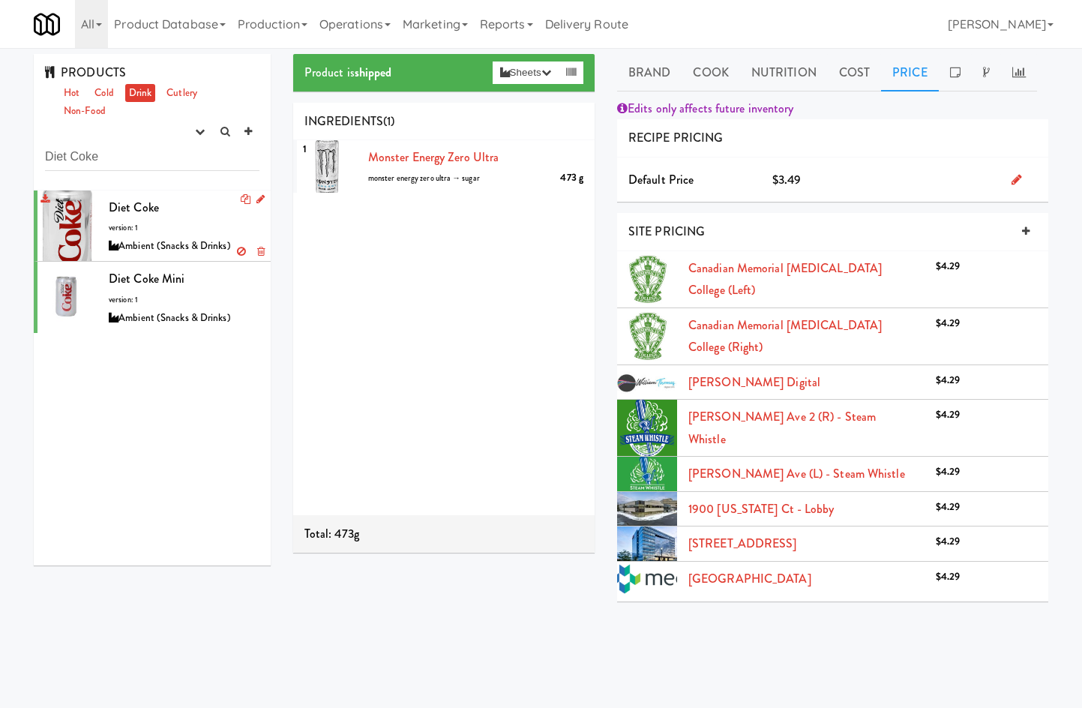
click at [190, 219] on div "Diet Coke version: 1 Ambient (Snacks & Drinks)" at bounding box center [184, 225] width 151 height 59
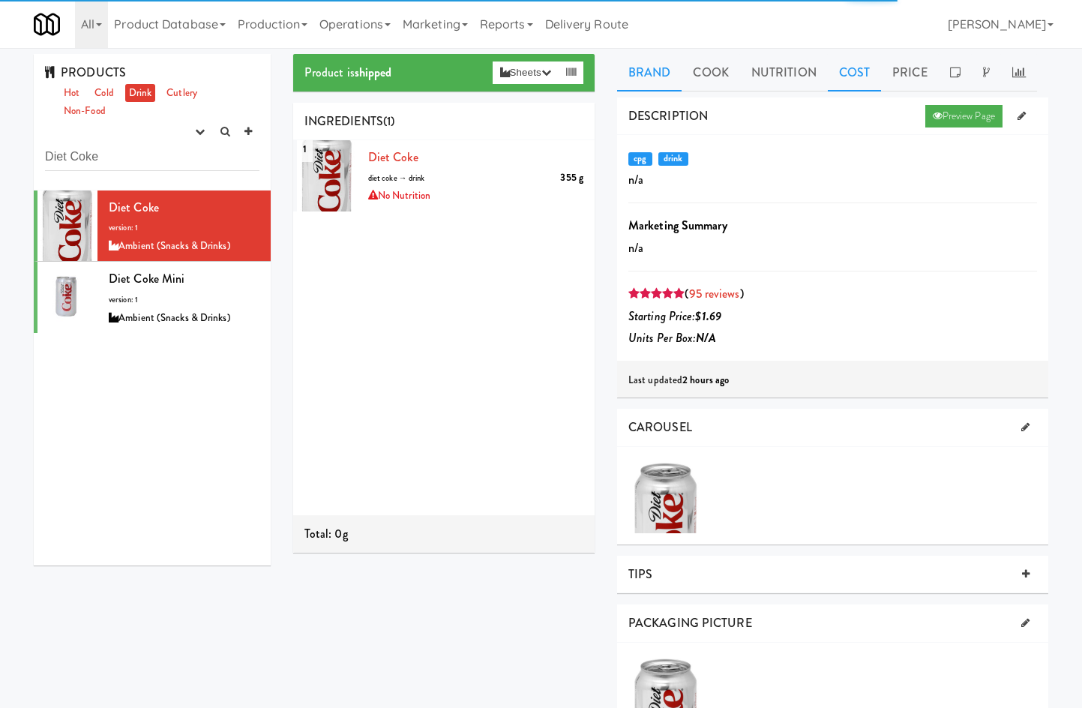
click at [863, 69] on link "Cost" at bounding box center [853, 72] width 53 height 37
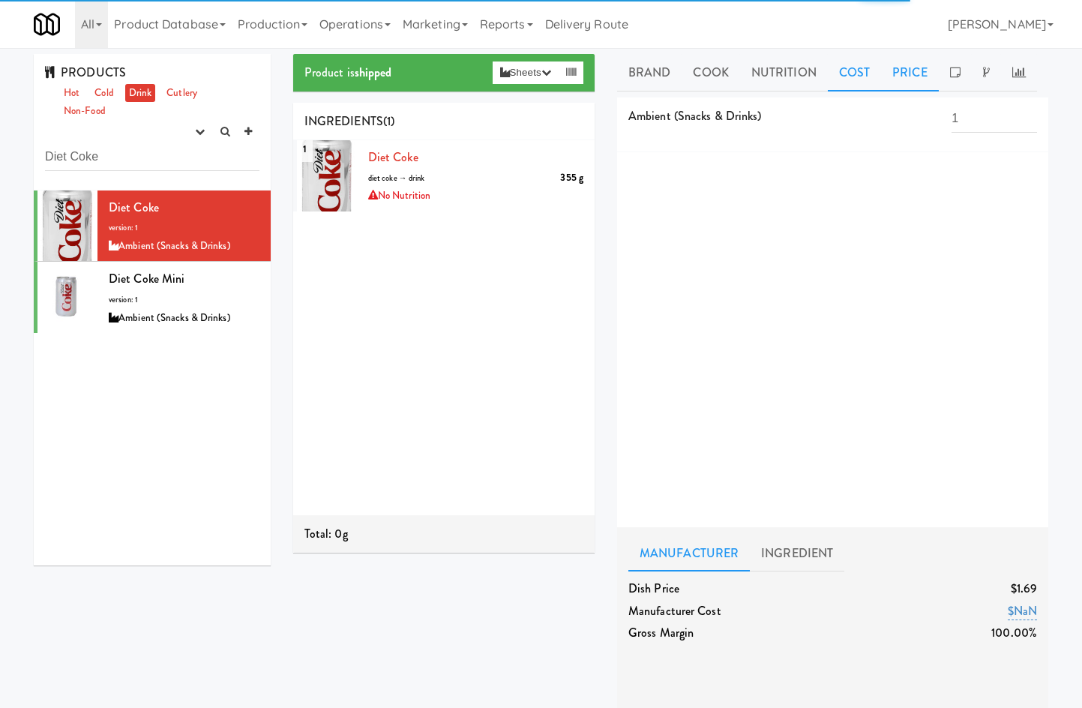
drag, startPoint x: 902, startPoint y: 79, endPoint x: 811, endPoint y: 151, distance: 115.8
click at [901, 80] on link "Price" at bounding box center [910, 72] width 58 height 37
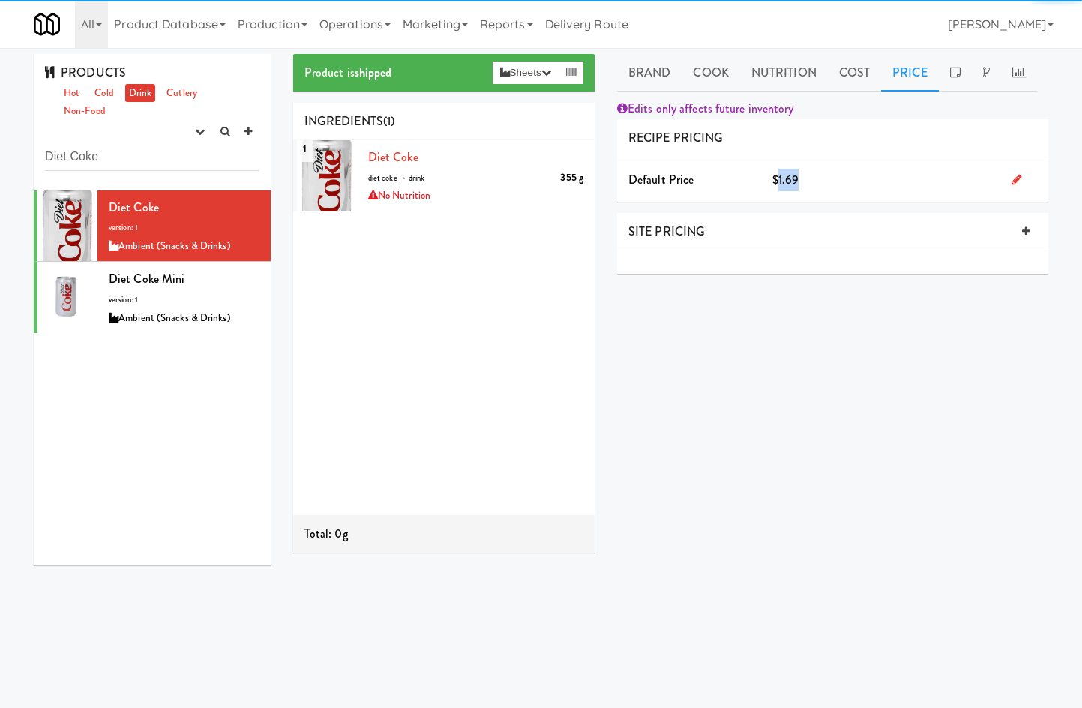
drag, startPoint x: 779, startPoint y: 175, endPoint x: 842, endPoint y: 175, distance: 63.7
click at [843, 169] on div "$1.69" at bounding box center [880, 180] width 239 height 22
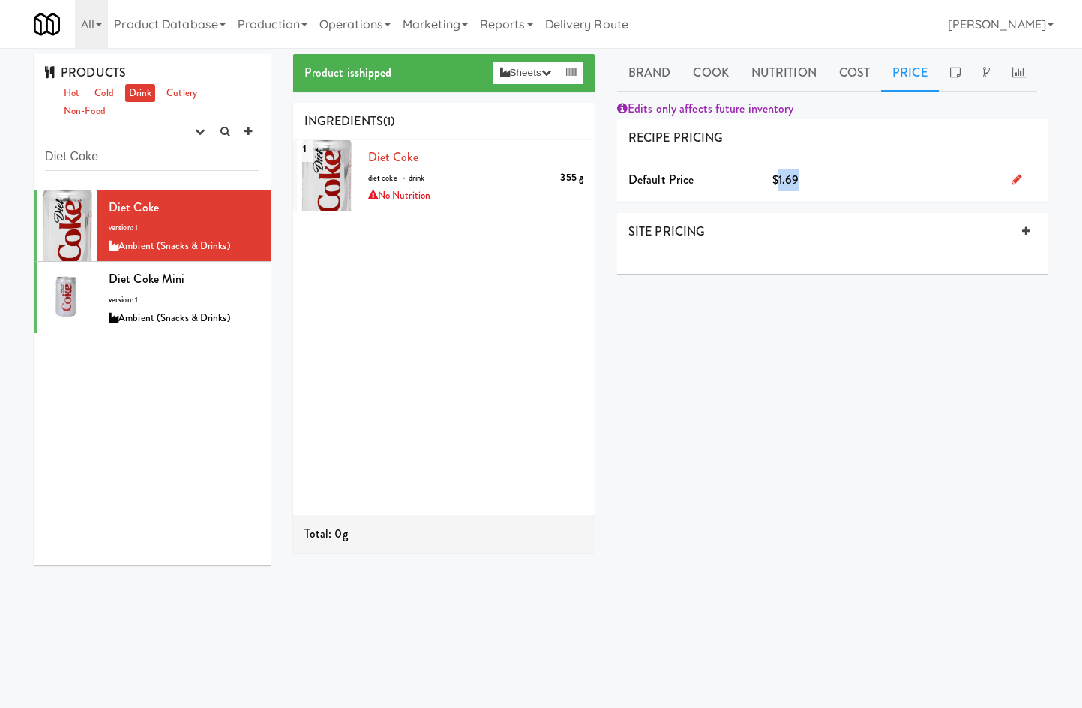
copy span "1.69"
drag, startPoint x: 285, startPoint y: 576, endPoint x: 274, endPoint y: 553, distance: 25.5
click at [283, 576] on div "Product is shipped Sheets Order List (Ambient (Snacks & Drinks)) Recipe Sheet A…" at bounding box center [670, 357] width 777 height 606
click at [159, 166] on input "Diet Coke" at bounding box center [152, 157] width 214 height 28
click at [158, 166] on input "Diet Coke" at bounding box center [152, 157] width 214 height 28
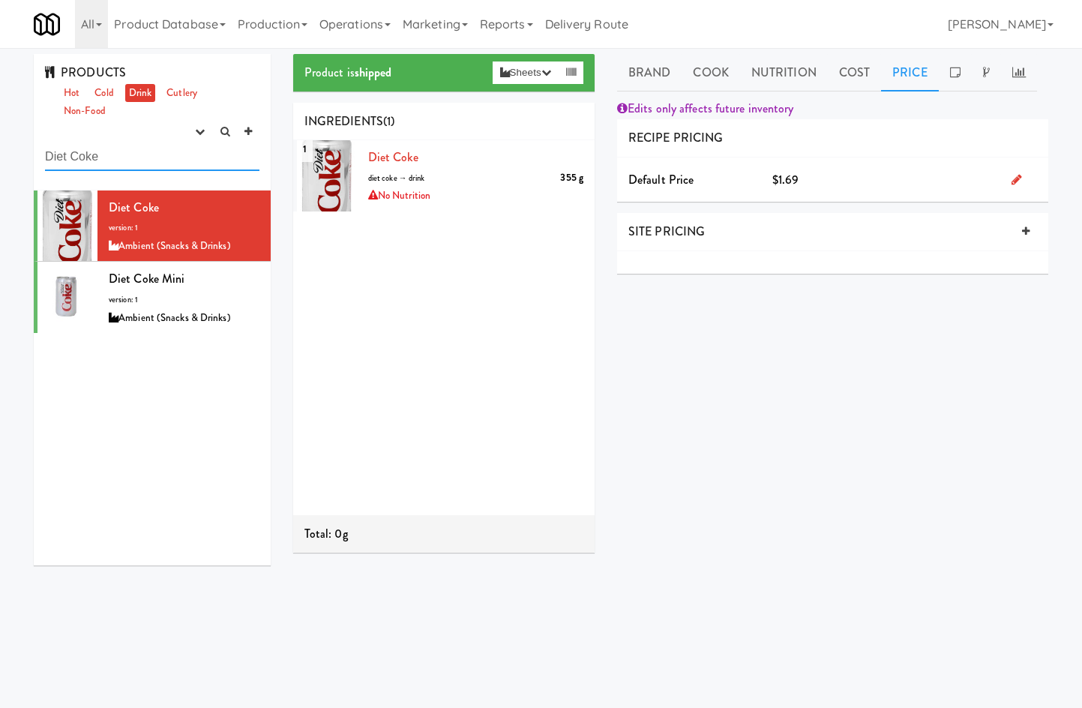
drag, startPoint x: 158, startPoint y: 166, endPoint x: 150, endPoint y: 167, distance: 8.4
click at [150, 168] on input "Diet Coke" at bounding box center [152, 157] width 214 height 28
paste input "Freshii"
type input "Freshii"
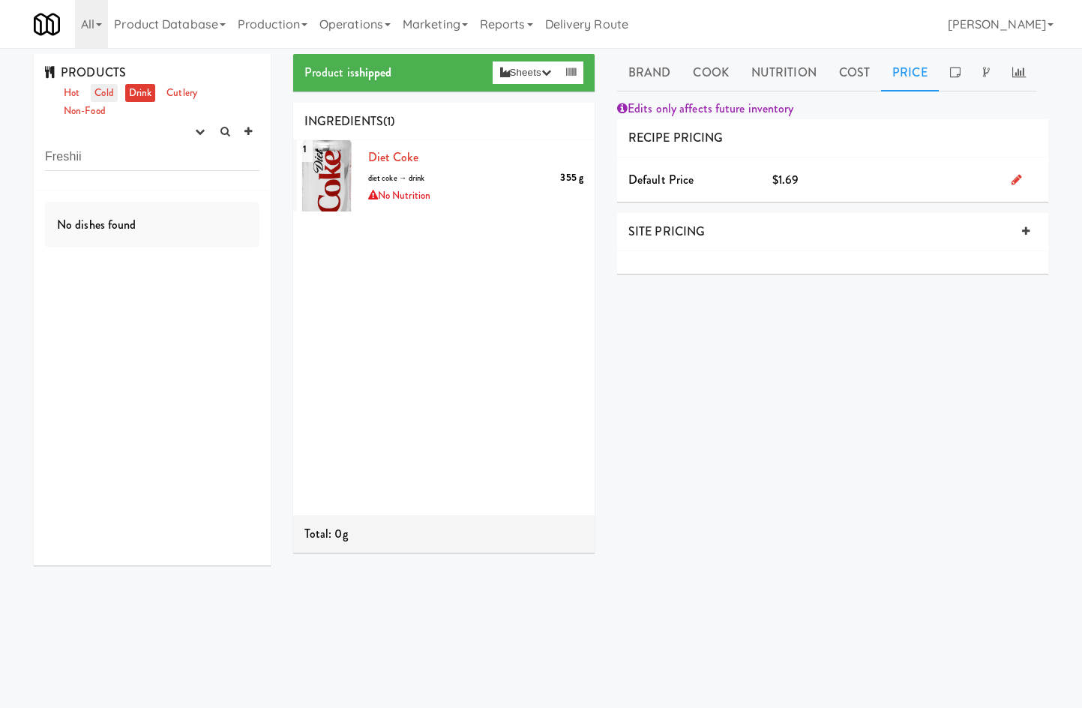
click at [107, 93] on link "Cold" at bounding box center [104, 93] width 26 height 19
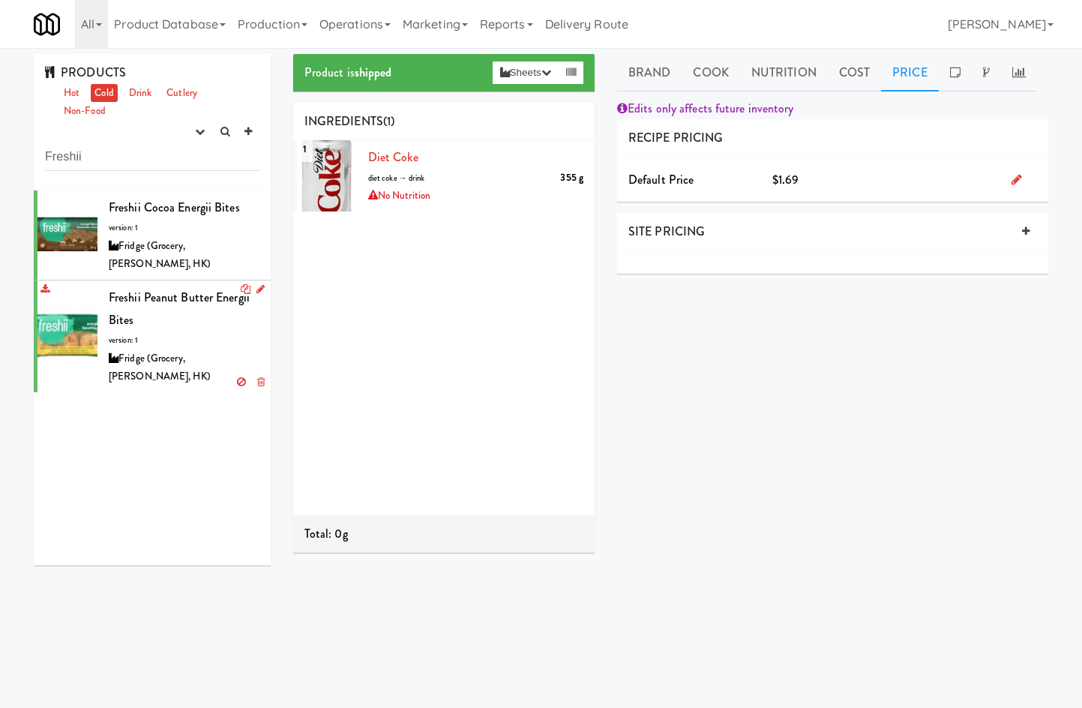
click at [157, 301] on div "Freshii Peanut Butter Energii Bites version: 1 Fridge (Grocery, Bev, HK)" at bounding box center [184, 336] width 151 height 100
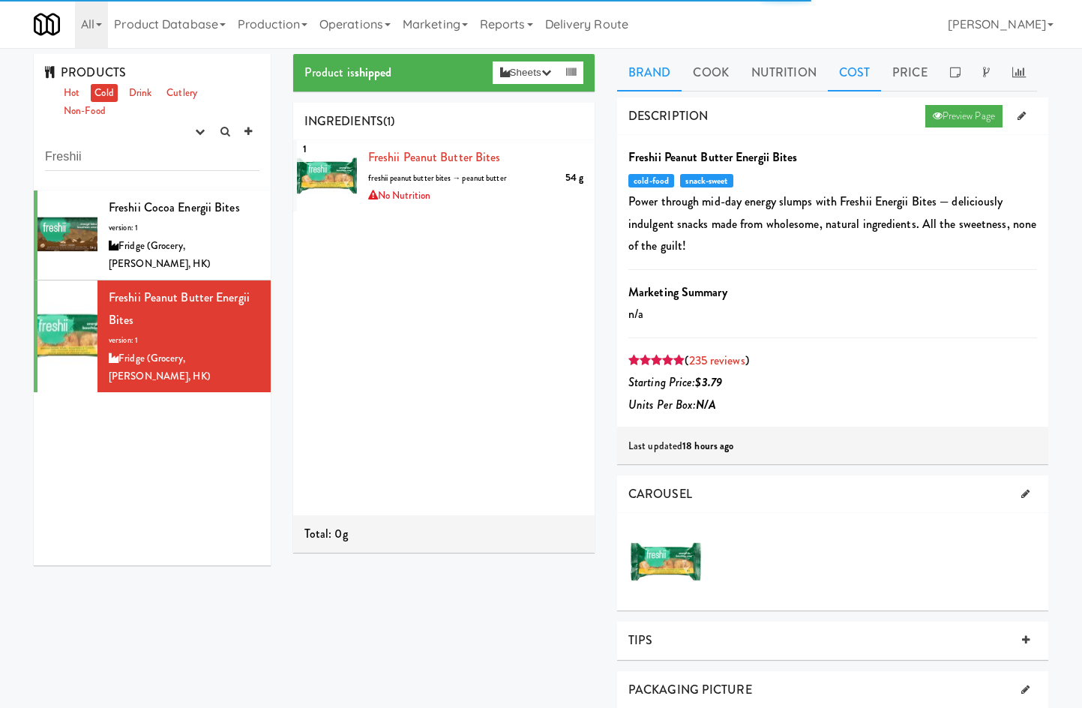
drag, startPoint x: 891, startPoint y: 52, endPoint x: 869, endPoint y: 64, distance: 24.8
click at [878, 58] on div "PRODUCTS Hot Cold Drink Cutlery Non-Food experimenting finalized shipped discon…" at bounding box center [541, 587] width 1082 height 1079
click at [907, 77] on link "Price" at bounding box center [910, 72] width 58 height 37
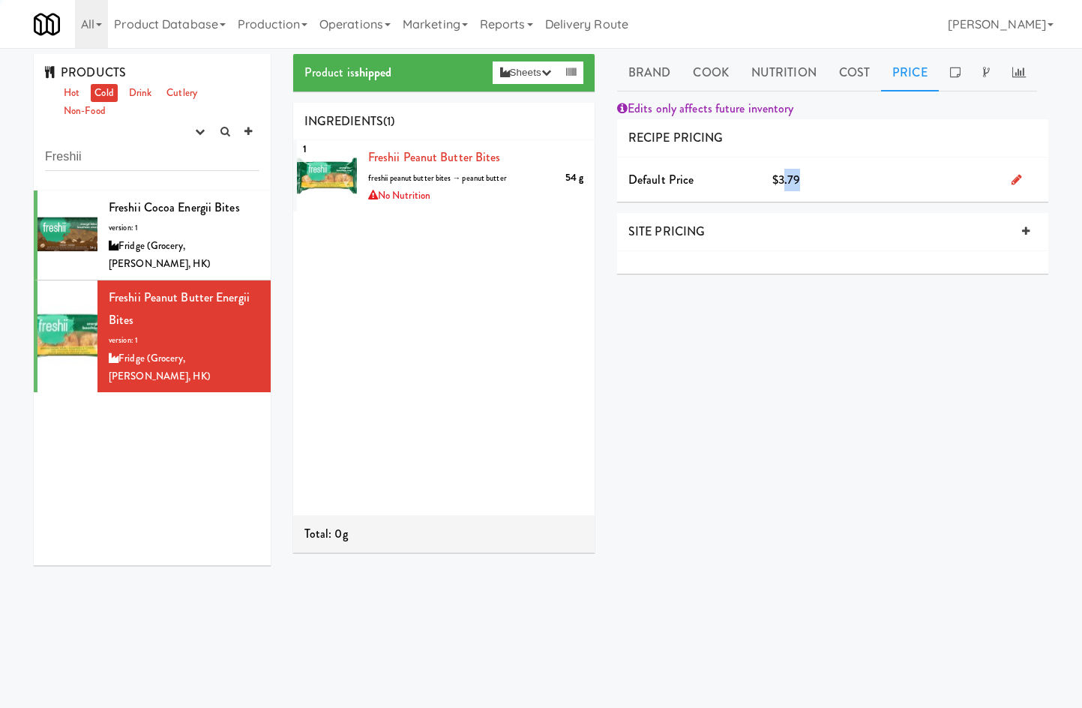
drag, startPoint x: 782, startPoint y: 177, endPoint x: 861, endPoint y: 166, distance: 80.1
click at [861, 166] on div "Default Price $3.79" at bounding box center [832, 179] width 431 height 45
click at [825, 181] on div "$3.79" at bounding box center [880, 180] width 239 height 22
drag, startPoint x: 778, startPoint y: 186, endPoint x: 824, endPoint y: 178, distance: 47.2
click at [824, 178] on div "$3.79" at bounding box center [880, 180] width 239 height 22
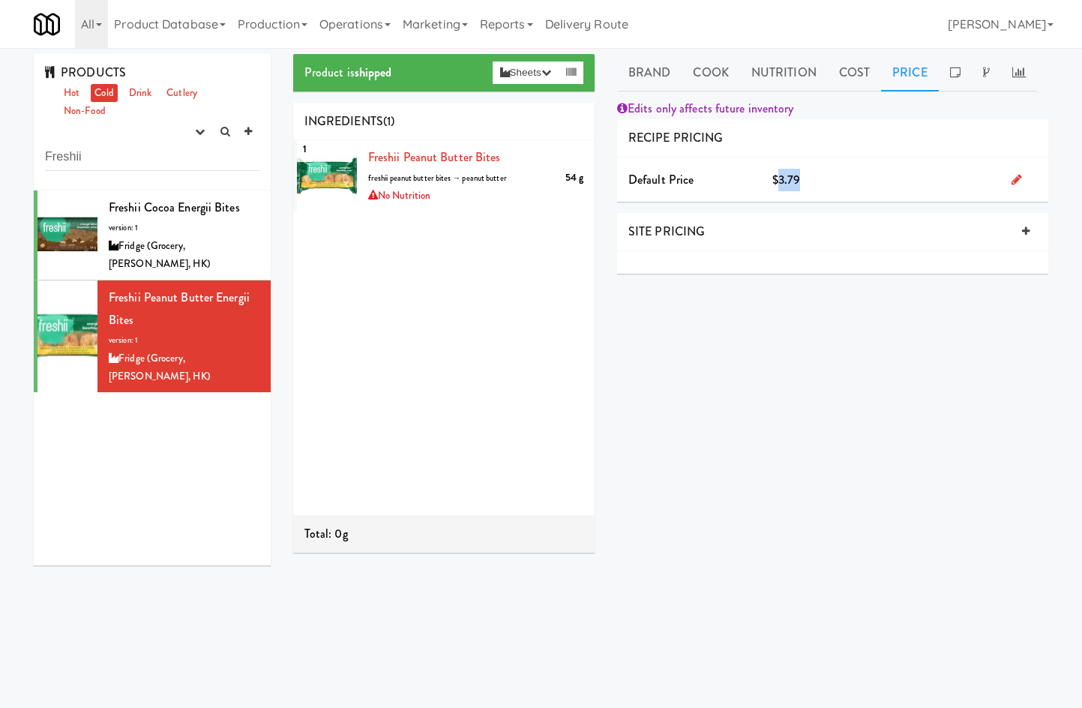
copy span "3.79"
drag, startPoint x: 714, startPoint y: 528, endPoint x: 647, endPoint y: 565, distance: 76.2
click at [714, 528] on div "DESCRIPTION Preview Page Freshii Peanut Butter Energii Bites cold-food snack-sw…" at bounding box center [832, 378] width 431 height 562
drag, startPoint x: 765, startPoint y: 569, endPoint x: 763, endPoint y: 581, distance: 12.2
click at [765, 569] on div "DESCRIPTION Preview Page Freshii Peanut Butter Energii Bites cold-food snack-sw…" at bounding box center [832, 378] width 431 height 562
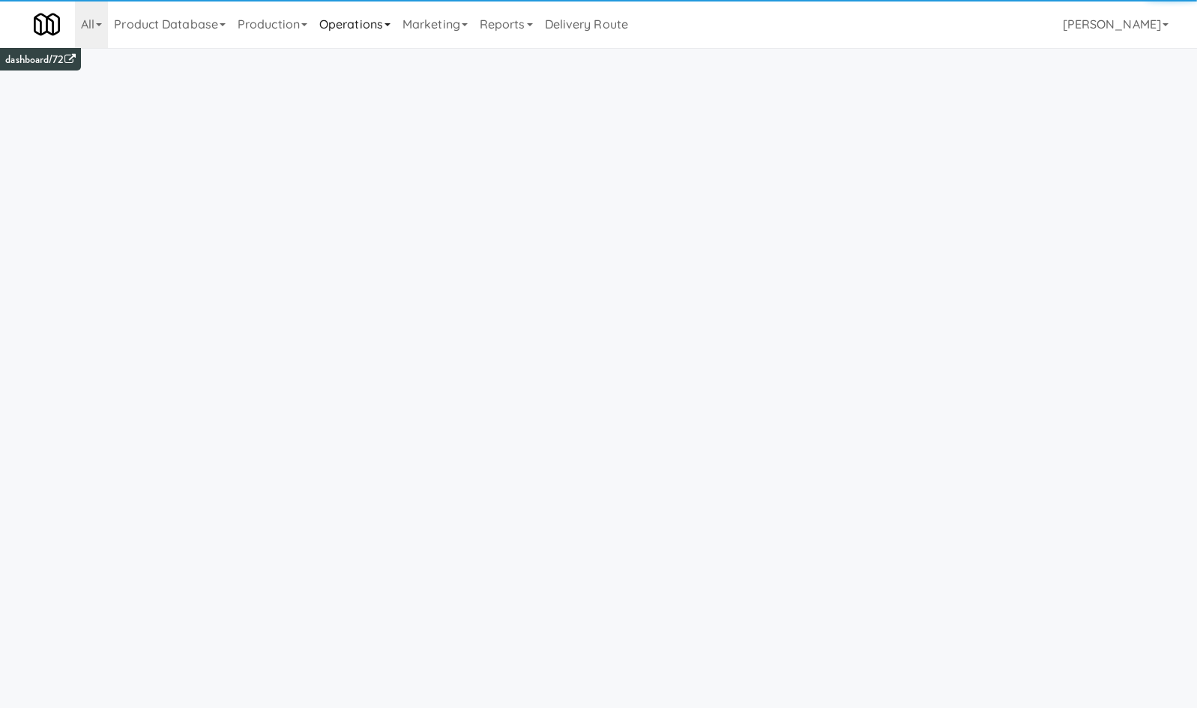
click at [337, 25] on link "Operations" at bounding box center [354, 24] width 83 height 48
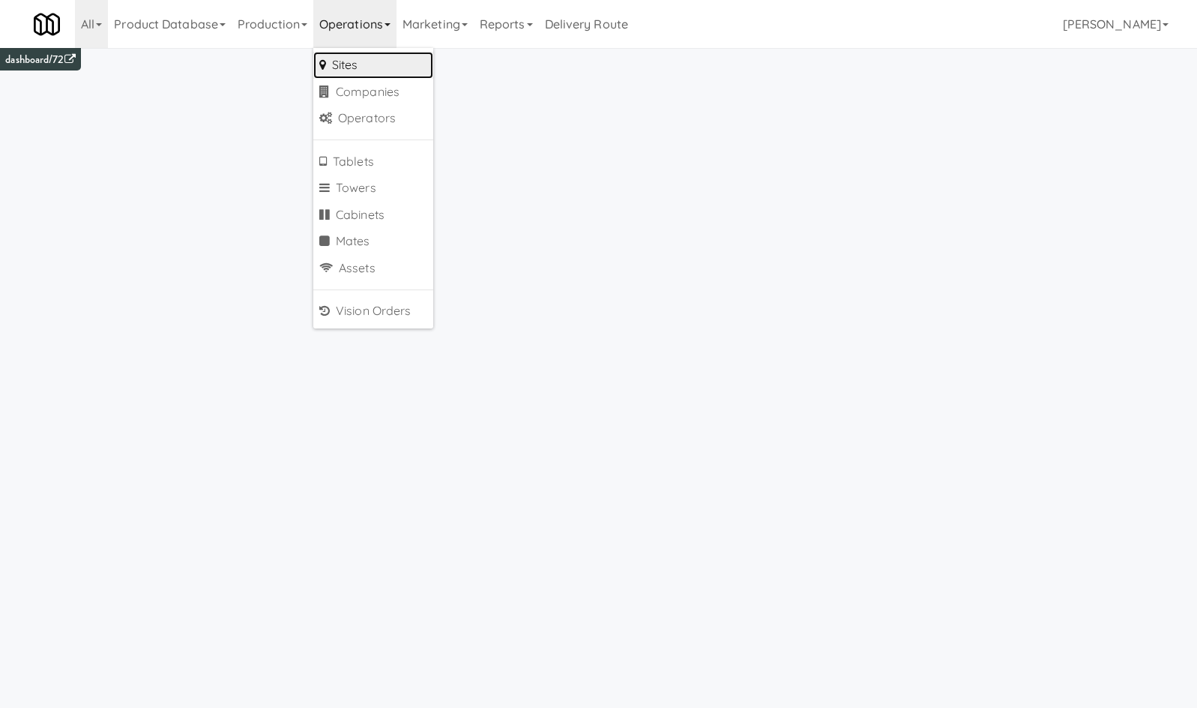
click at [347, 53] on link "Sites" at bounding box center [373, 65] width 120 height 27
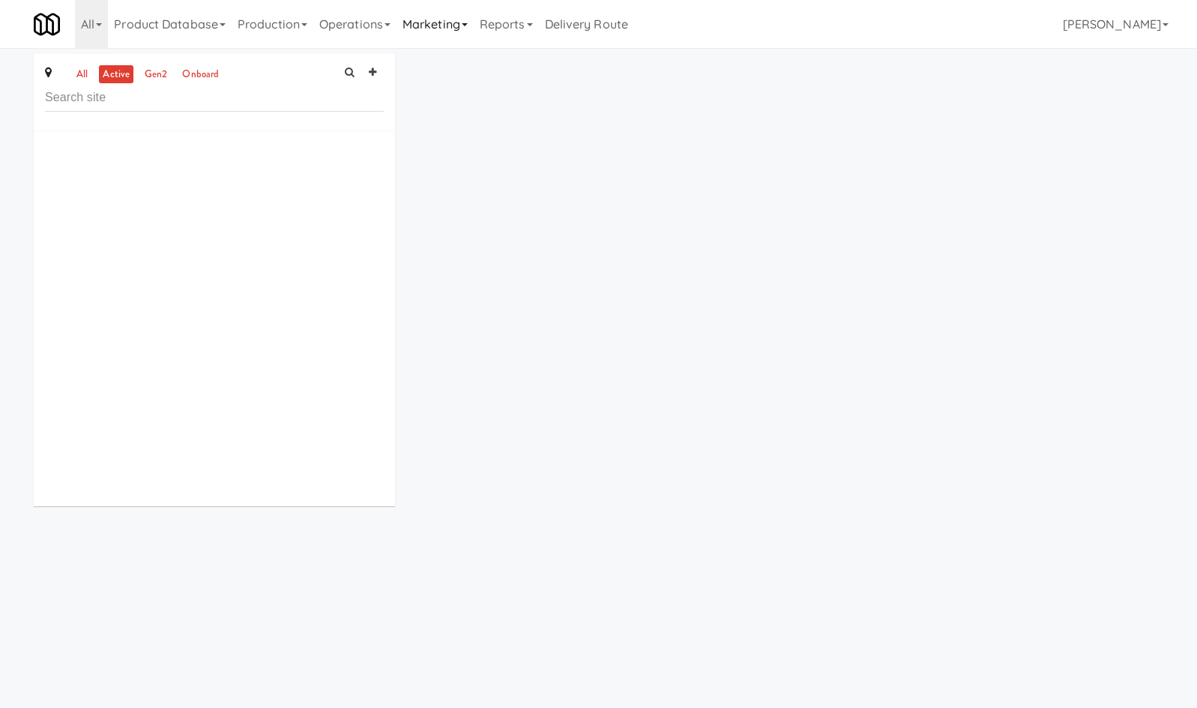
click at [425, 30] on link "Marketing" at bounding box center [435, 24] width 77 height 48
click at [416, 61] on icon at bounding box center [408, 64] width 13 height 12
type input "[EMAIL_ADDRESS][DOMAIN_NAME]"
click at [444, 18] on link "Marketing" at bounding box center [435, 24] width 77 height 48
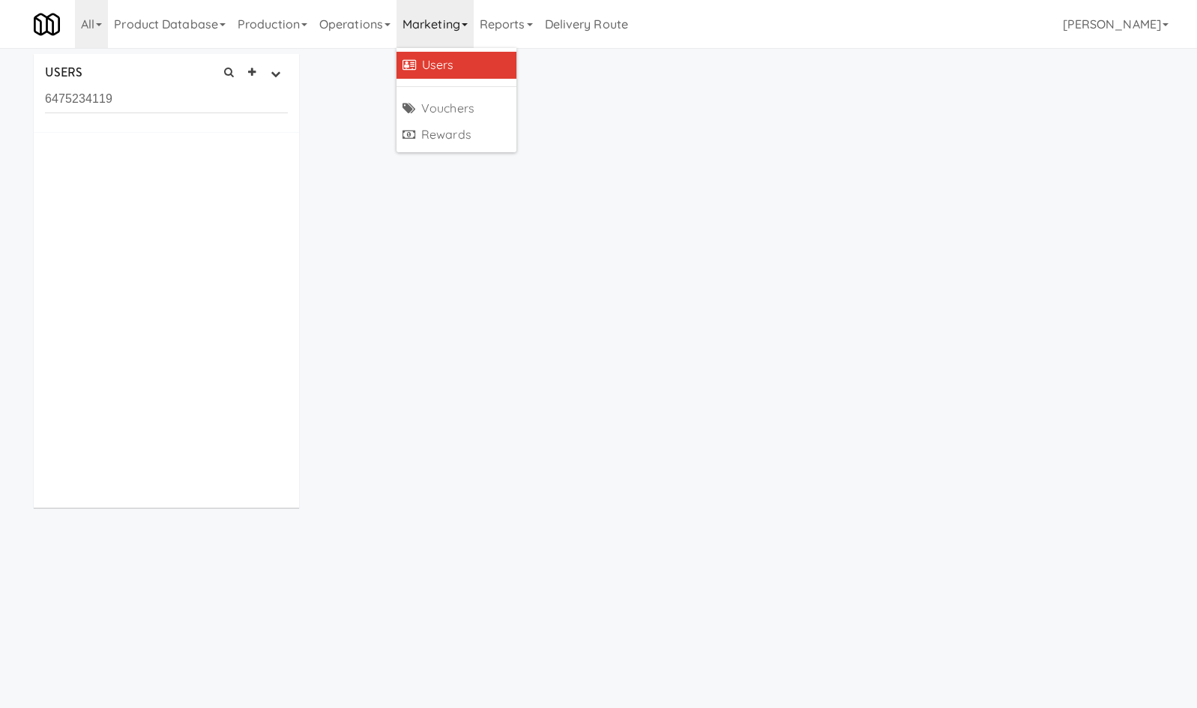
click at [428, 61] on link "Users" at bounding box center [457, 65] width 120 height 27
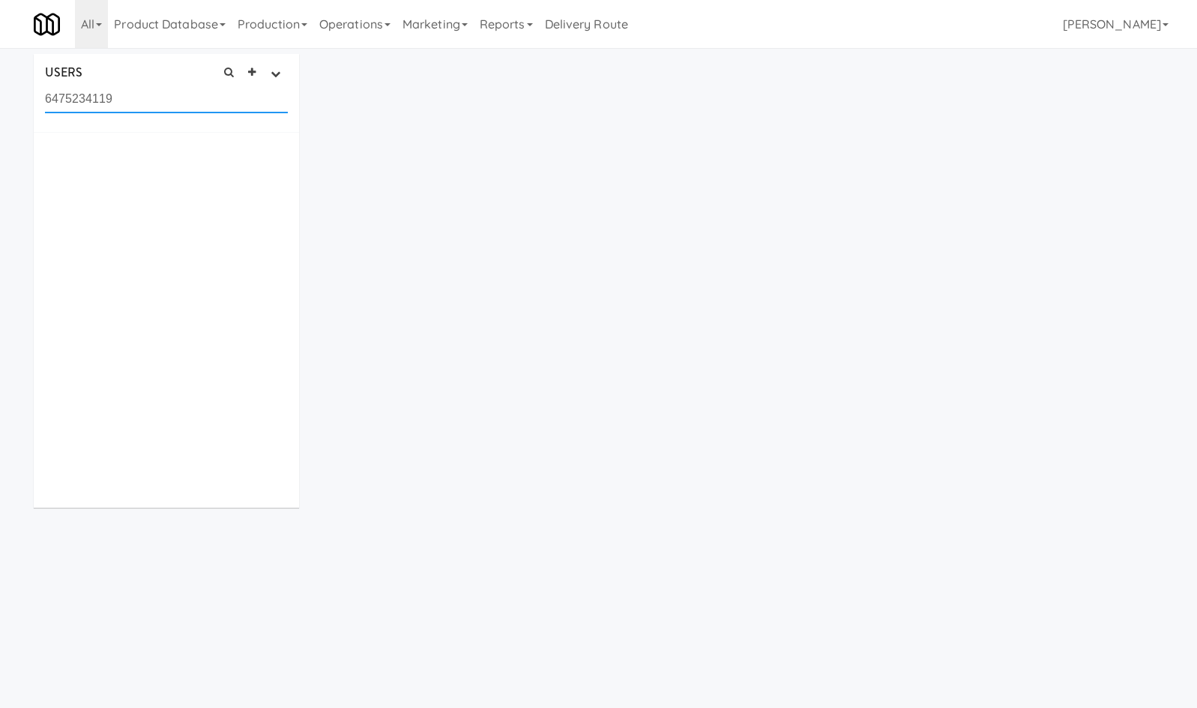
click at [202, 100] on input "6475234119" at bounding box center [166, 99] width 243 height 28
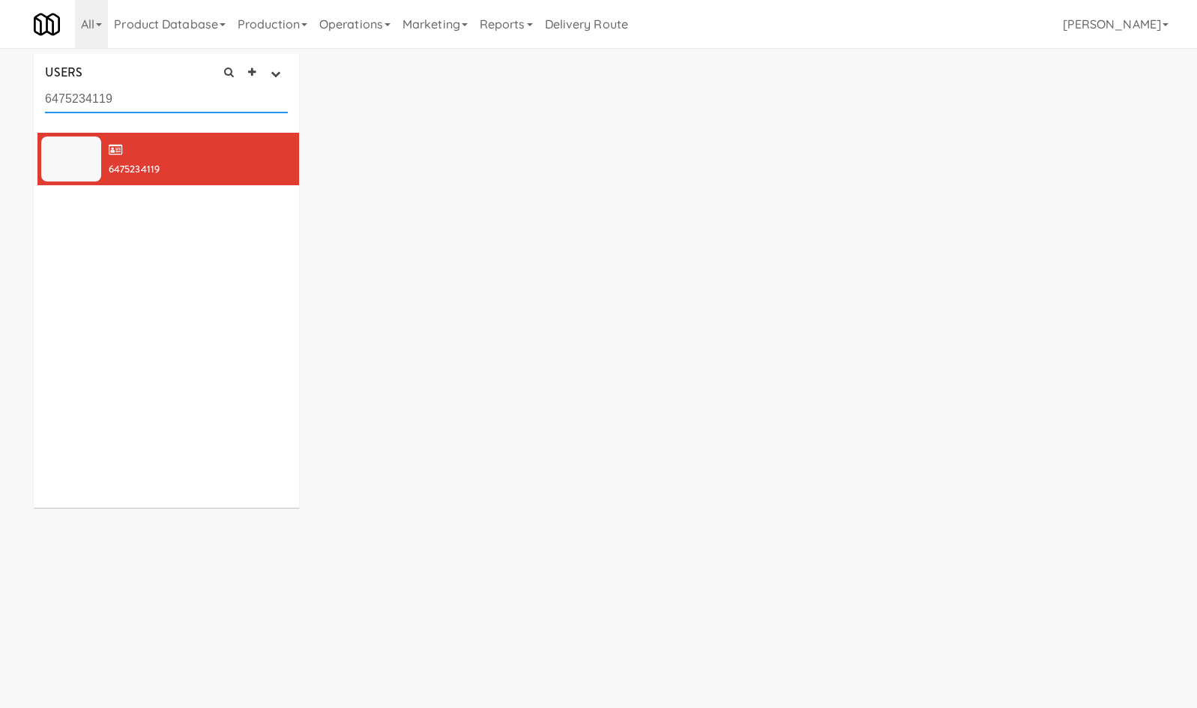
click at [202, 100] on input "6475234119" at bounding box center [166, 99] width 243 height 28
paste input "[EMAIL_ADDRESS][DOMAIN_NAME]"
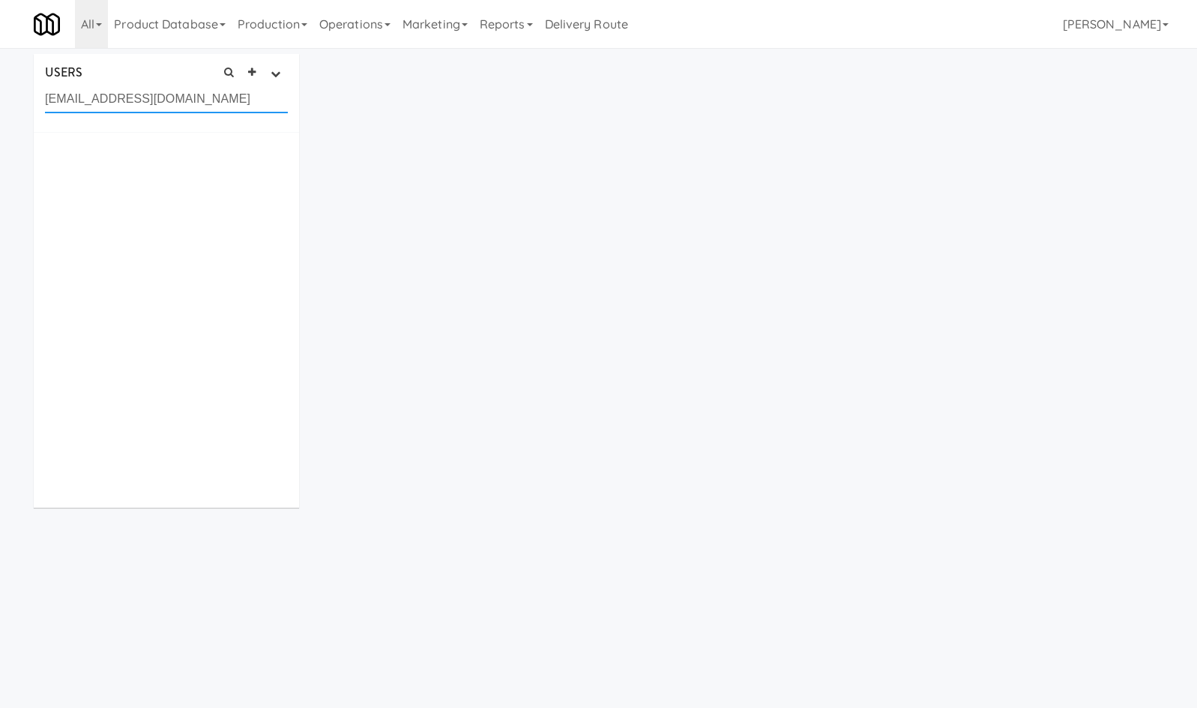
drag, startPoint x: 105, startPoint y: 100, endPoint x: 304, endPoint y: 121, distance: 199.7
click at [304, 121] on div "USERS active Ordered this week Didn't order this week 1 this week 2 this week 3…" at bounding box center [166, 286] width 288 height 465
type input "agruja123"
click at [446, 33] on link "Marketing" at bounding box center [435, 24] width 77 height 48
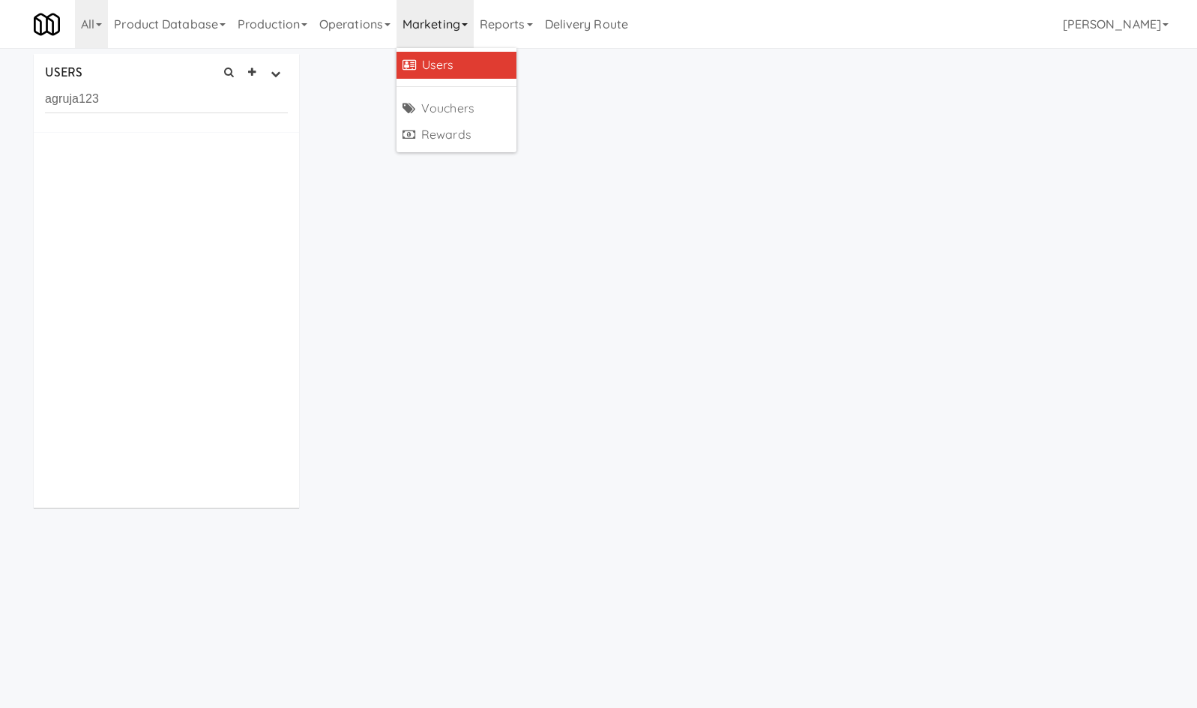
click at [454, 67] on link "Users" at bounding box center [457, 65] width 120 height 27
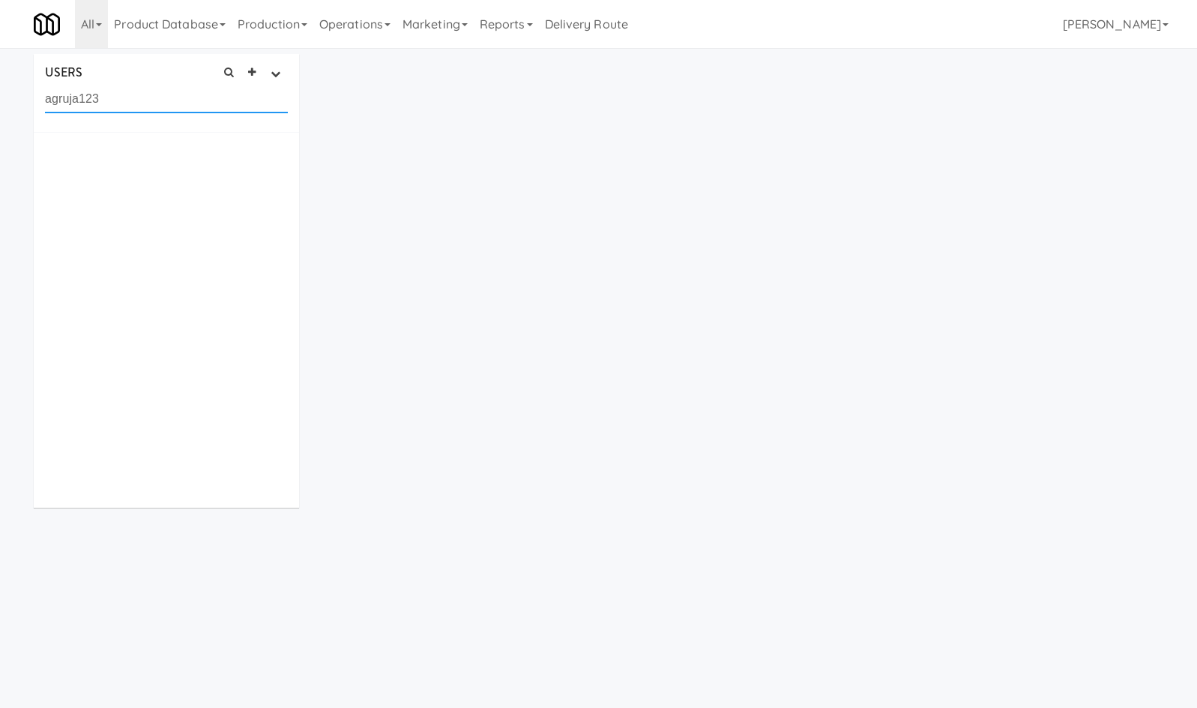
click at [145, 107] on input "agruja123" at bounding box center [166, 99] width 243 height 28
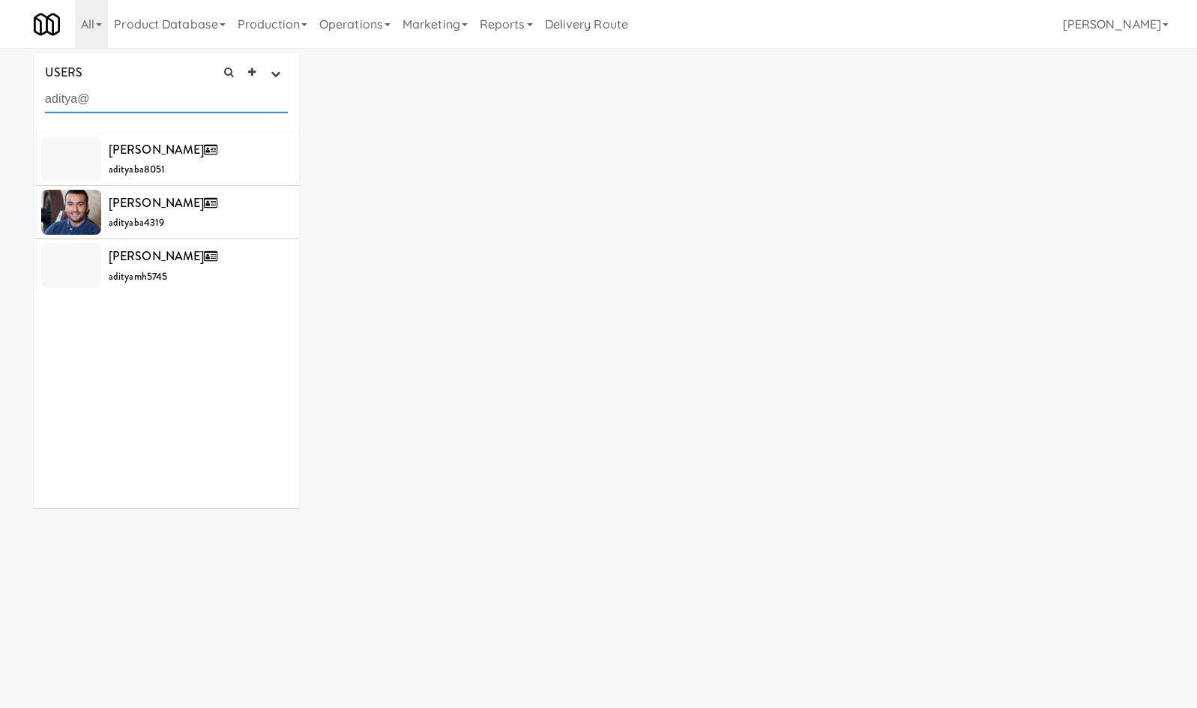
click at [151, 100] on input "aditya@" at bounding box center [166, 99] width 243 height 28
paste input "gruja123@gmail.com"
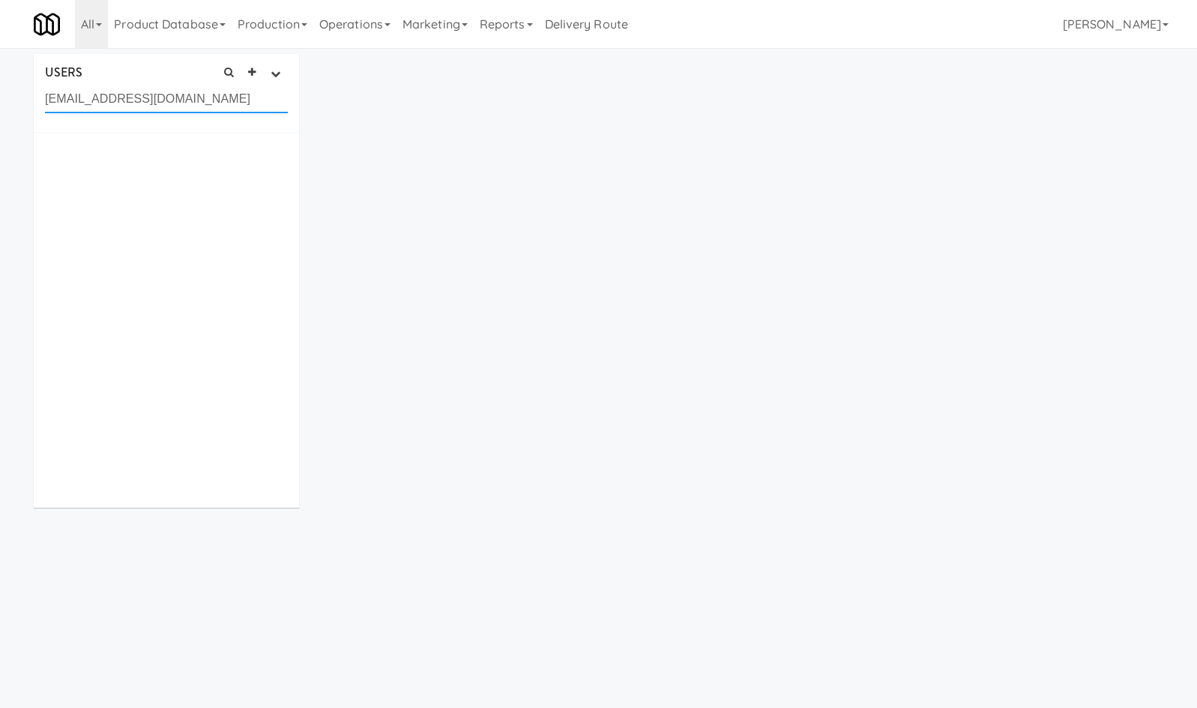
click at [175, 90] on input "agruja123@gmail.com" at bounding box center [166, 99] width 243 height 28
click at [175, 89] on input "agruja123@gmail.com" at bounding box center [166, 99] width 243 height 28
paste input "davidkoky58"
type input "davidkoky58@gmail.com"
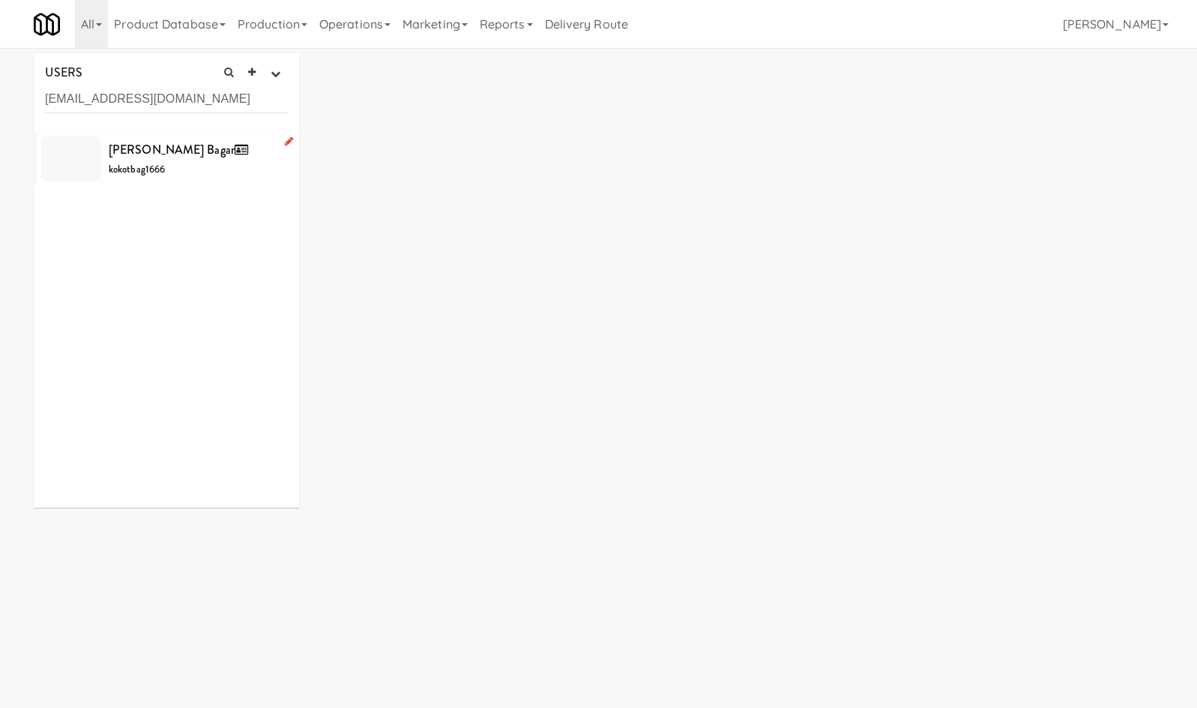
click at [196, 172] on div "Kokot Bagar kokotbag1666" at bounding box center [198, 159] width 179 height 40
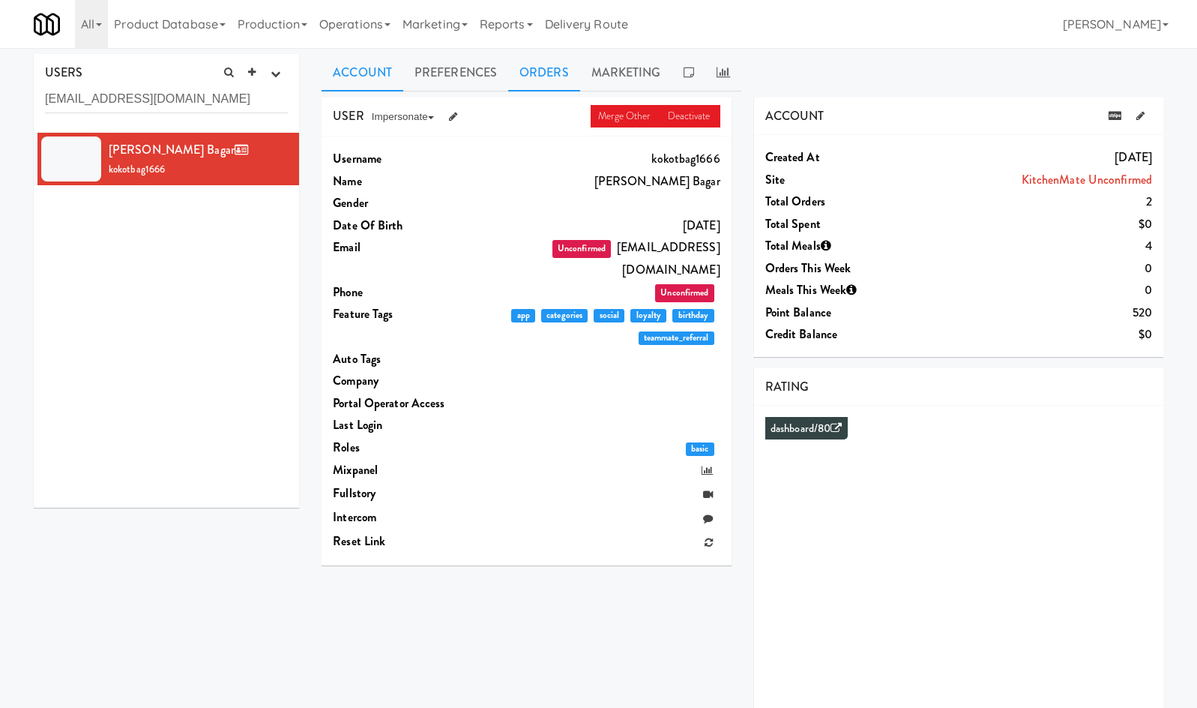
click at [566, 61] on link "Orders" at bounding box center [544, 72] width 72 height 37
